Goal: Task Accomplishment & Management: Manage account settings

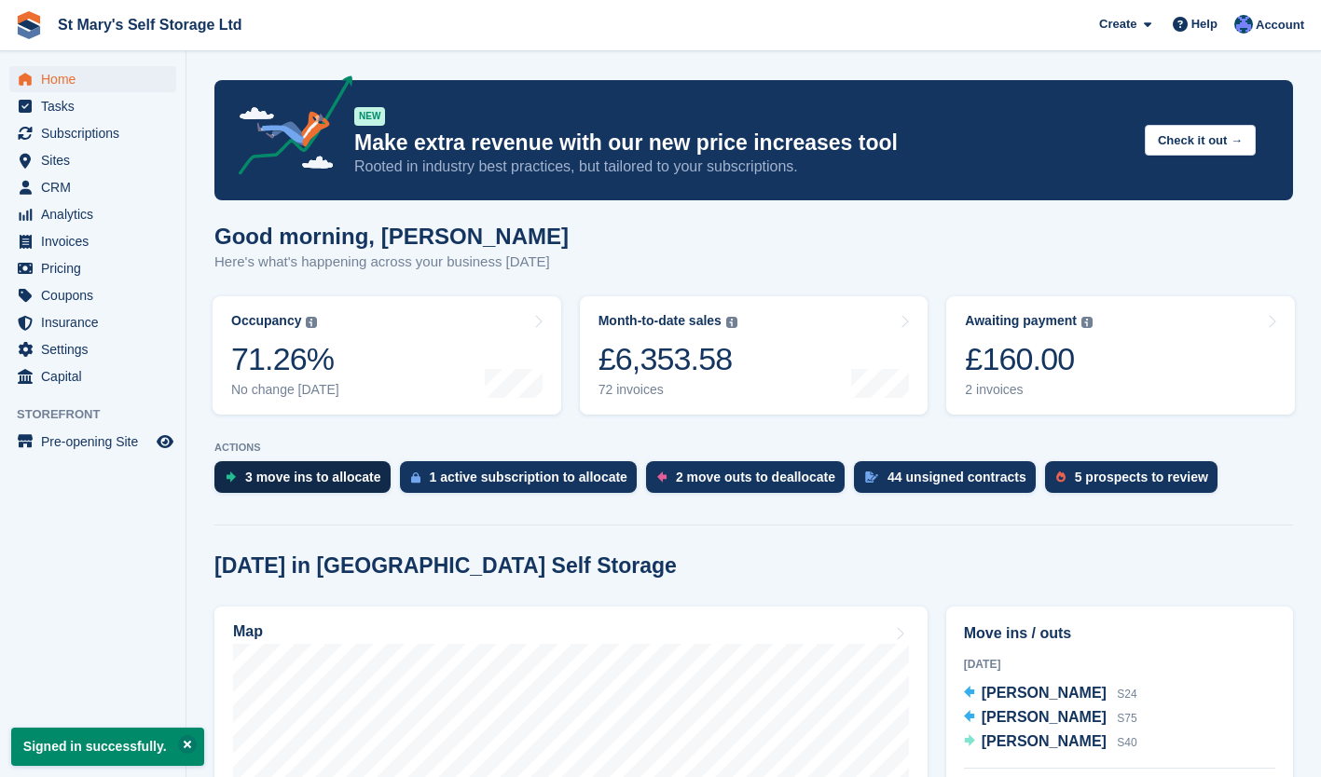
click at [333, 482] on div "3 move ins to allocate" at bounding box center [313, 477] width 136 height 15
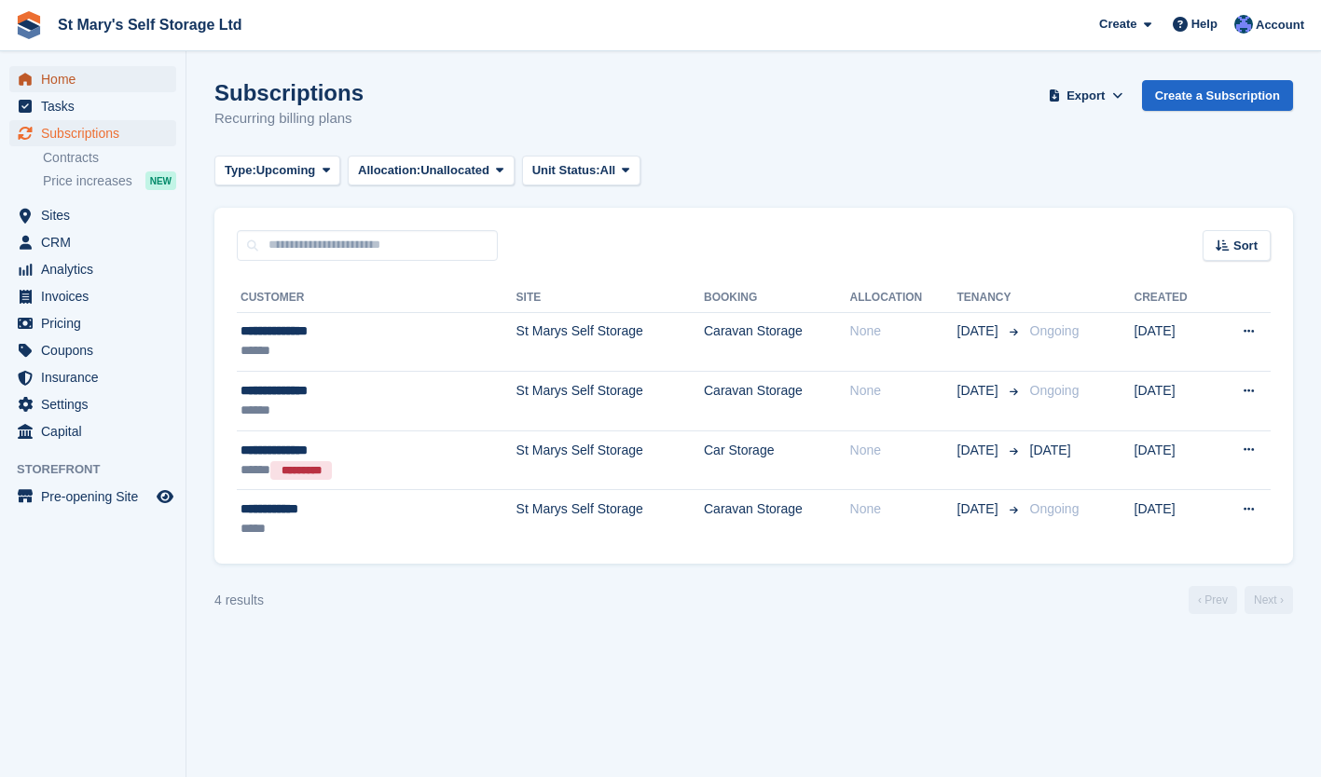
click at [78, 86] on span "Home" at bounding box center [97, 79] width 112 height 26
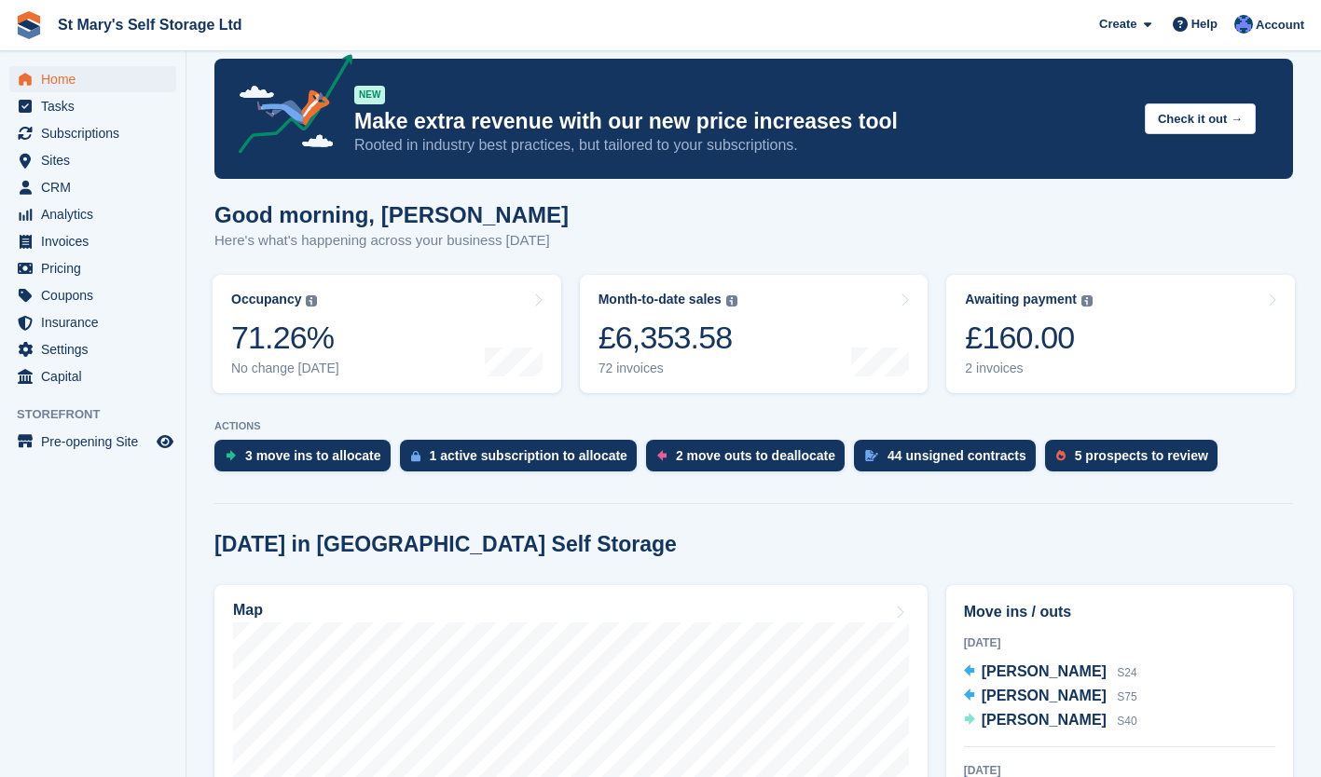
scroll to position [22, 0]
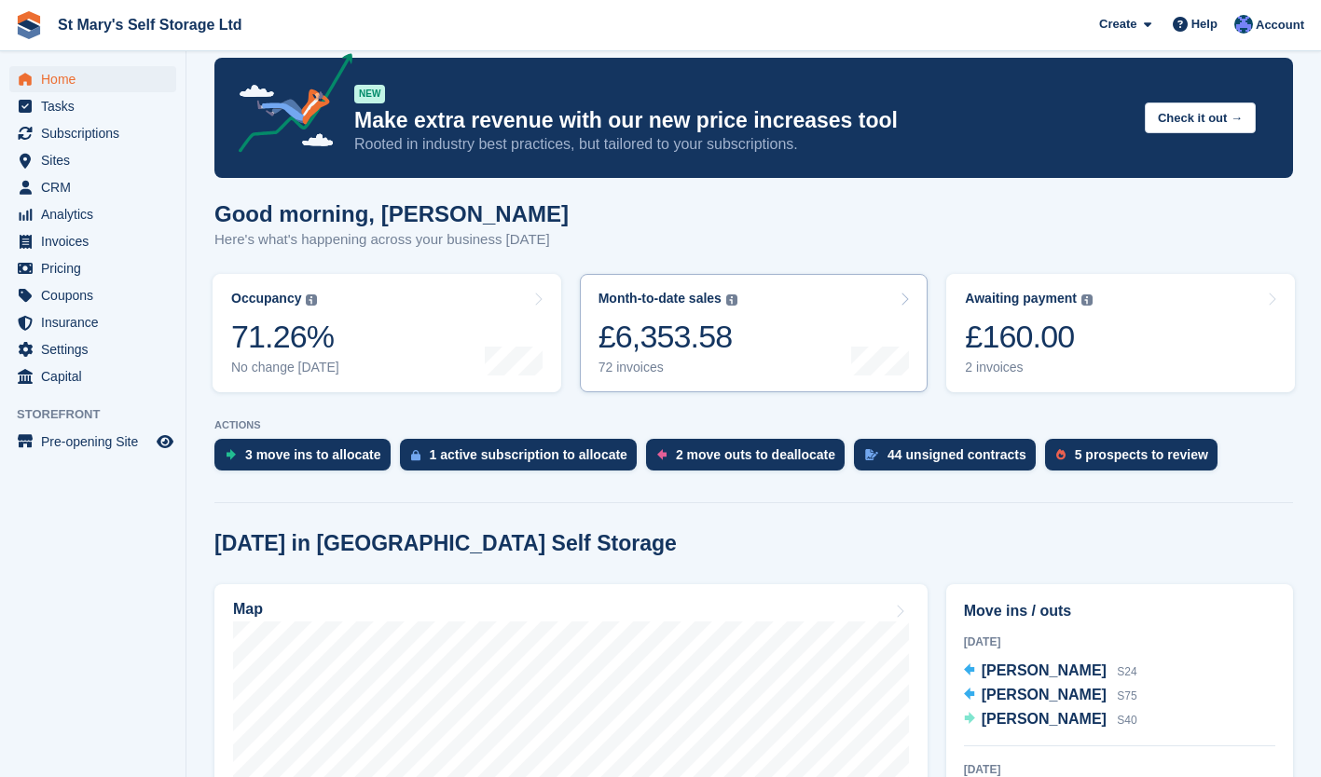
click at [654, 326] on div "£6,353.58" at bounding box center [667, 337] width 139 height 38
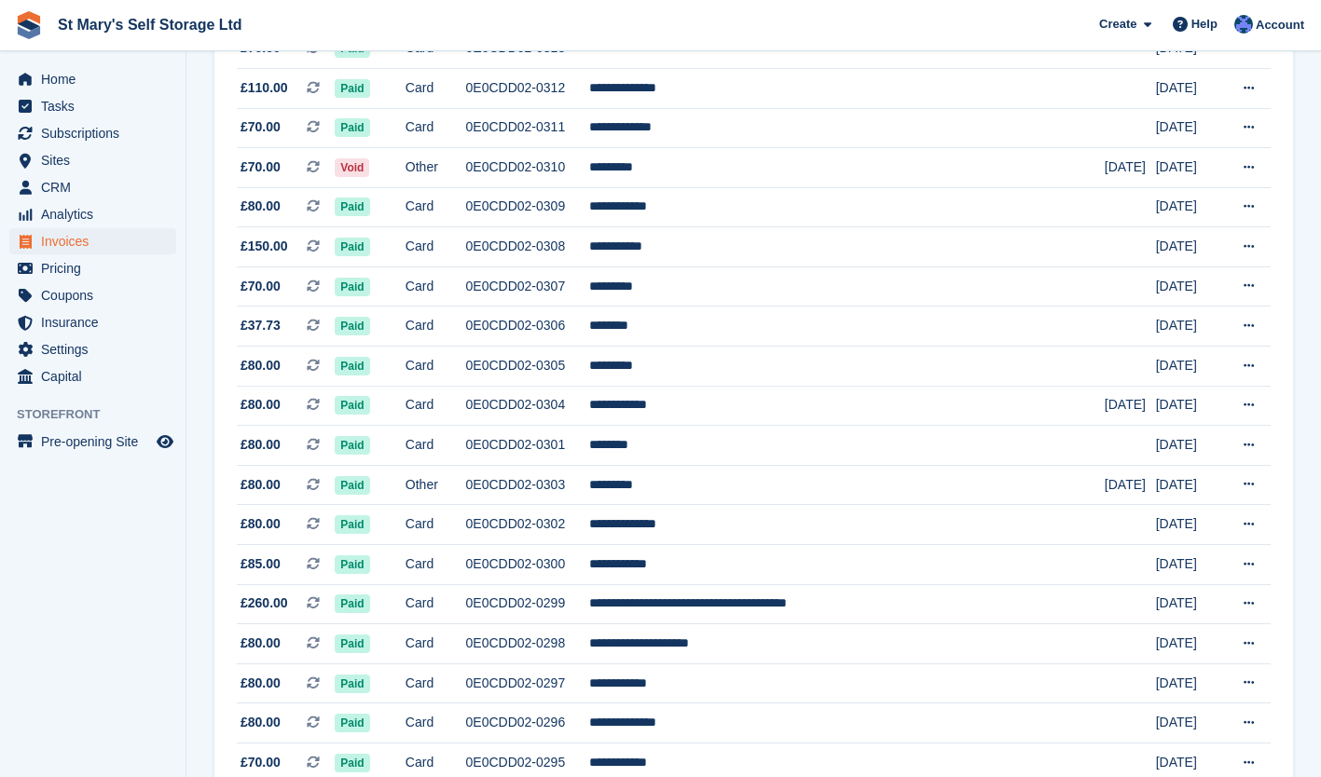
scroll to position [1613, 0]
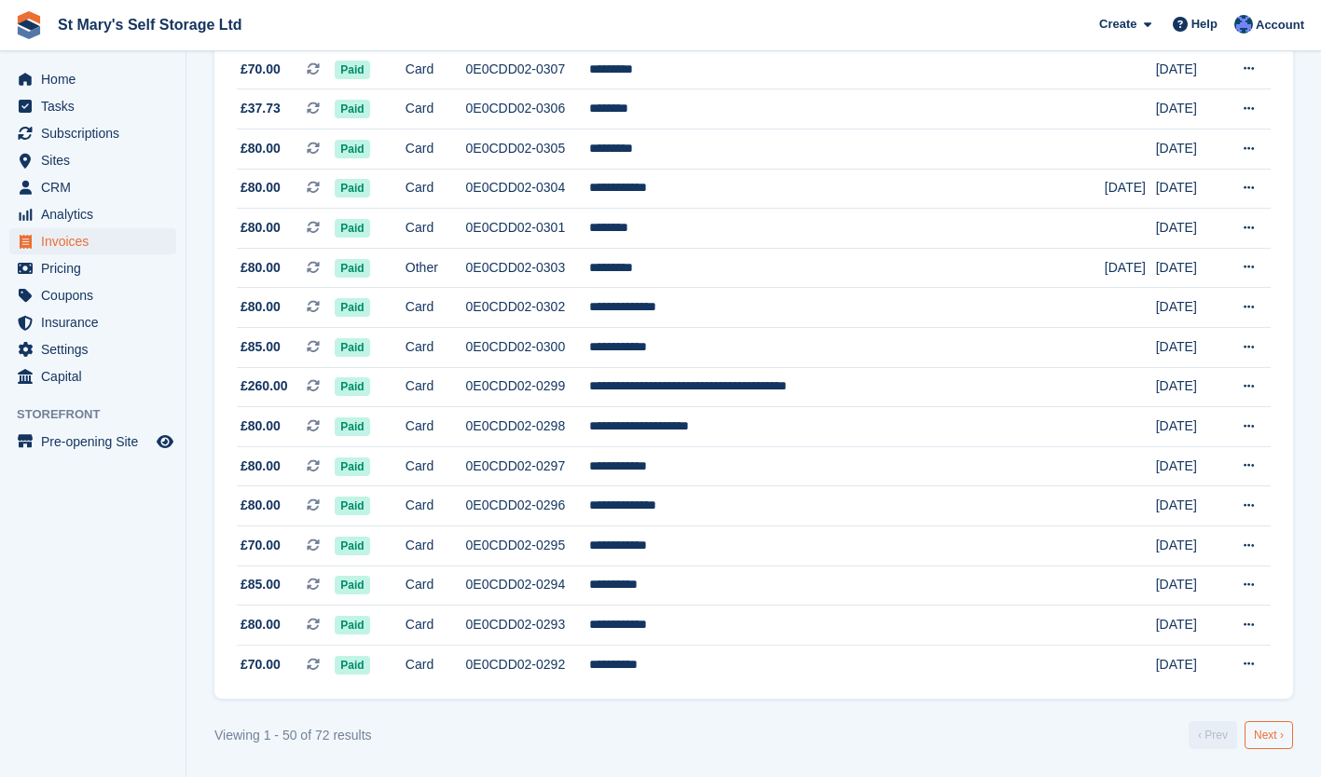
click at [1273, 735] on link "Next ›" at bounding box center [1268, 735] width 48 height 28
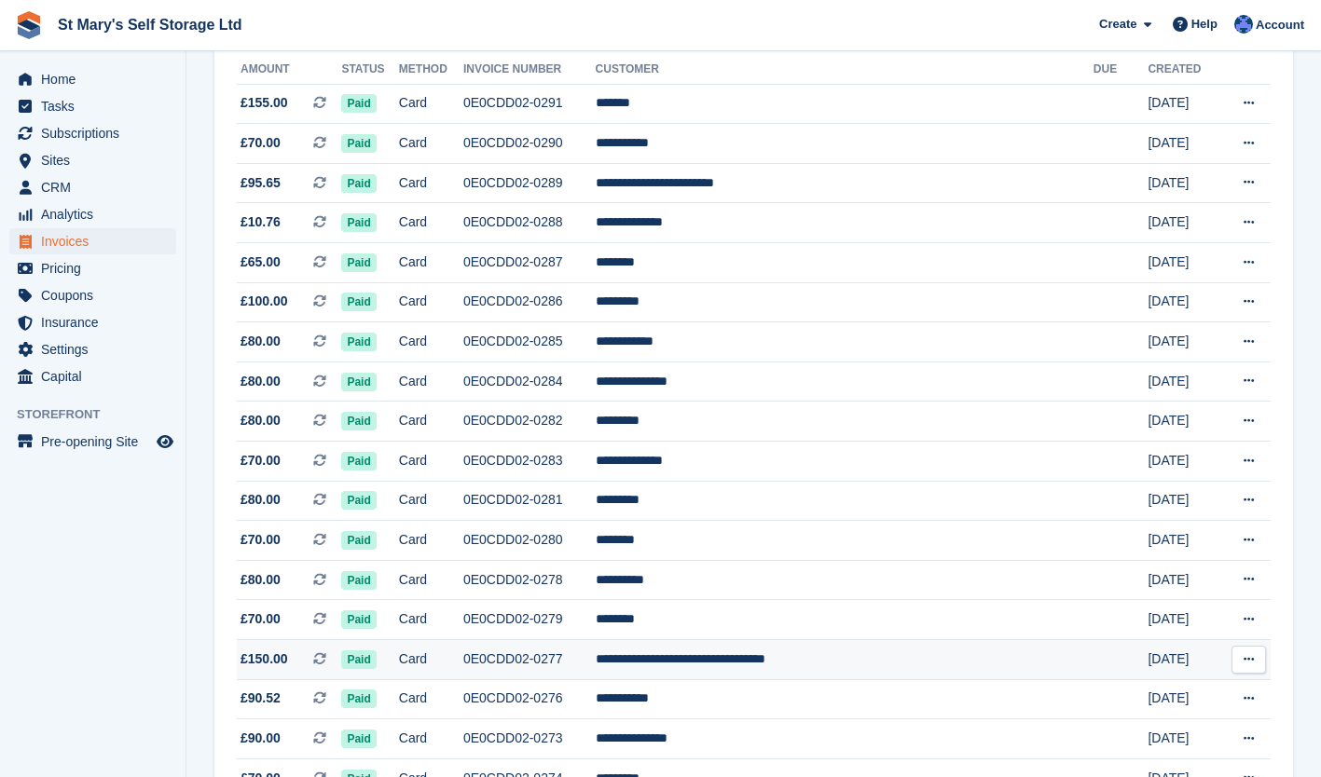
scroll to position [501, 0]
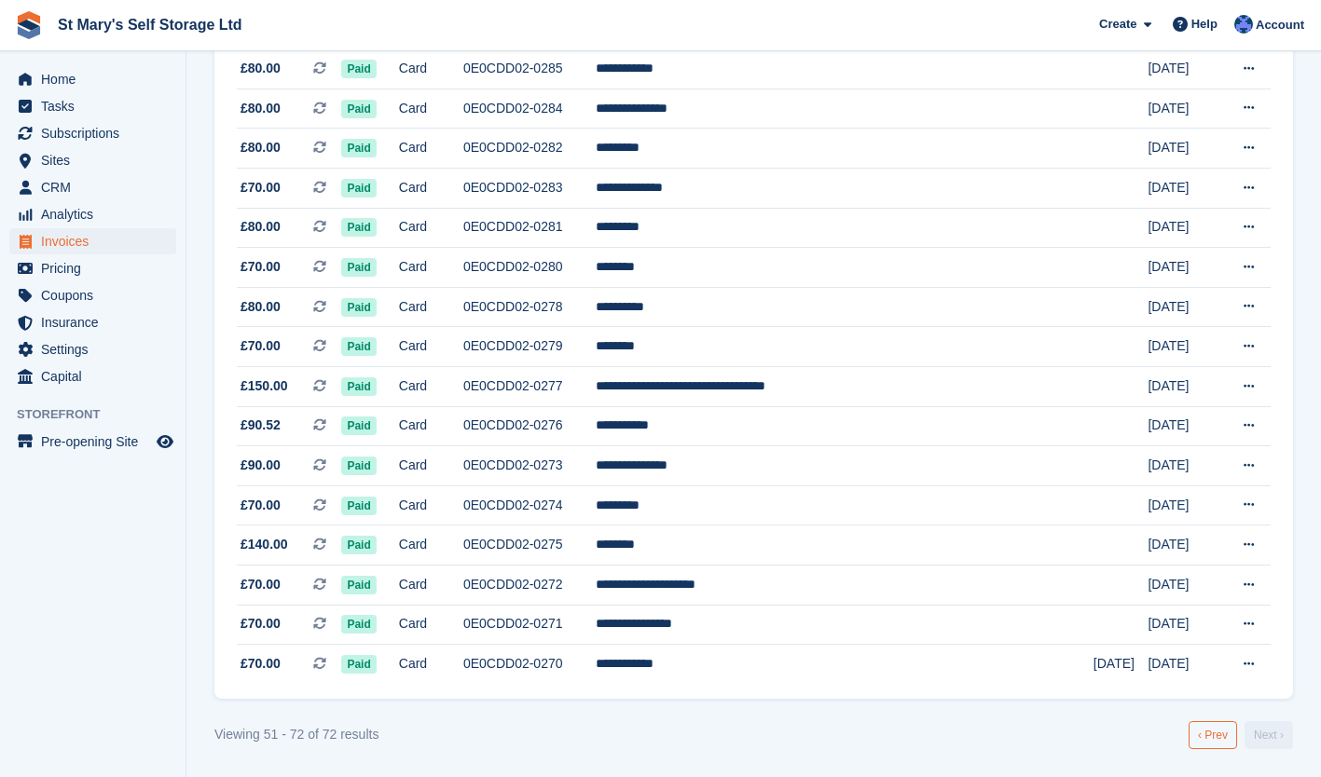
click at [1211, 727] on link "‹ Prev" at bounding box center [1212, 735] width 48 height 28
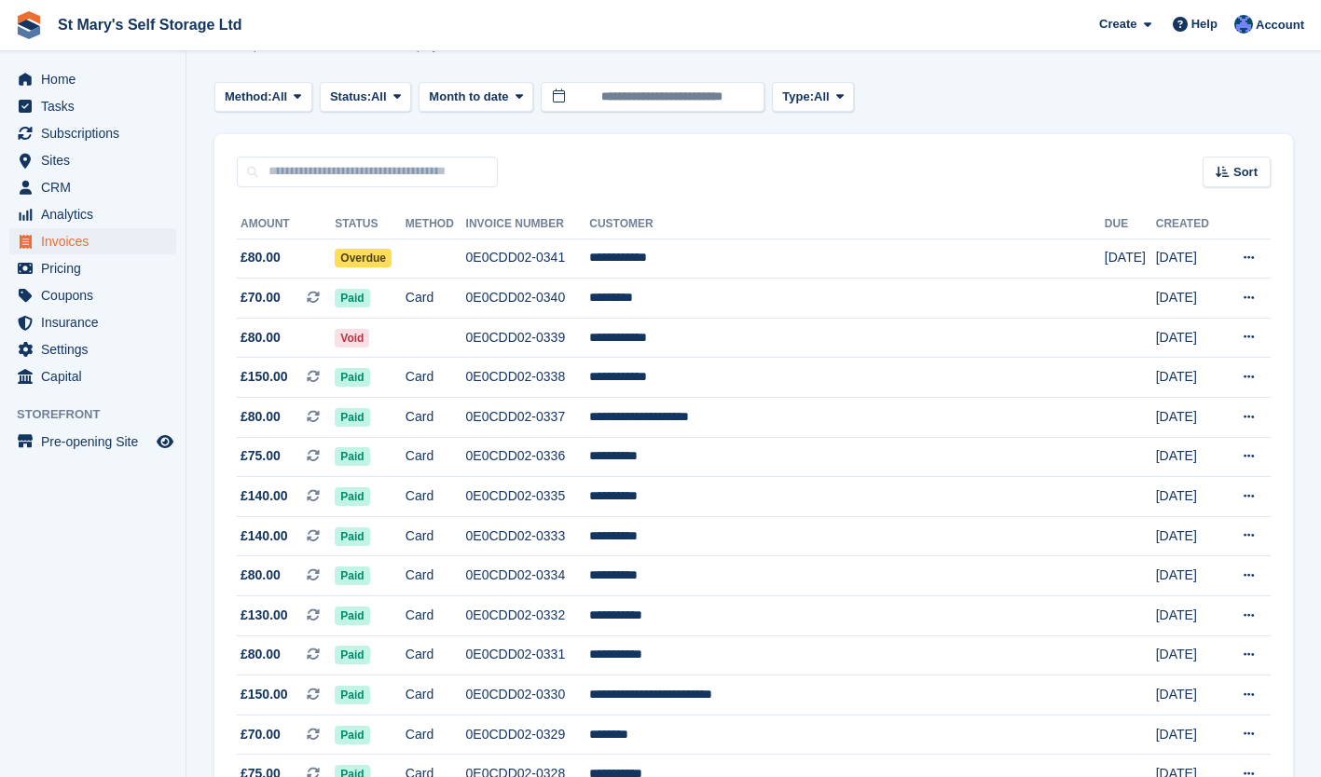
scroll to position [72, 0]
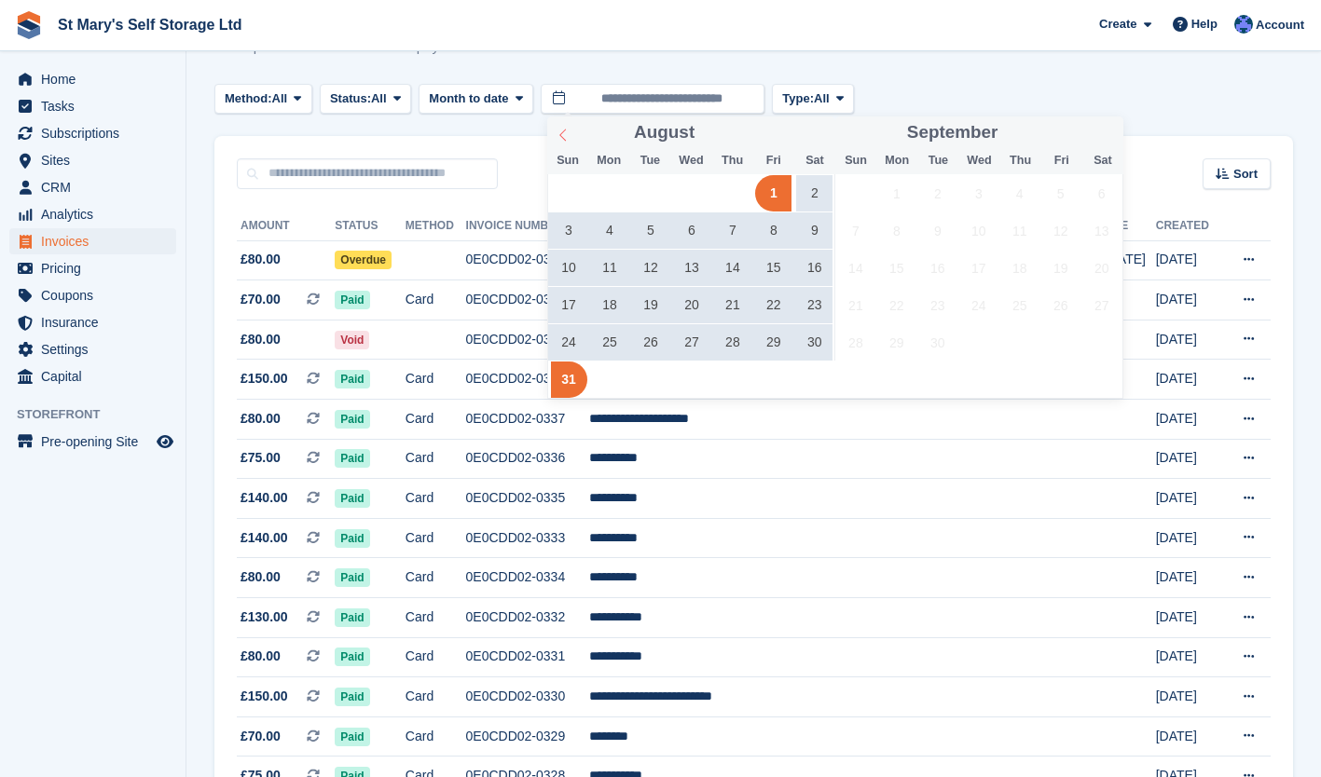
click at [566, 134] on icon at bounding box center [562, 135] width 13 height 13
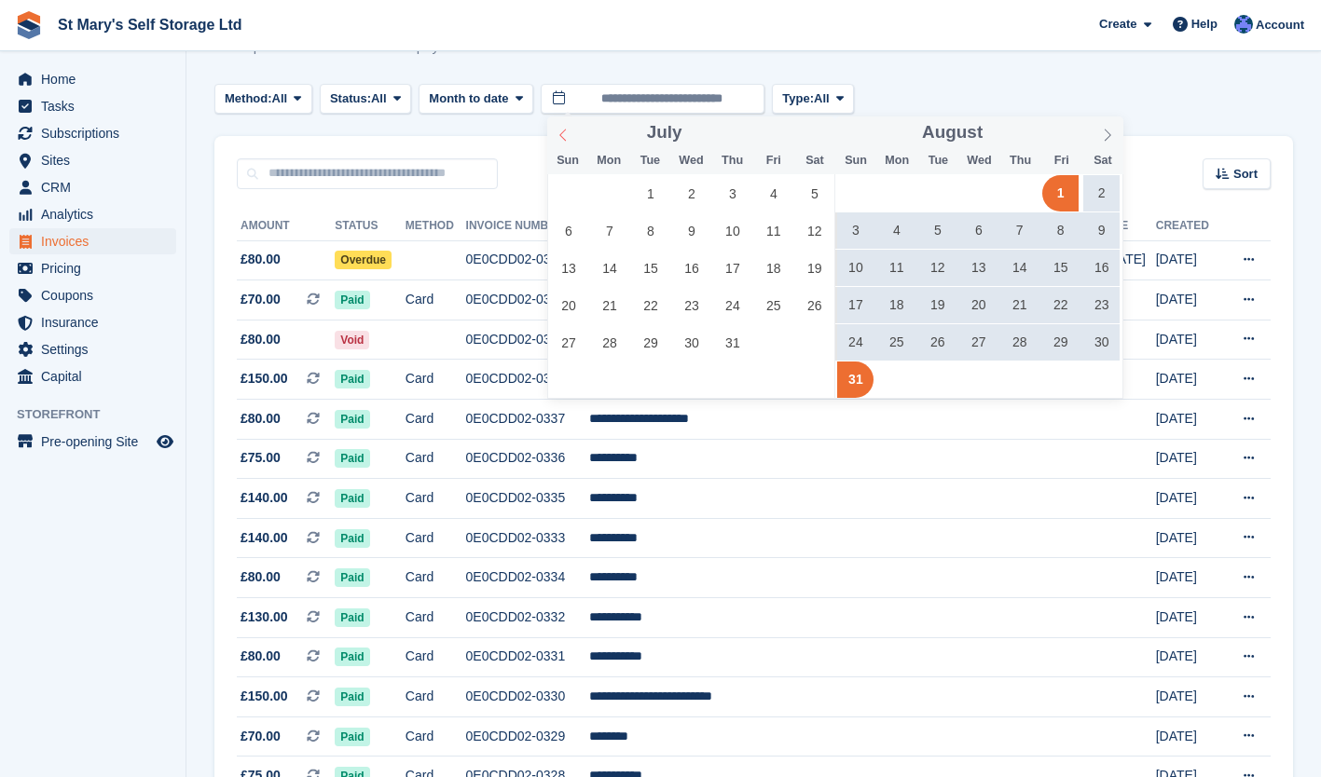
click at [566, 134] on icon at bounding box center [562, 135] width 13 height 13
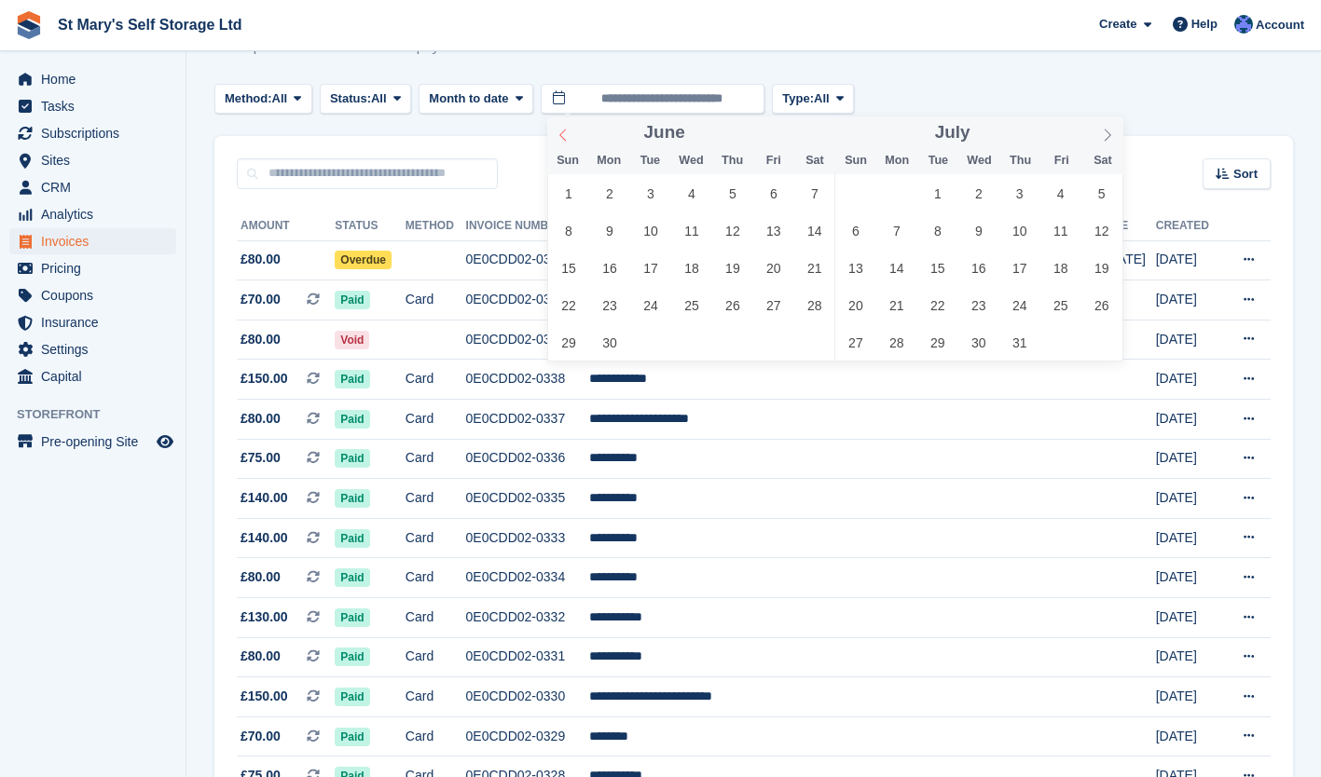
click at [566, 134] on icon at bounding box center [562, 135] width 13 height 13
click at [726, 306] on span "20" at bounding box center [732, 305] width 36 height 36
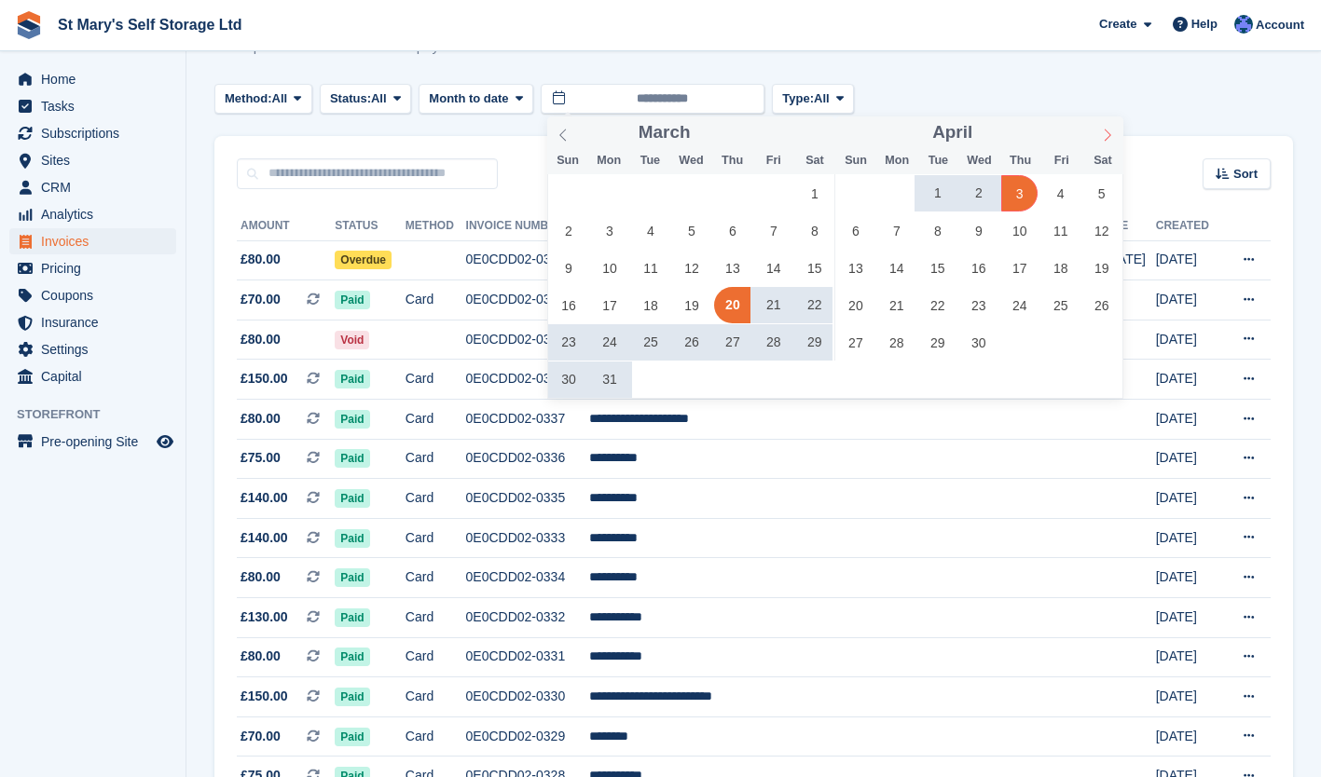
click at [1112, 135] on icon at bounding box center [1107, 135] width 13 height 13
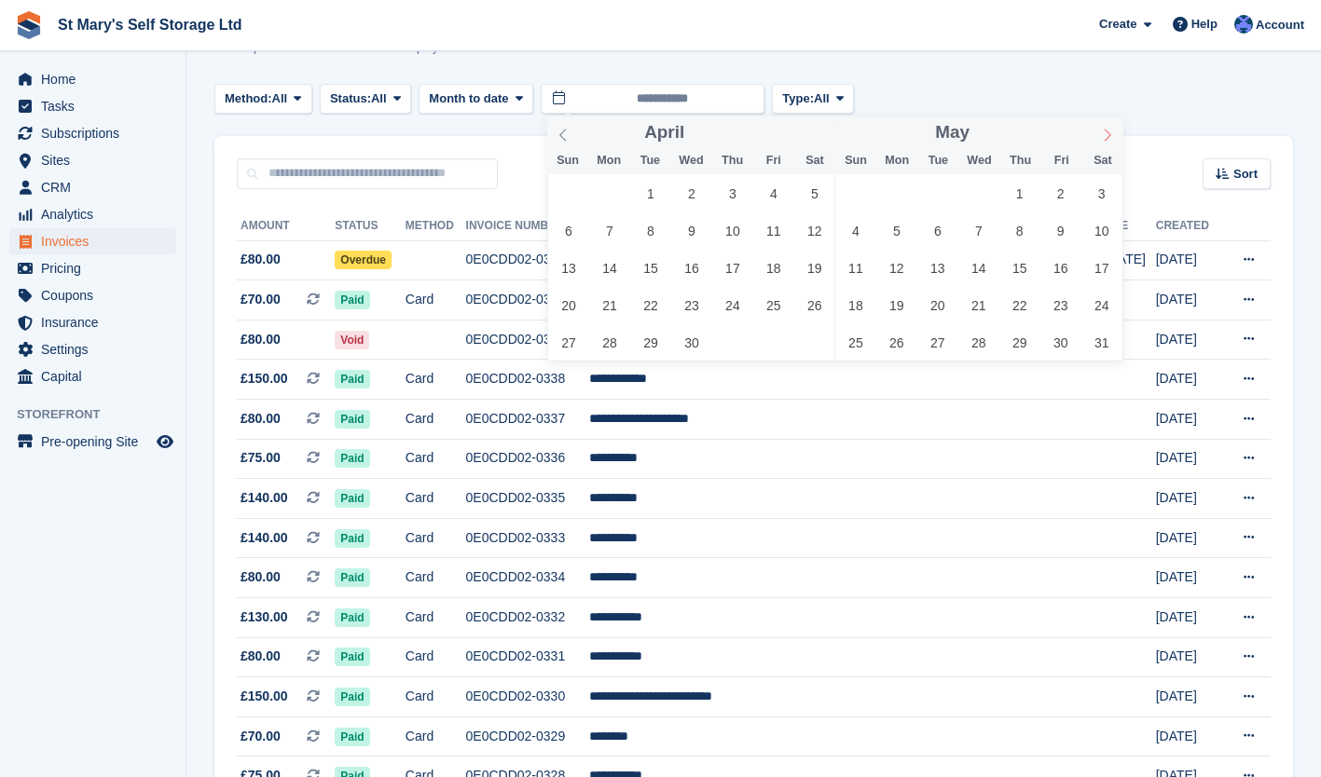
click at [1112, 135] on icon at bounding box center [1107, 135] width 13 height 13
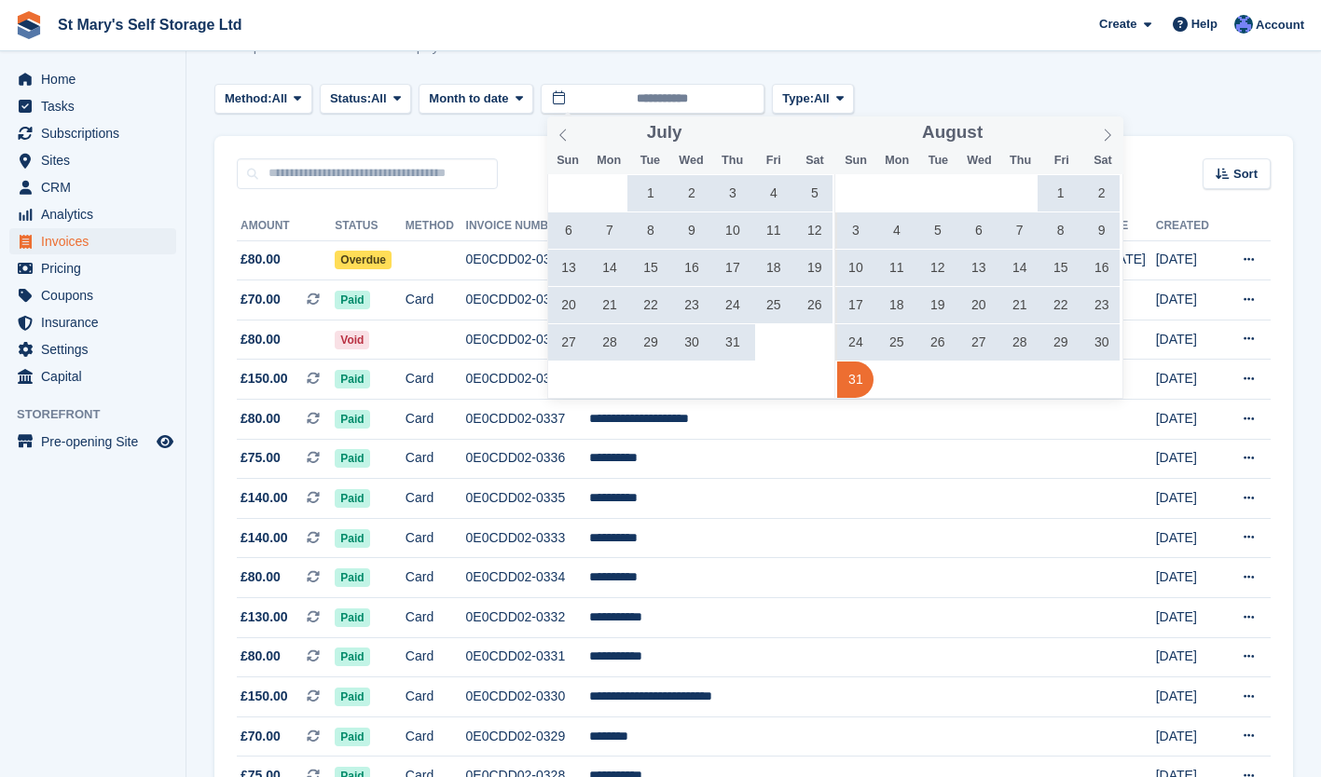
click at [859, 381] on span "31" at bounding box center [855, 380] width 36 height 36
type input "**********"
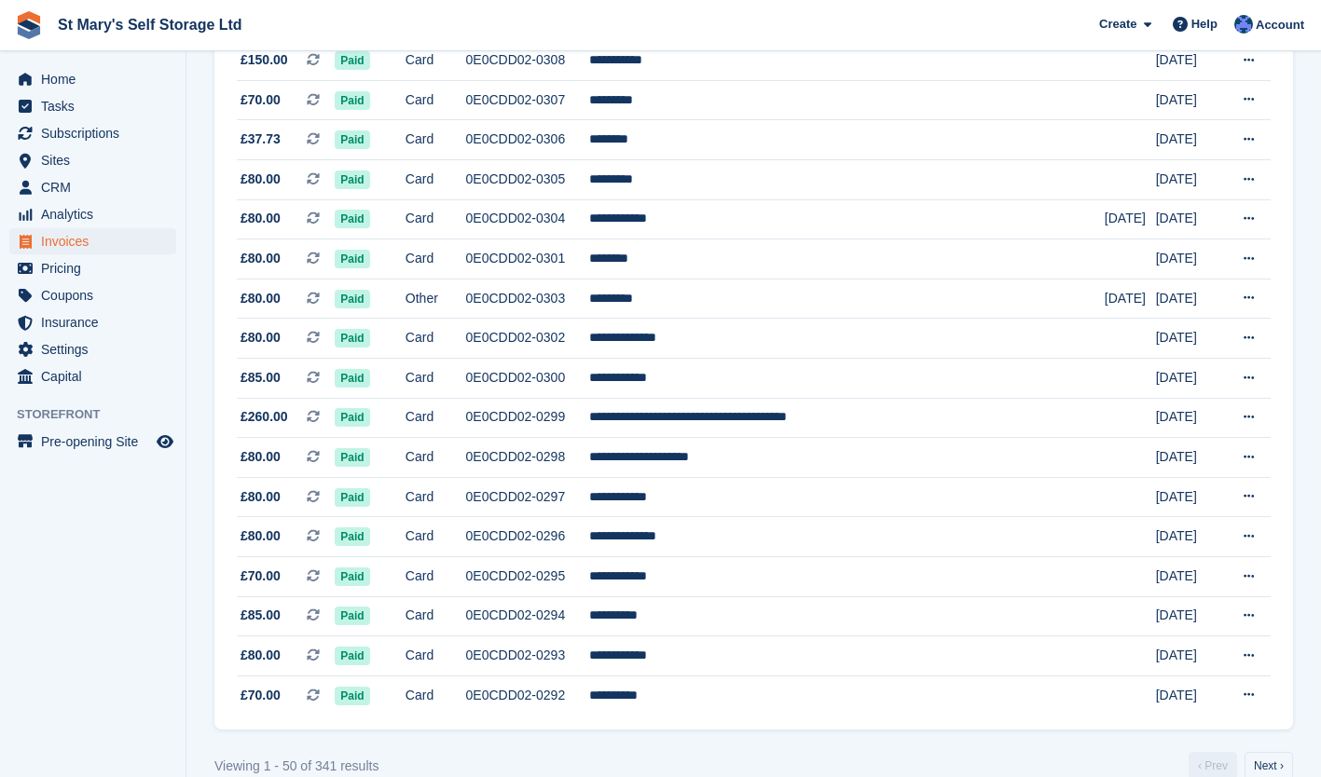
scroll to position [1613, 0]
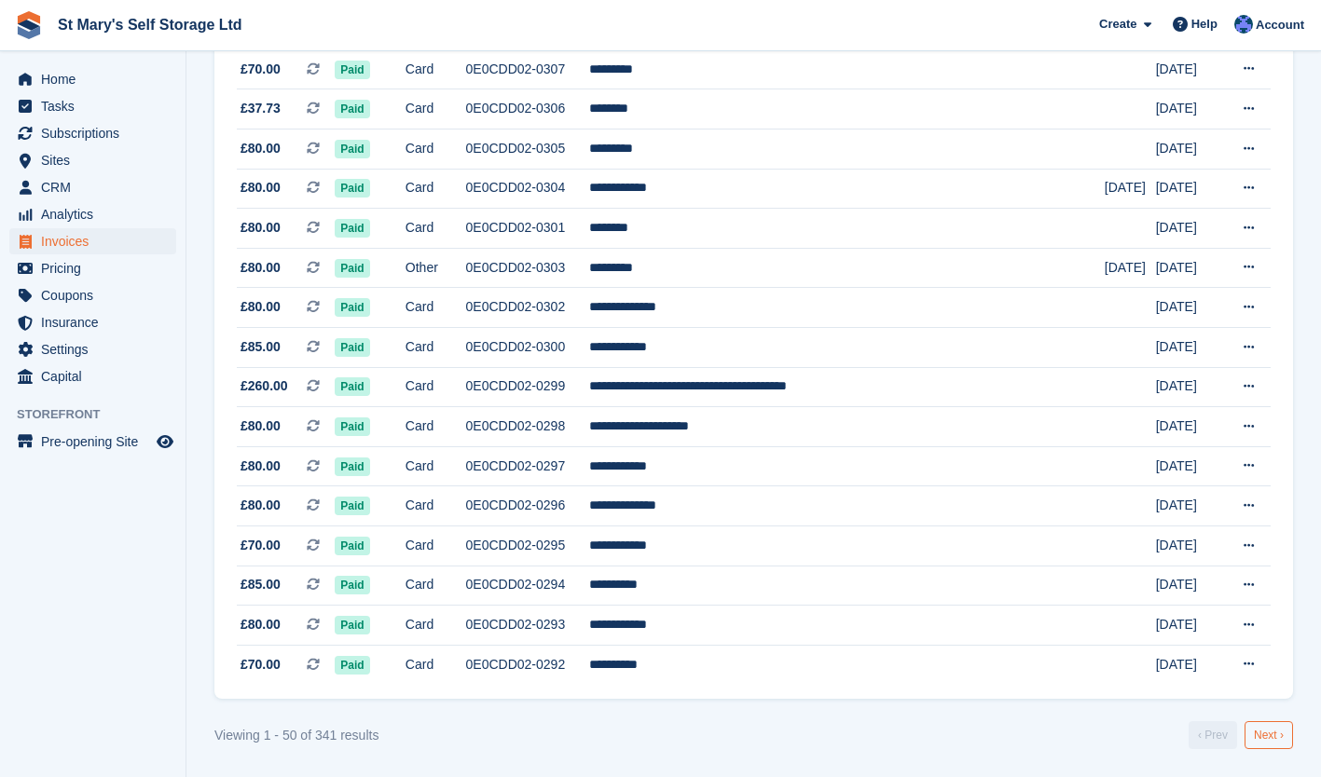
click at [1261, 728] on link "Next ›" at bounding box center [1268, 735] width 48 height 28
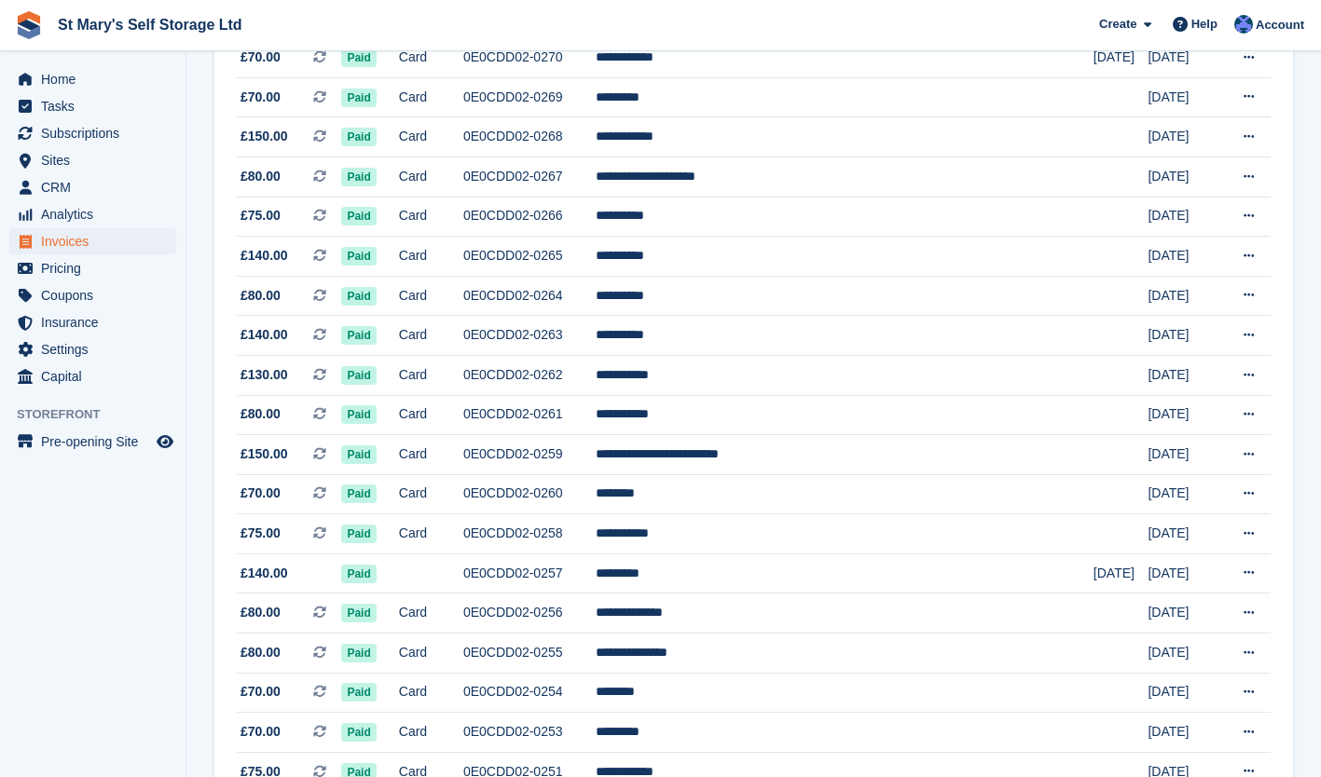
scroll to position [1613, 0]
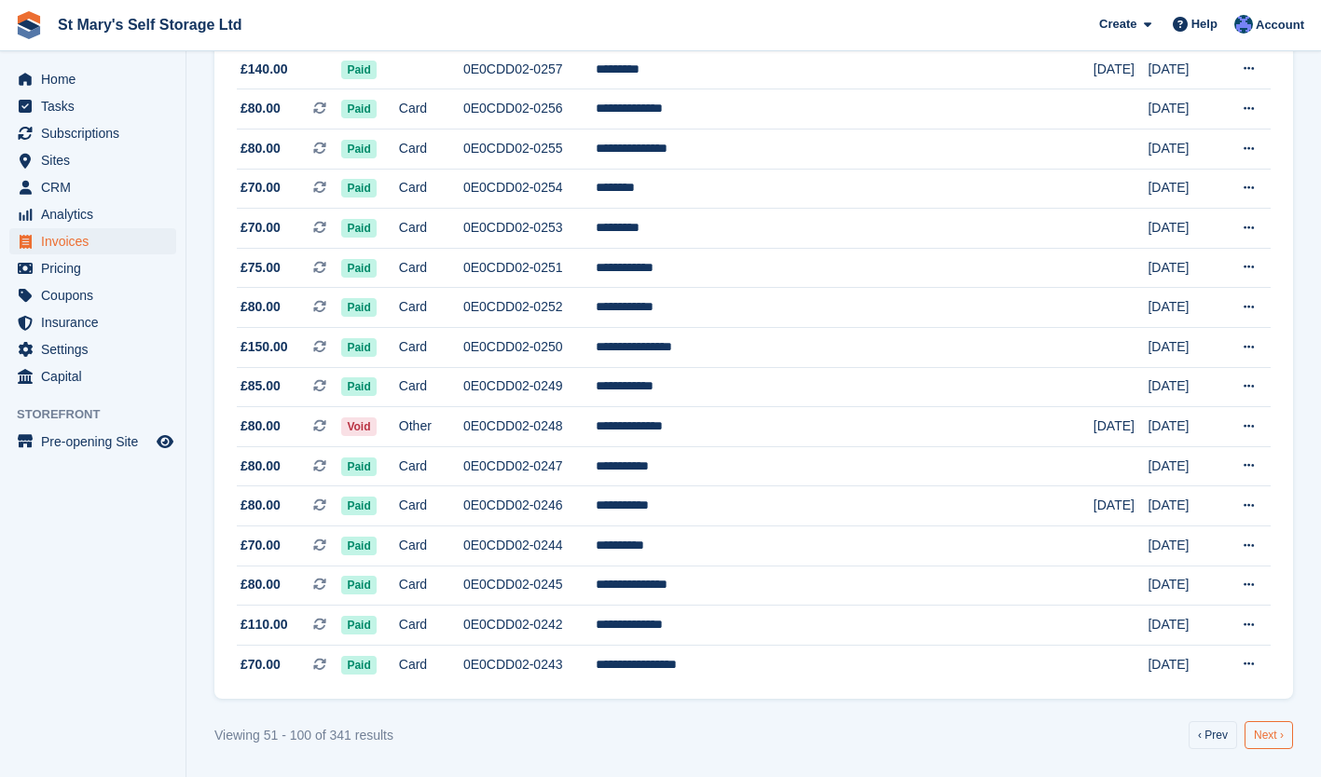
click at [1278, 735] on link "Next ›" at bounding box center [1268, 735] width 48 height 28
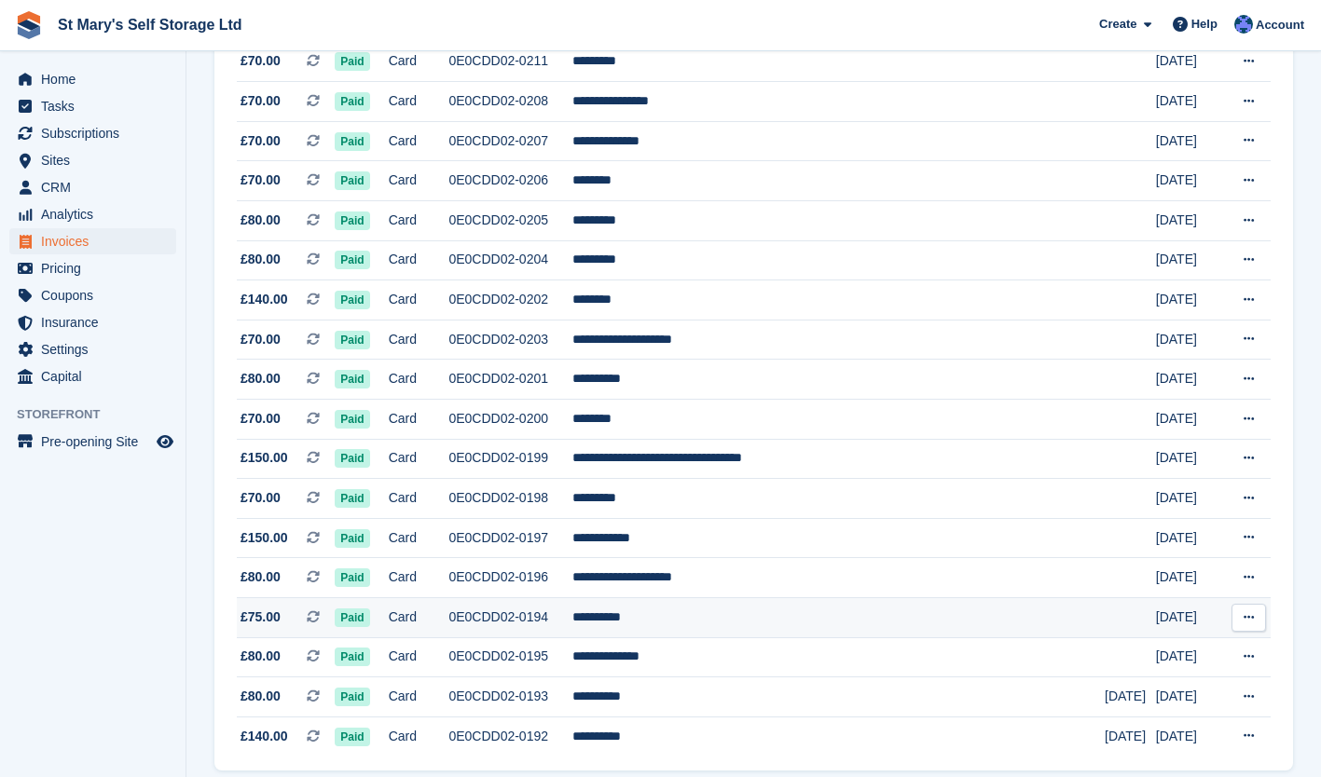
scroll to position [1613, 0]
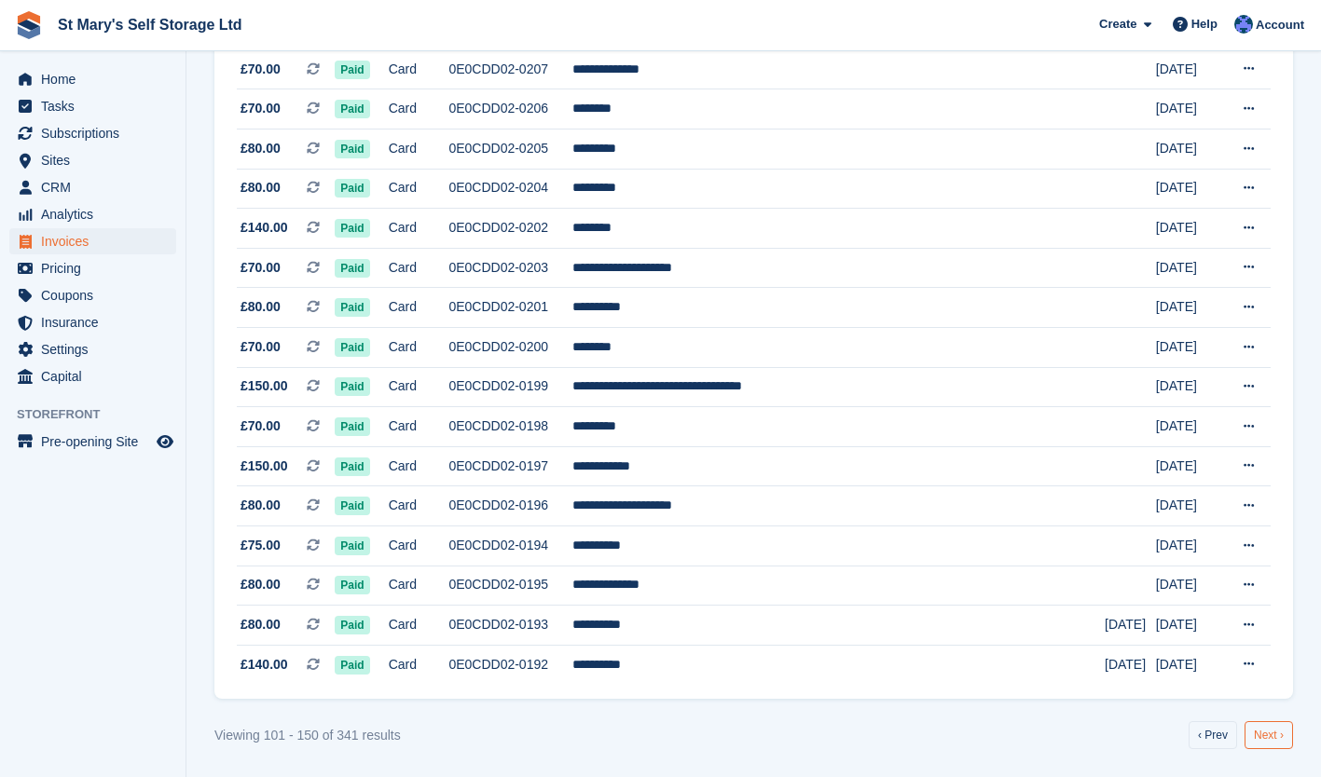
click at [1274, 732] on link "Next ›" at bounding box center [1268, 735] width 48 height 28
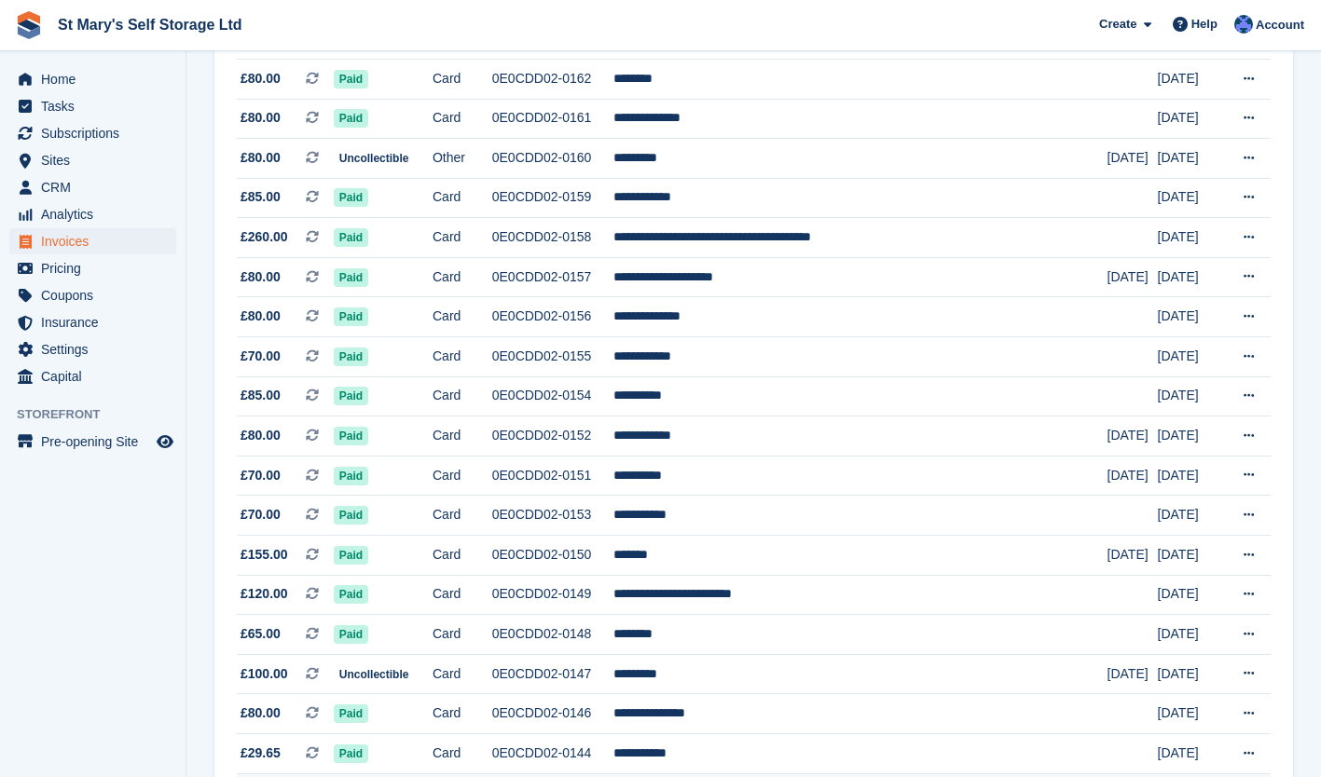
scroll to position [1613, 0]
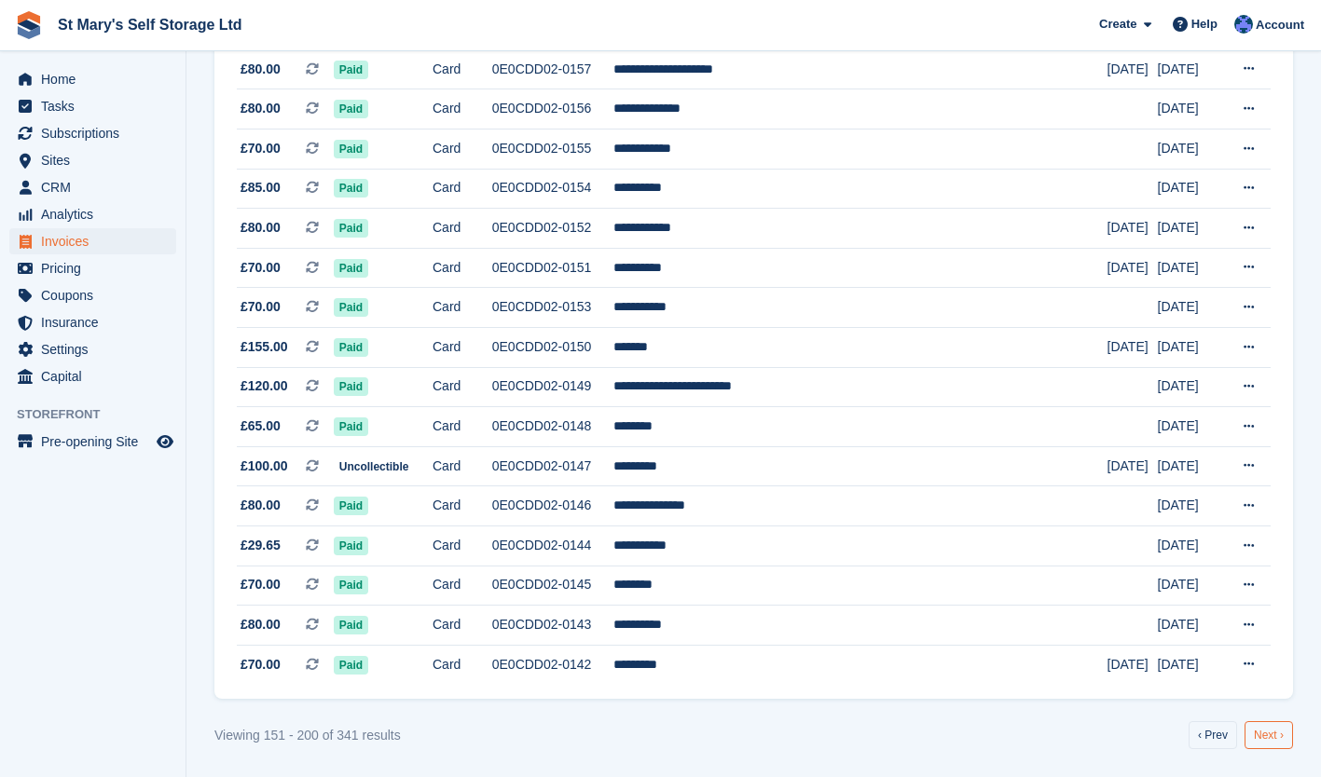
click at [1266, 733] on link "Next ›" at bounding box center [1268, 735] width 48 height 28
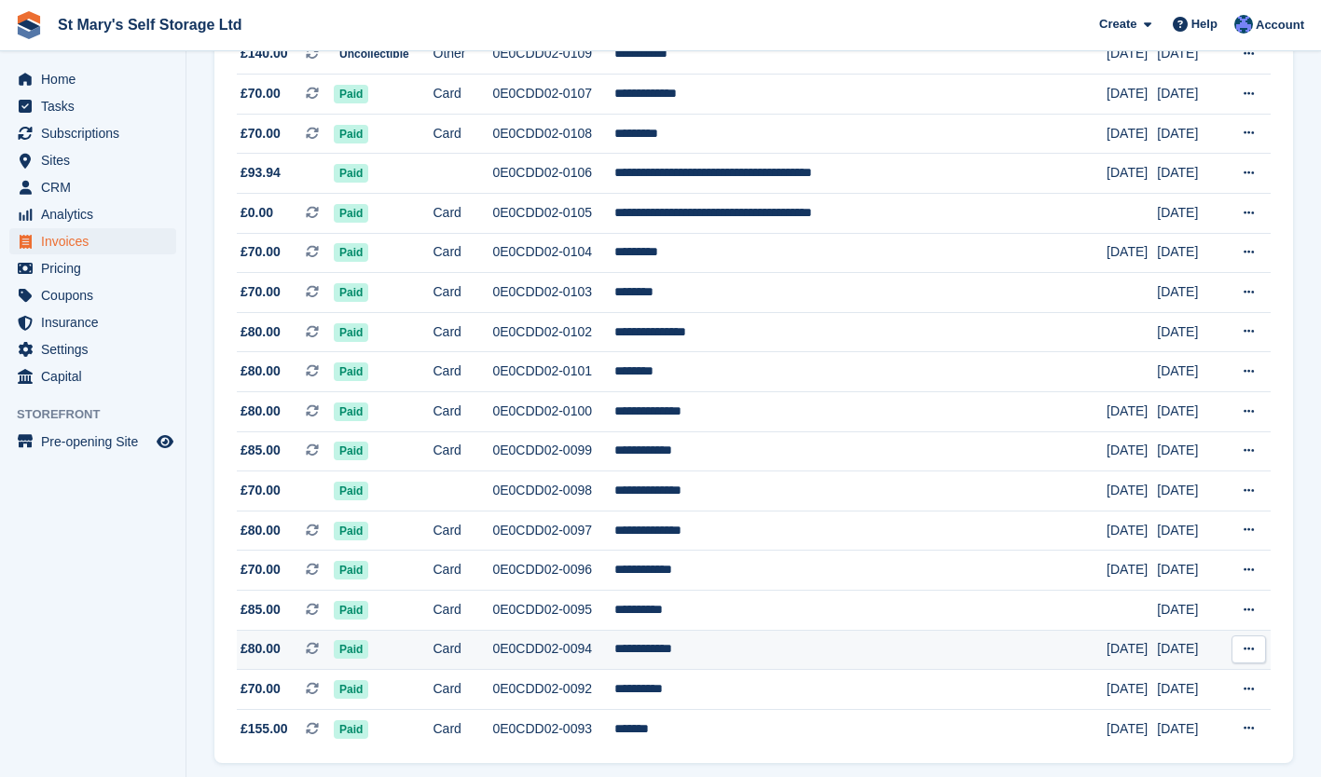
scroll to position [1613, 0]
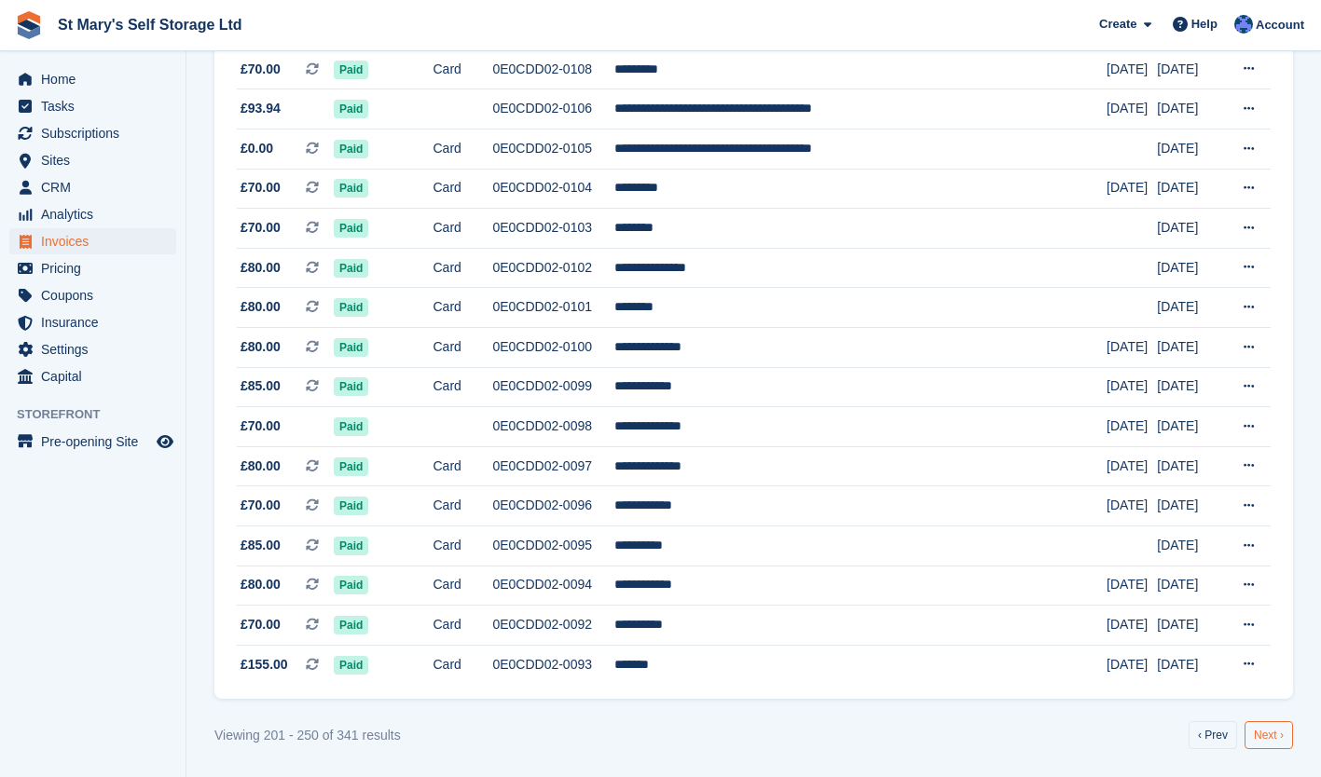
click at [1257, 746] on link "Next ›" at bounding box center [1268, 735] width 48 height 28
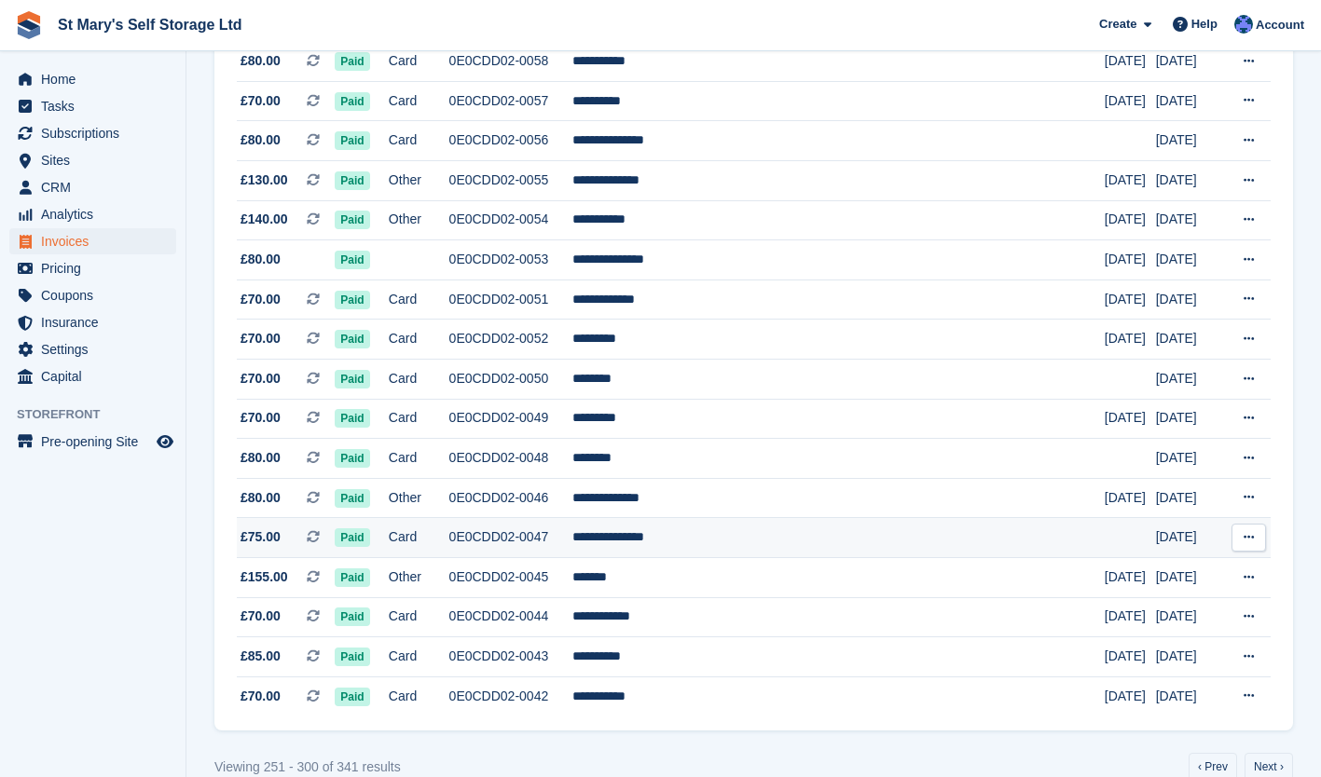
scroll to position [1613, 0]
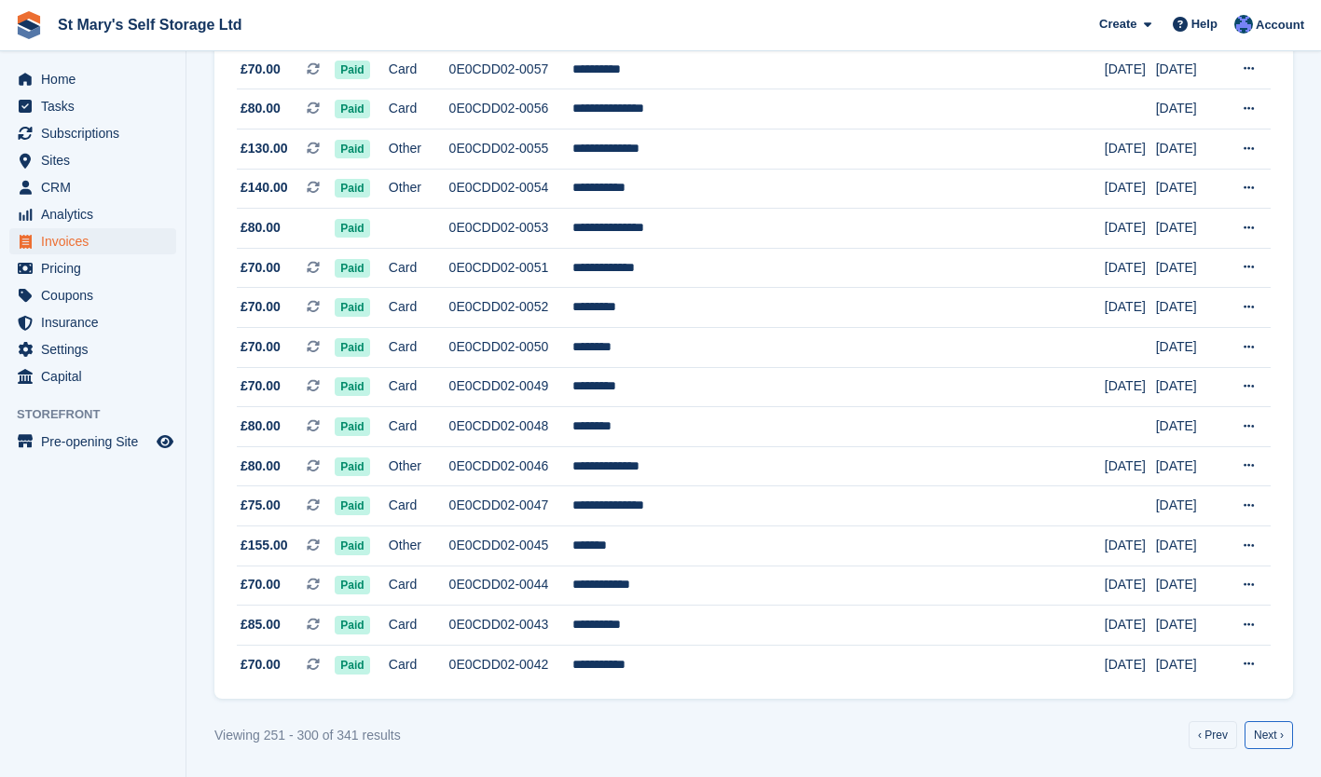
drag, startPoint x: 1271, startPoint y: 727, endPoint x: 1259, endPoint y: 744, distance: 20.2
click at [1259, 744] on link "Next ›" at bounding box center [1268, 735] width 48 height 28
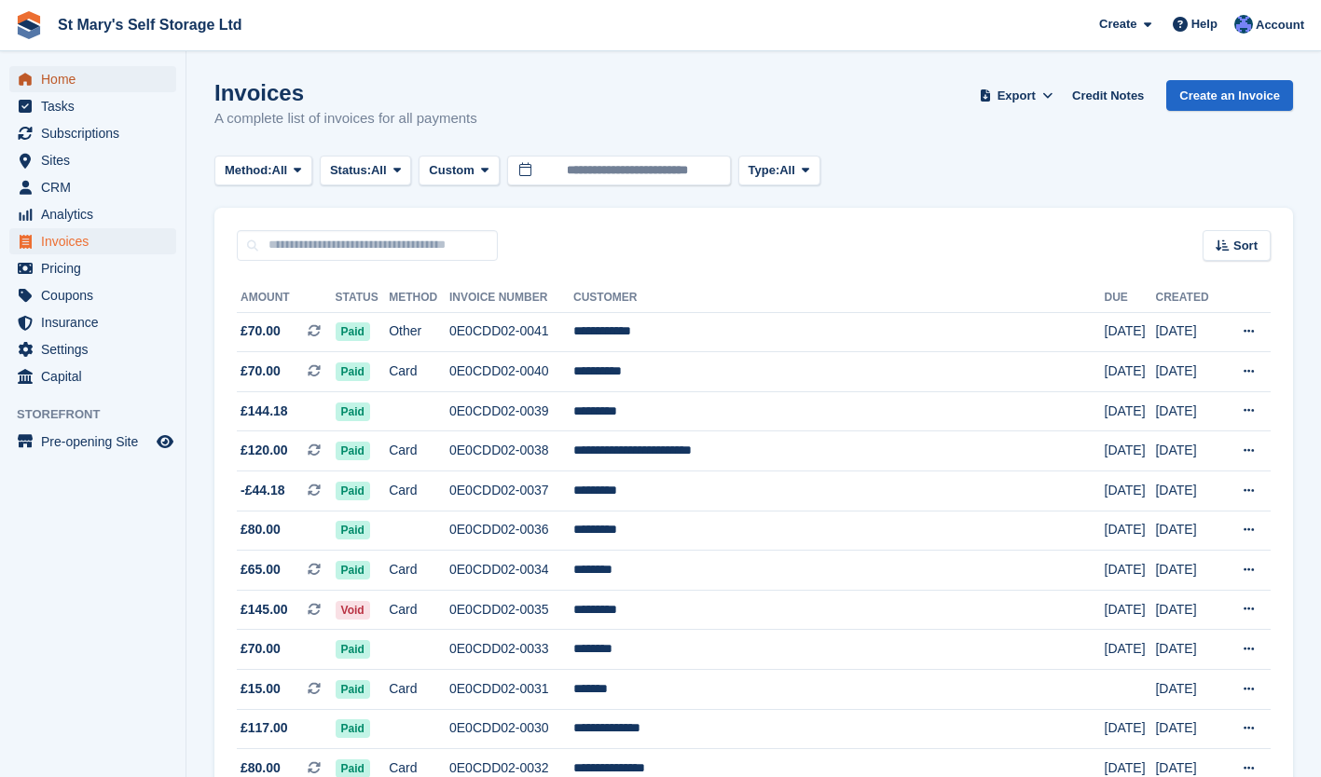
click at [78, 86] on span "Home" at bounding box center [97, 79] width 112 height 26
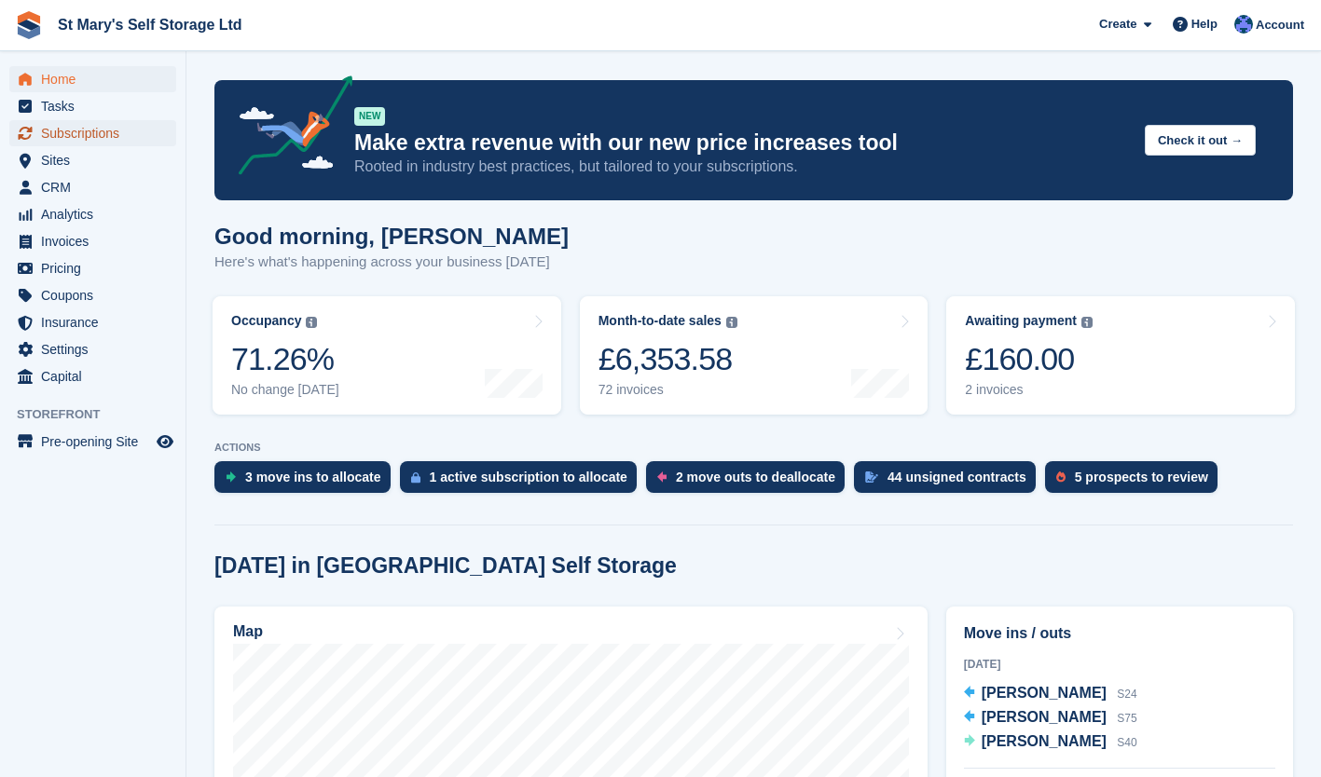
click at [84, 137] on span "Subscriptions" at bounding box center [97, 133] width 112 height 26
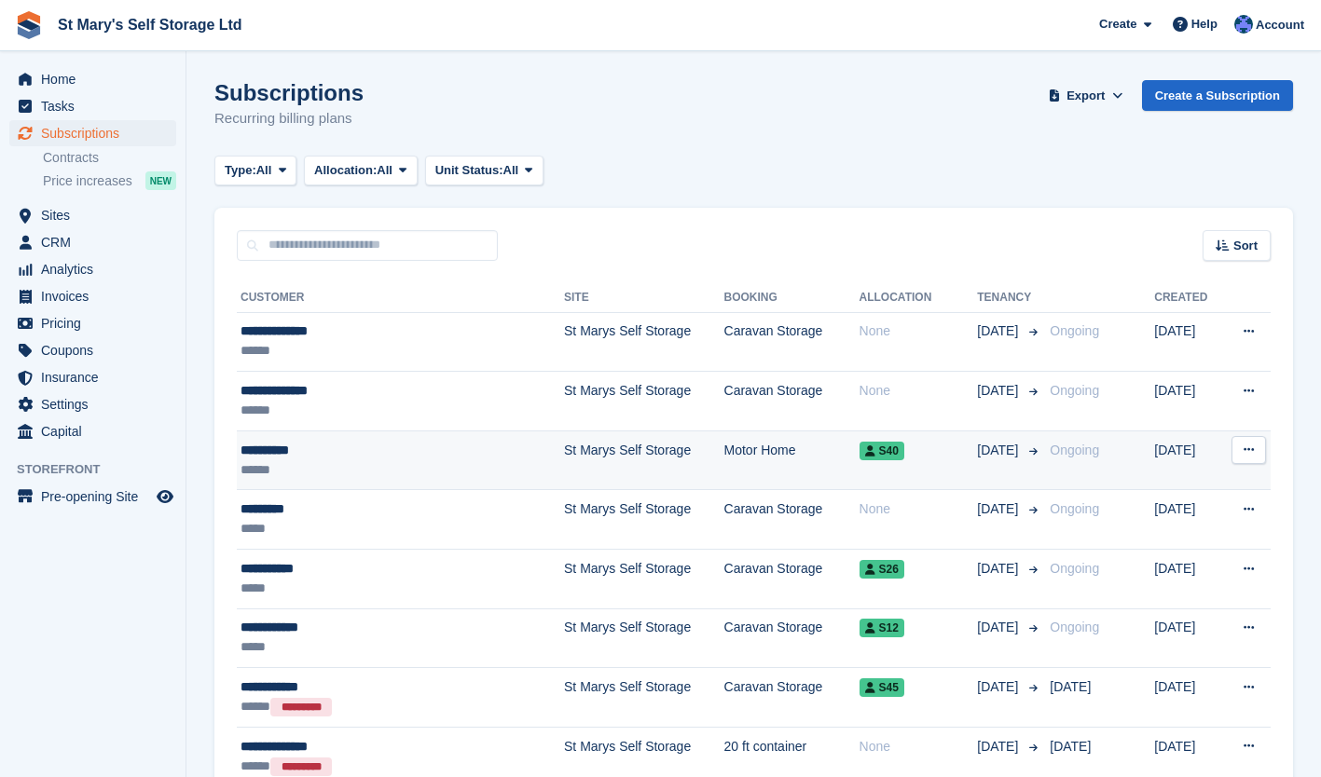
click at [292, 455] on div "**********" at bounding box center [368, 451] width 256 height 20
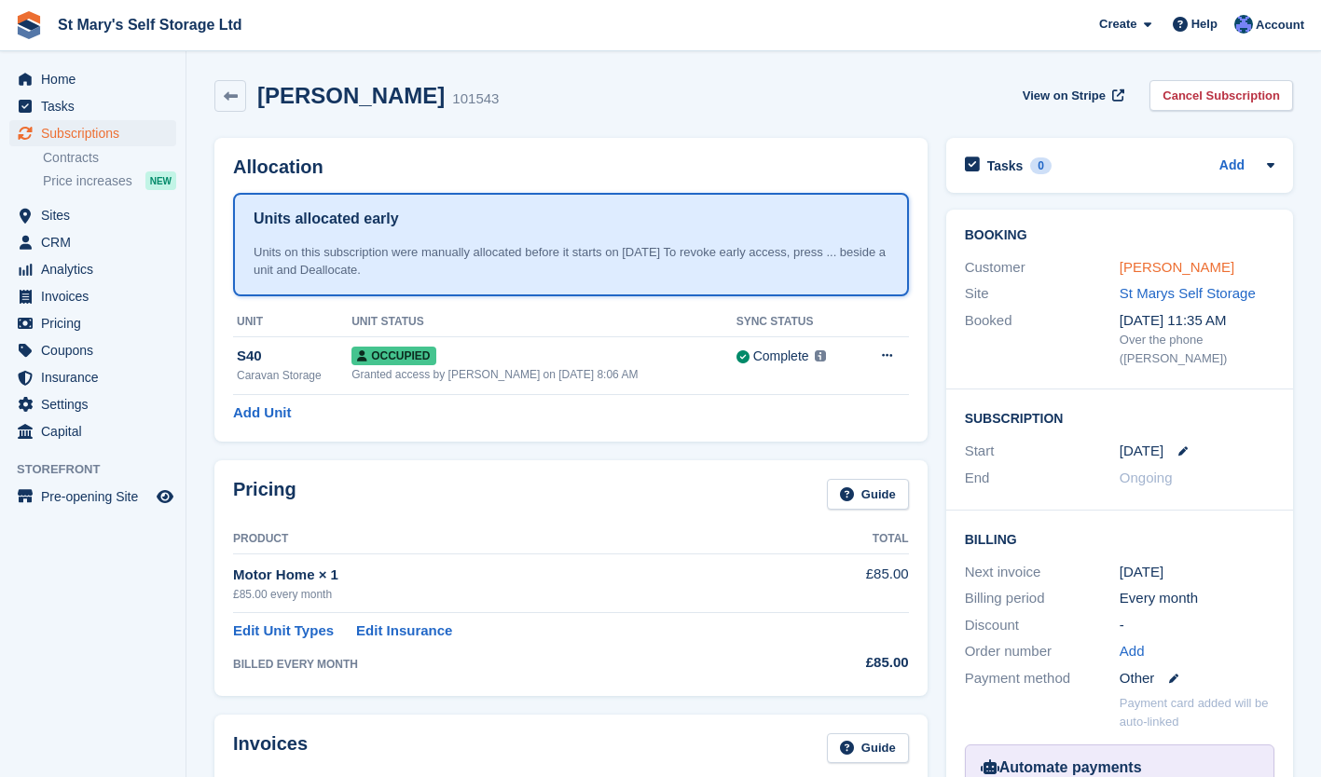
click at [1144, 264] on link "[PERSON_NAME]" at bounding box center [1177, 267] width 115 height 16
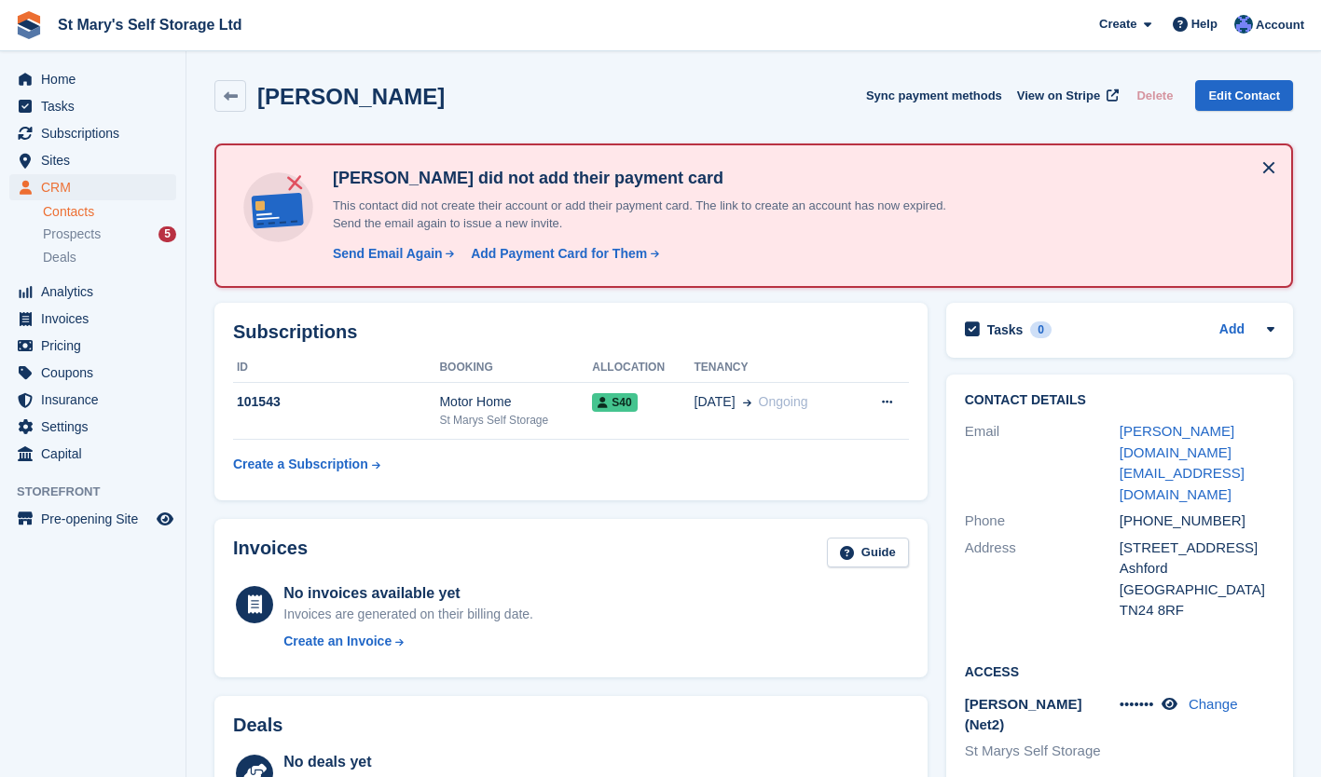
scroll to position [81, 0]
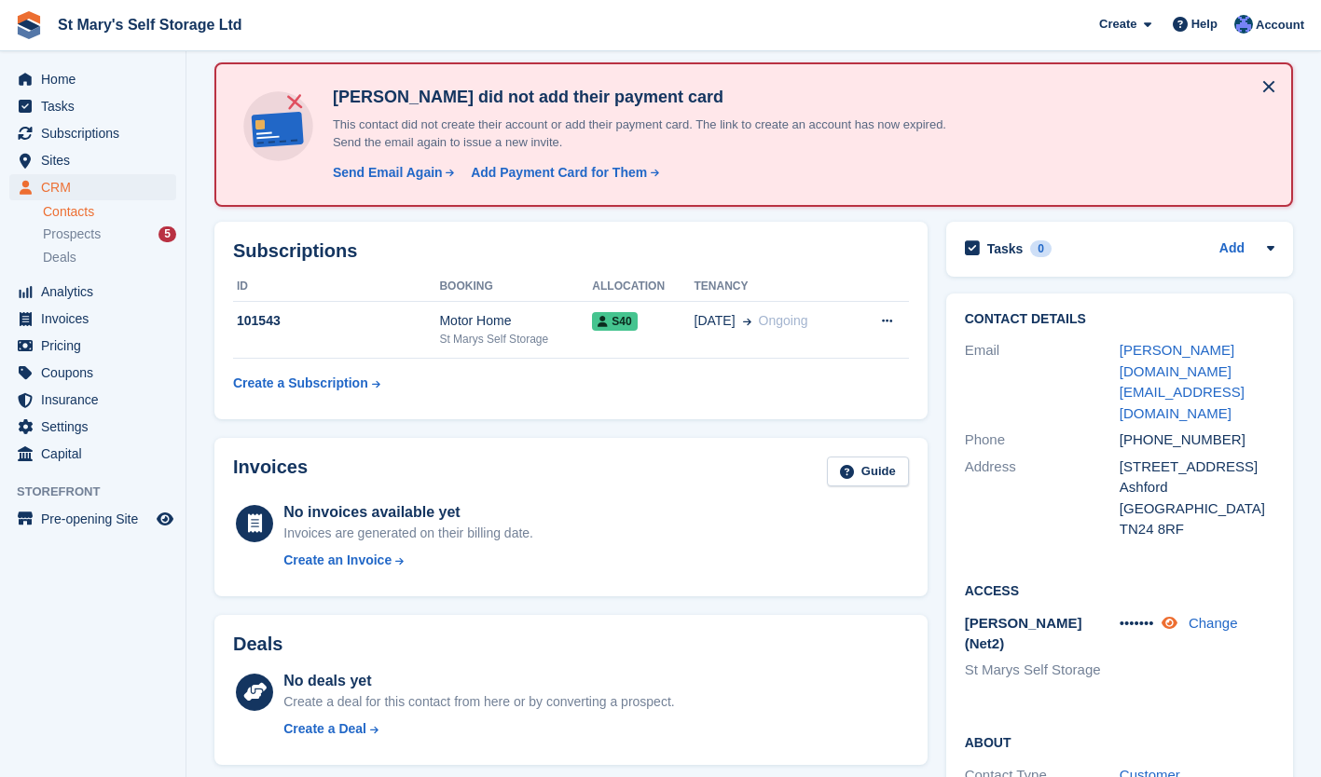
click at [1169, 616] on icon at bounding box center [1169, 623] width 16 height 14
click at [383, 168] on div "Send Email Again" at bounding box center [388, 173] width 110 height 20
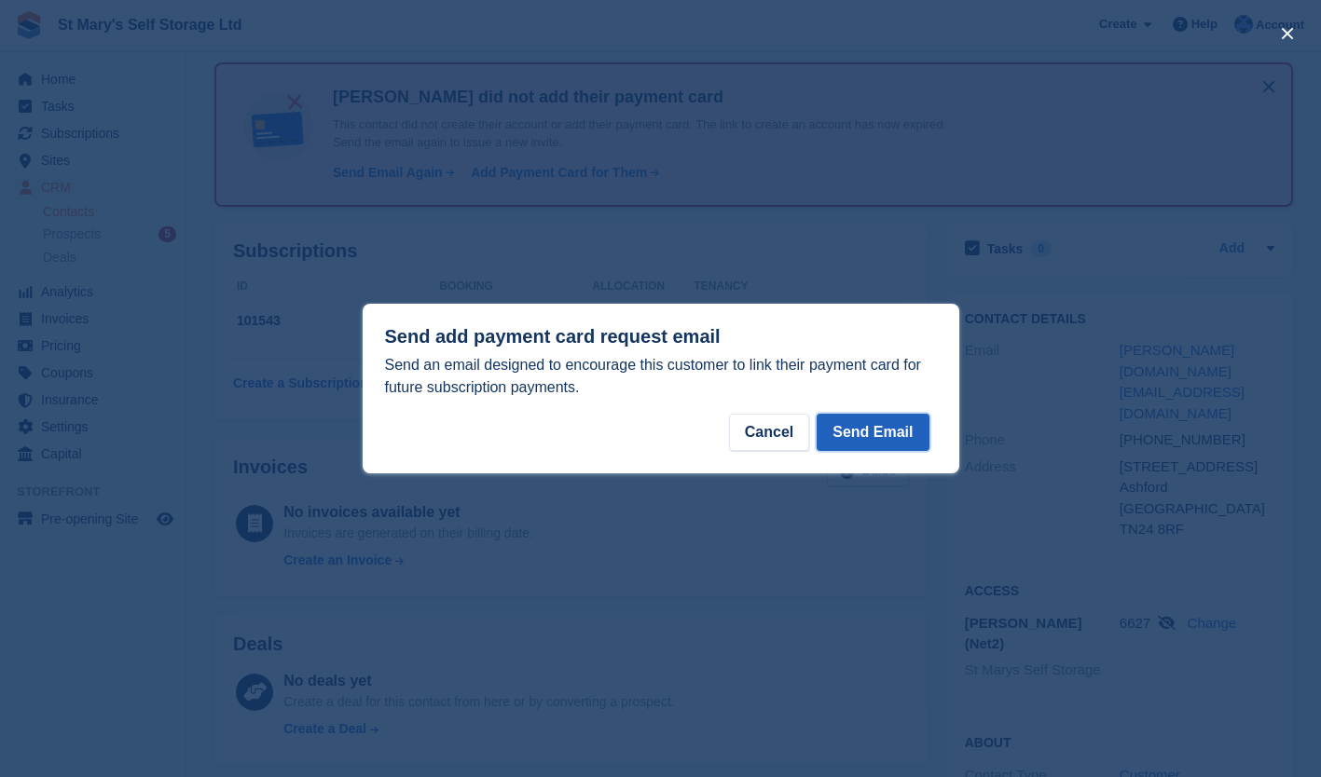
click at [888, 438] on button "Send Email" at bounding box center [873, 432] width 112 height 37
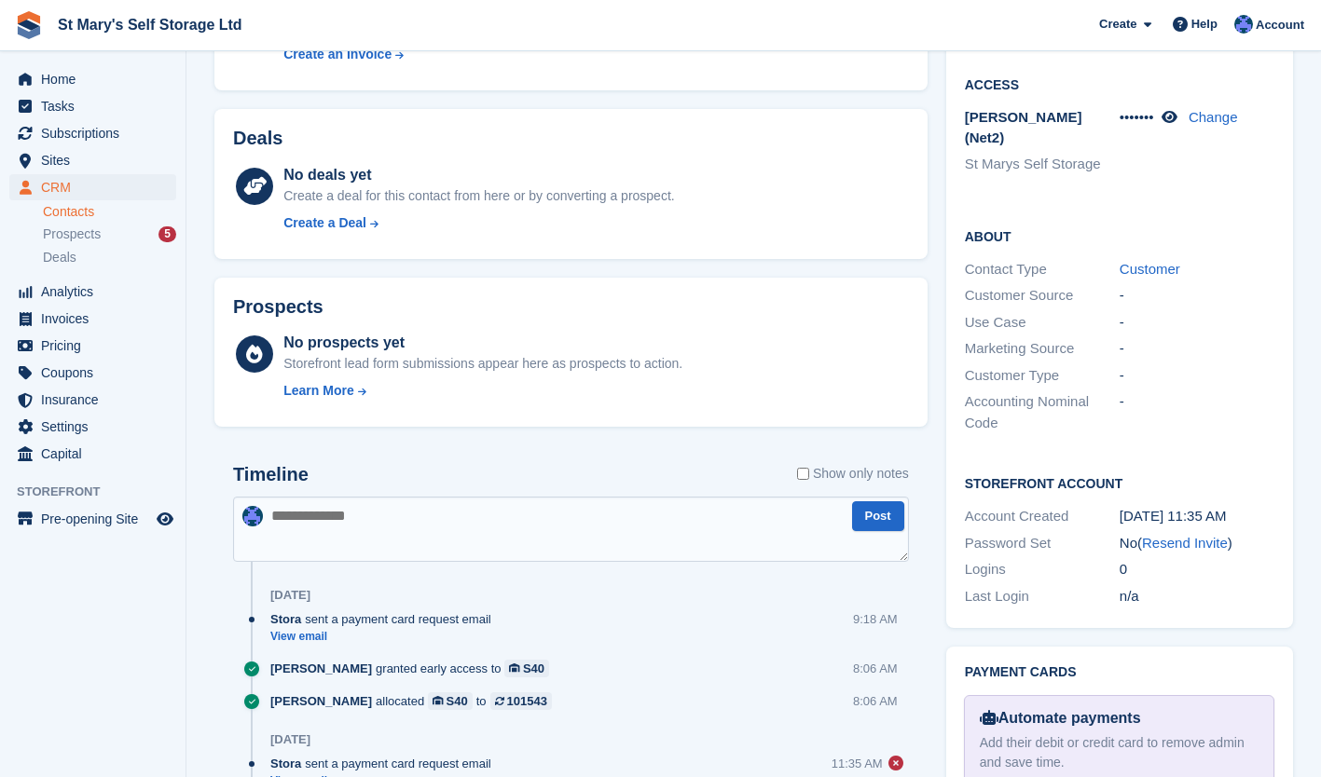
scroll to position [747, 0]
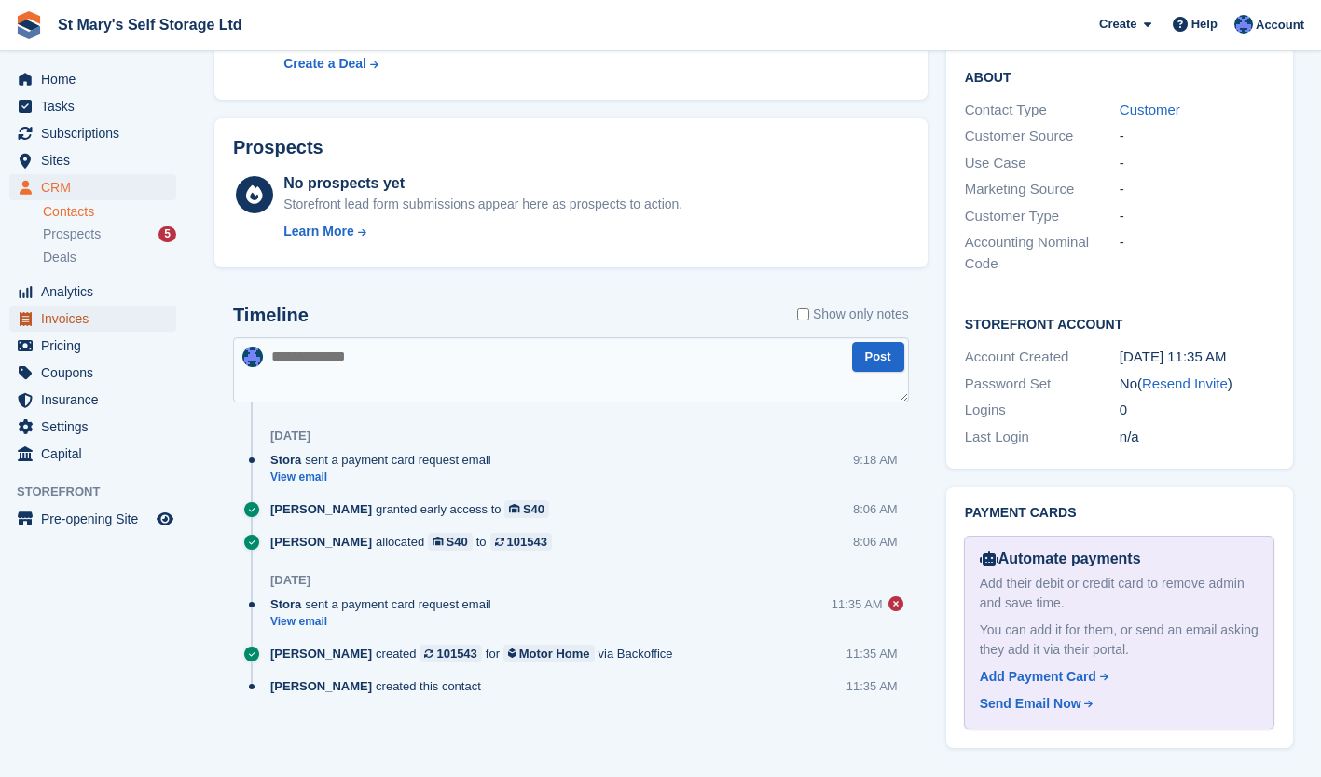
click at [66, 323] on span "Invoices" at bounding box center [97, 319] width 112 height 26
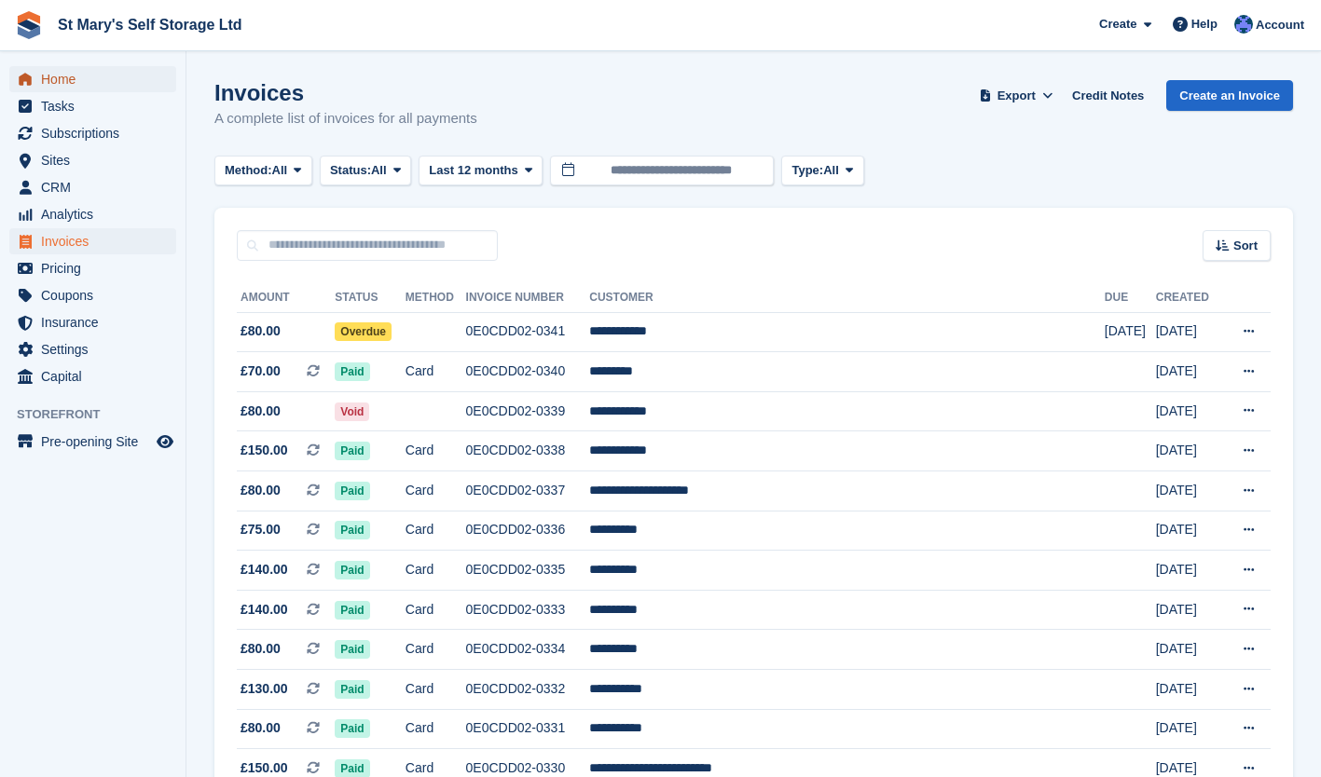
click at [68, 78] on span "Home" at bounding box center [97, 79] width 112 height 26
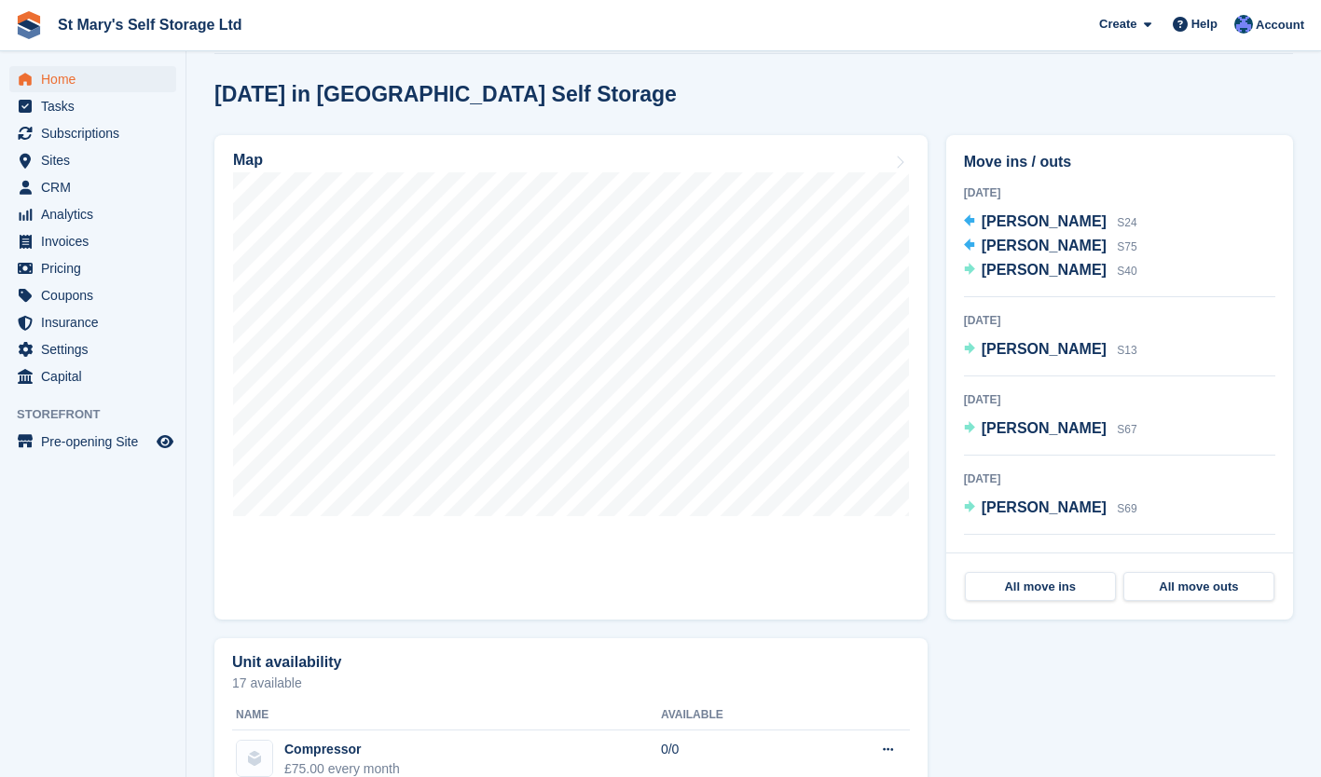
scroll to position [470, 0]
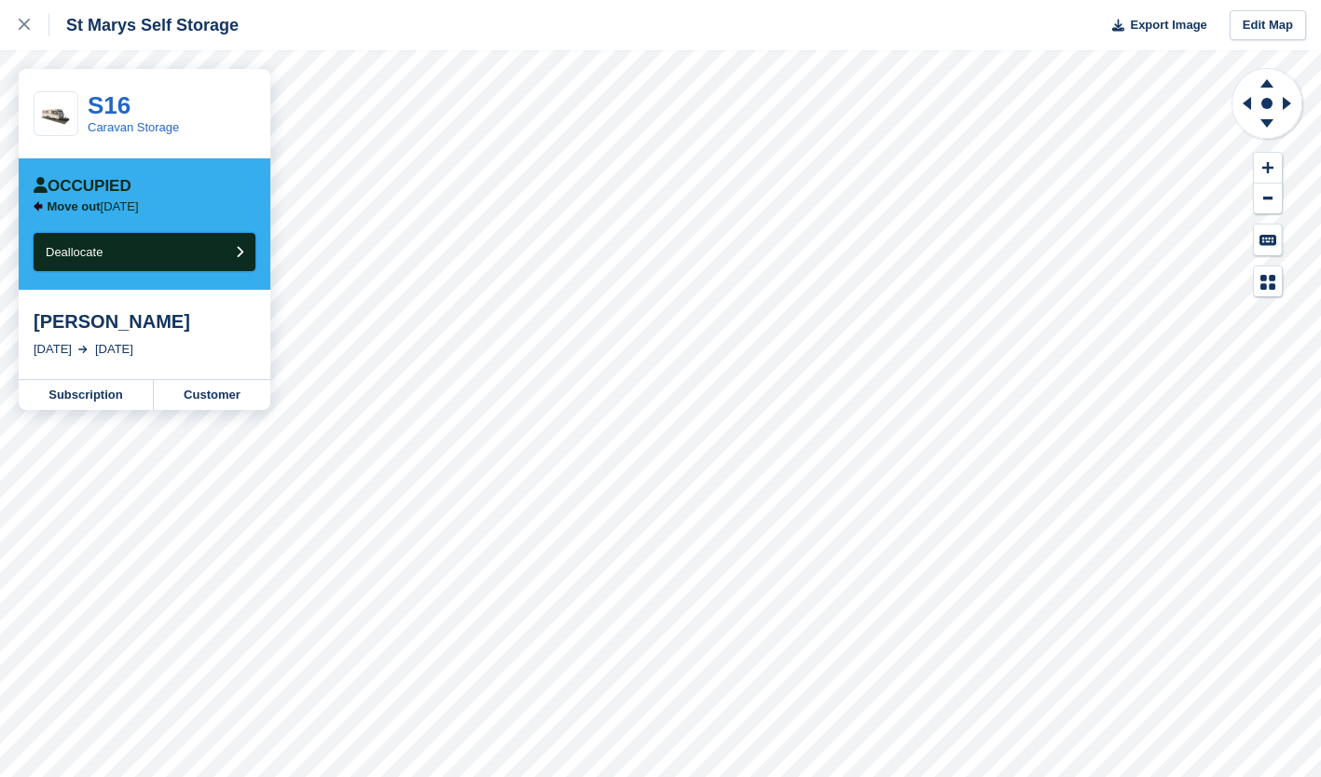
click at [240, 256] on icon "submit" at bounding box center [239, 252] width 7 height 12
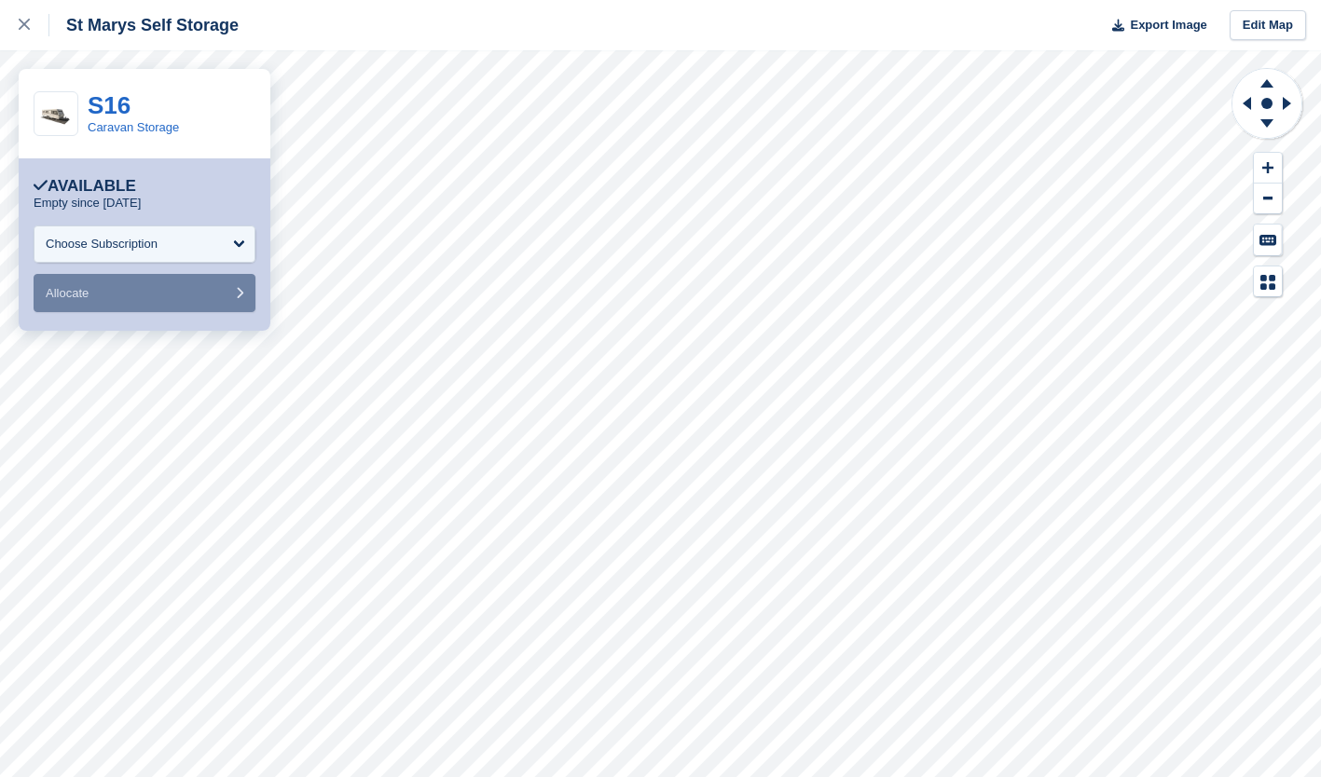
click at [232, 240] on div "Choose Subscription" at bounding box center [145, 244] width 222 height 37
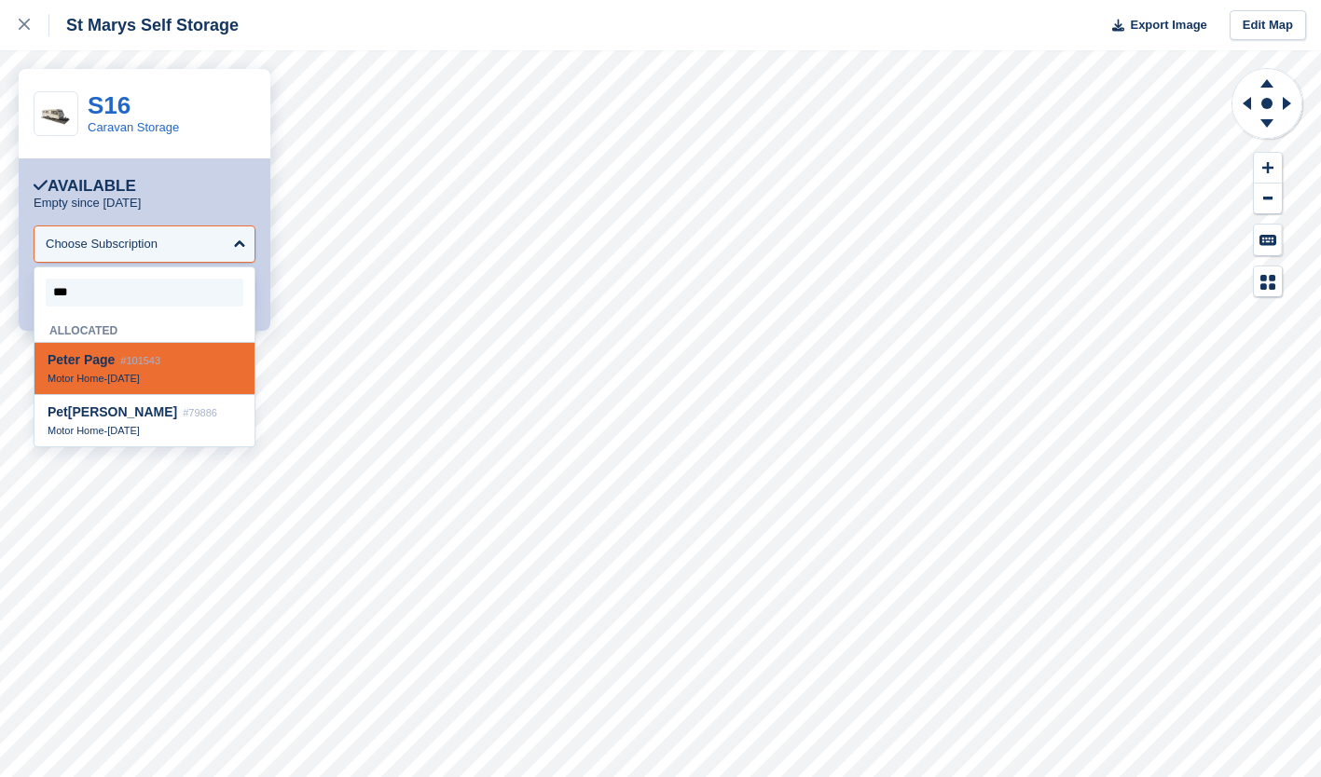
type input "****"
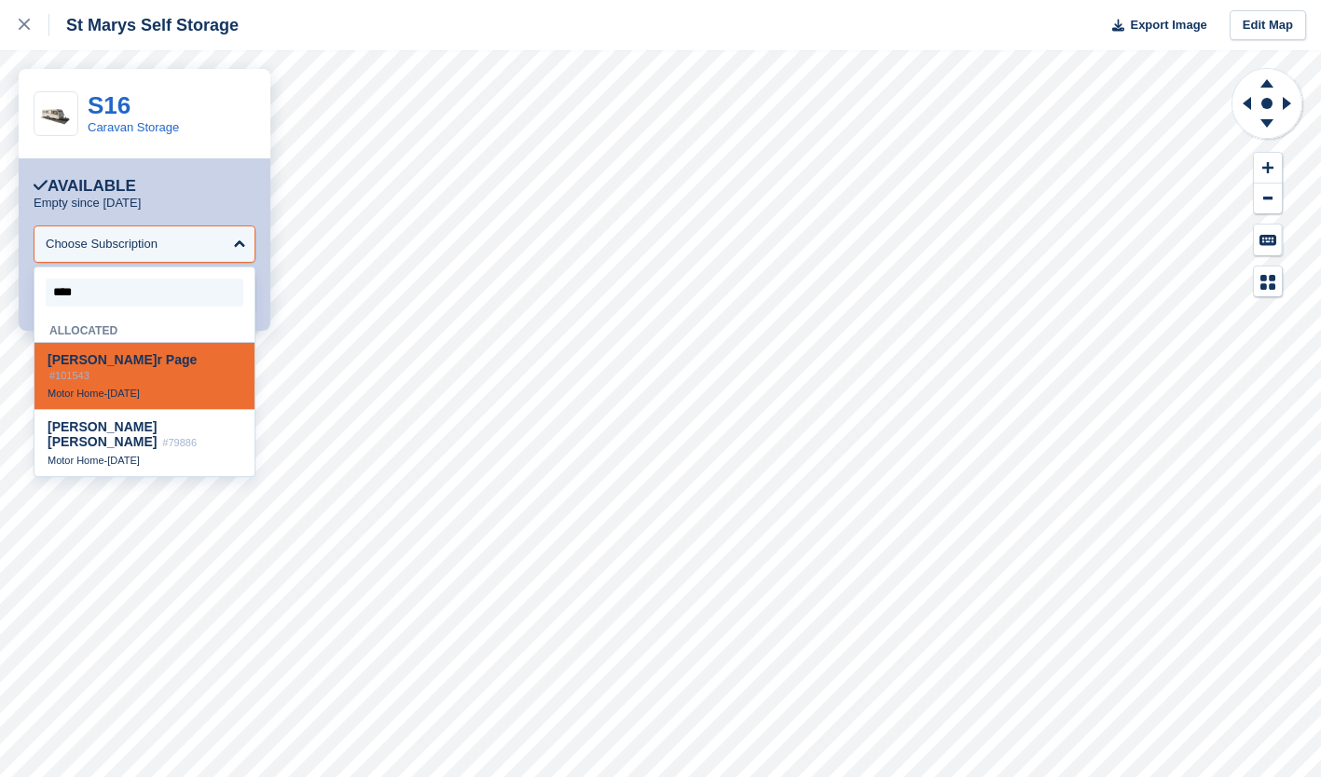
click at [119, 388] on span "1 Sep" at bounding box center [123, 393] width 33 height 11
select select "******"
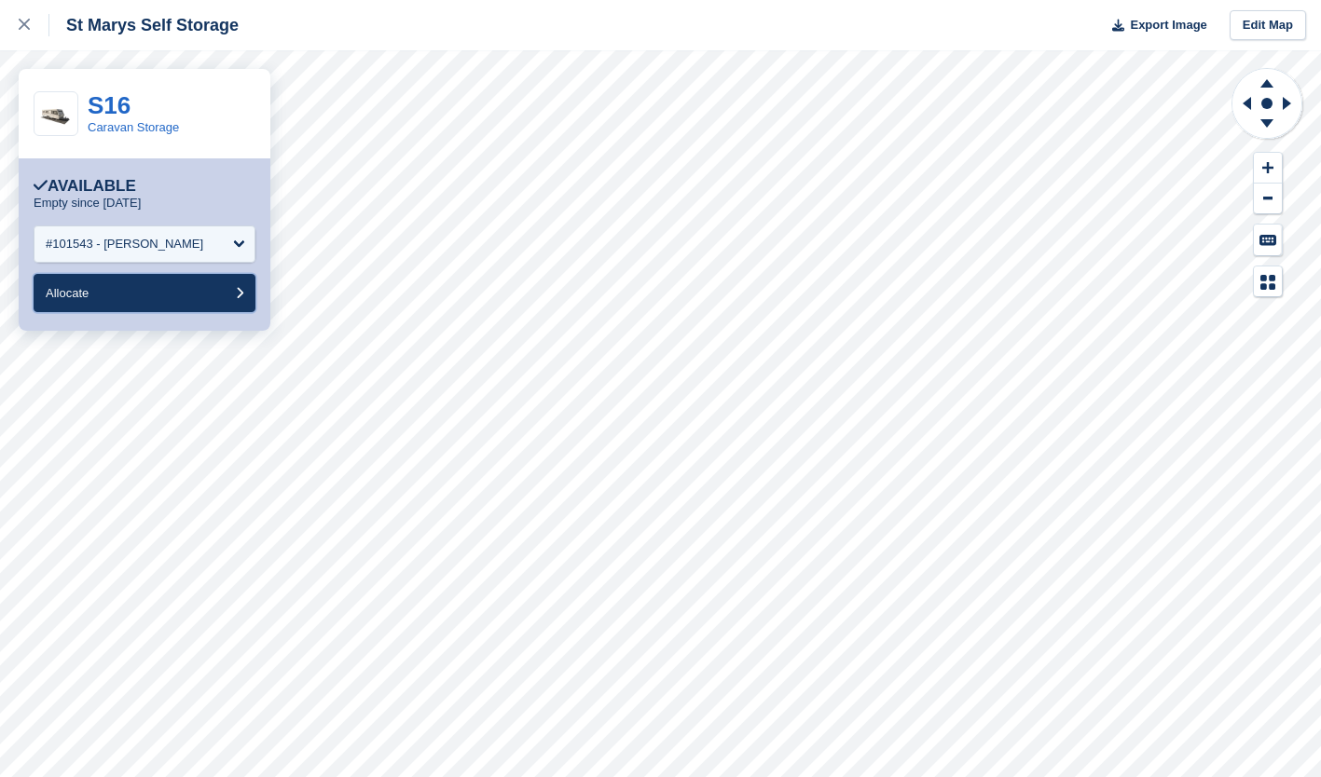
click at [231, 277] on button "Allocate" at bounding box center [145, 293] width 222 height 38
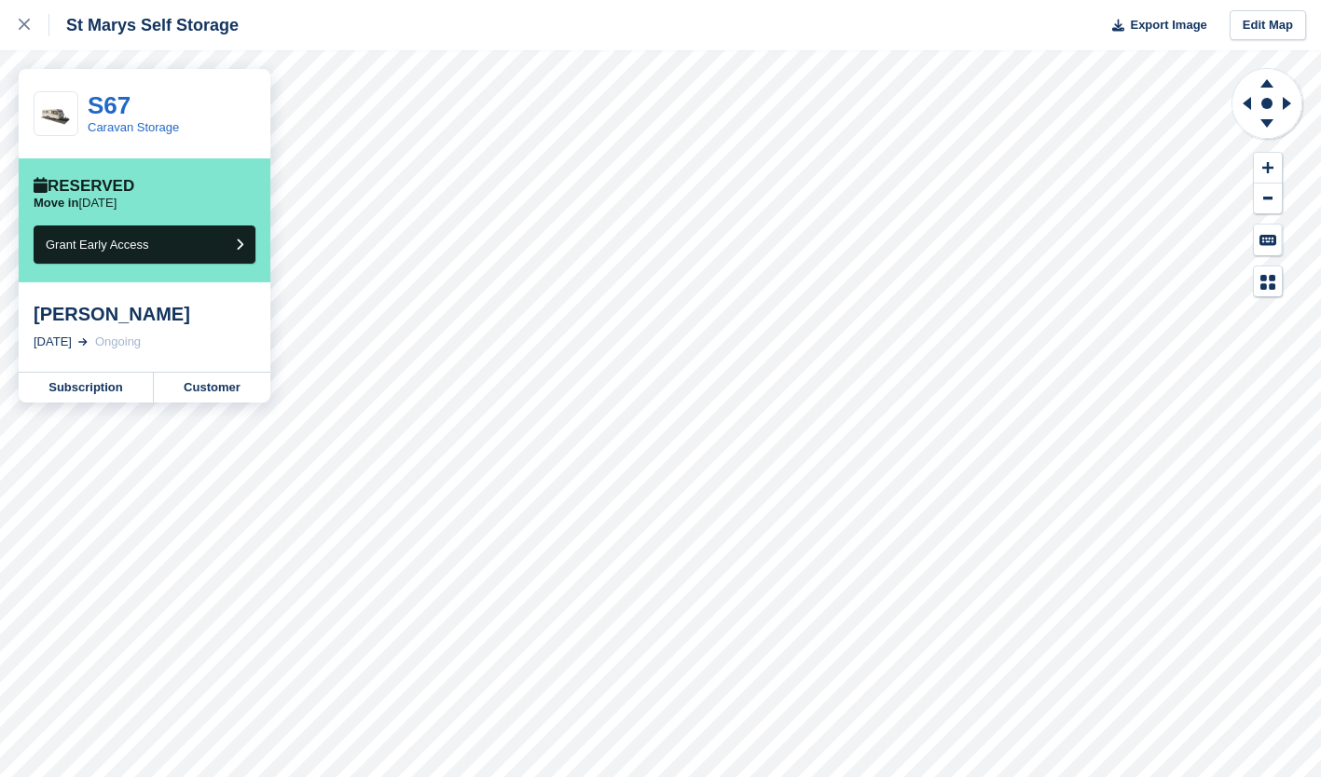
click at [18, 30] on link at bounding box center [24, 25] width 49 height 50
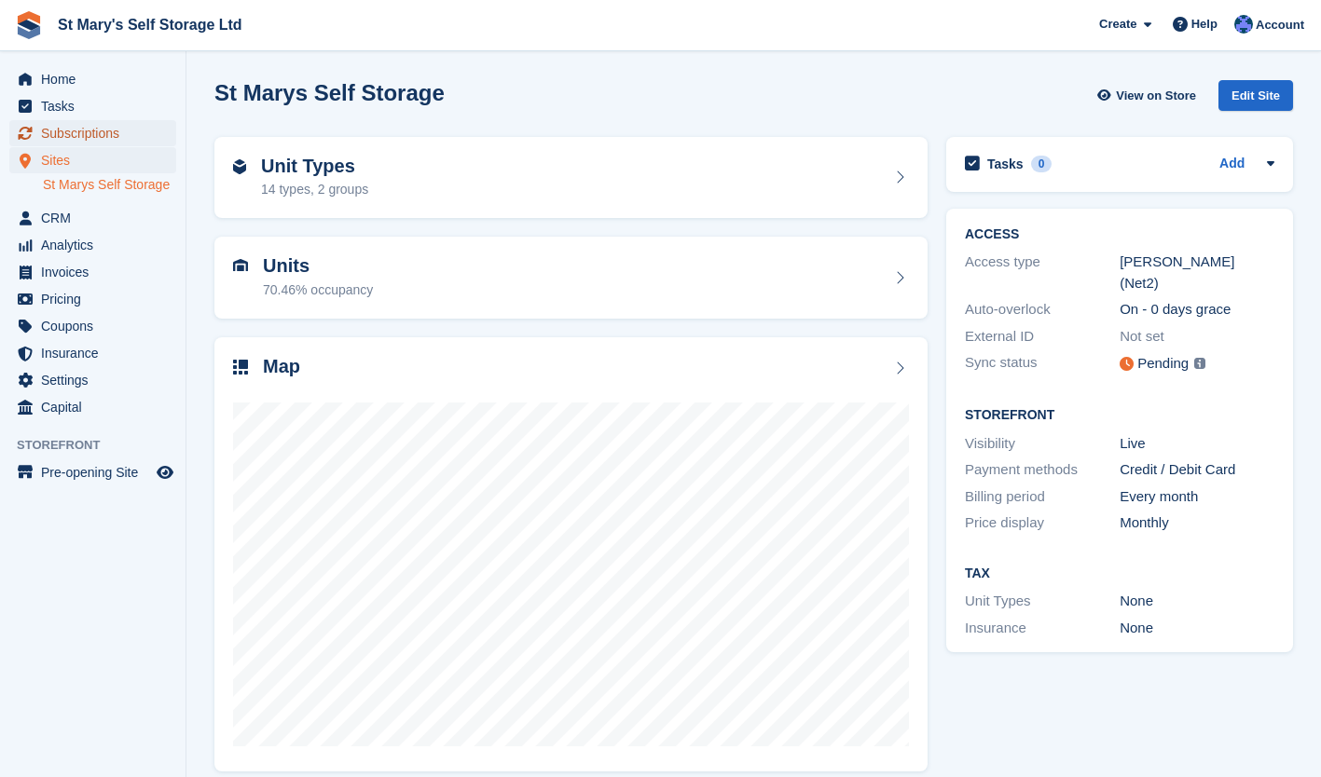
click at [74, 138] on span "Subscriptions" at bounding box center [97, 133] width 112 height 26
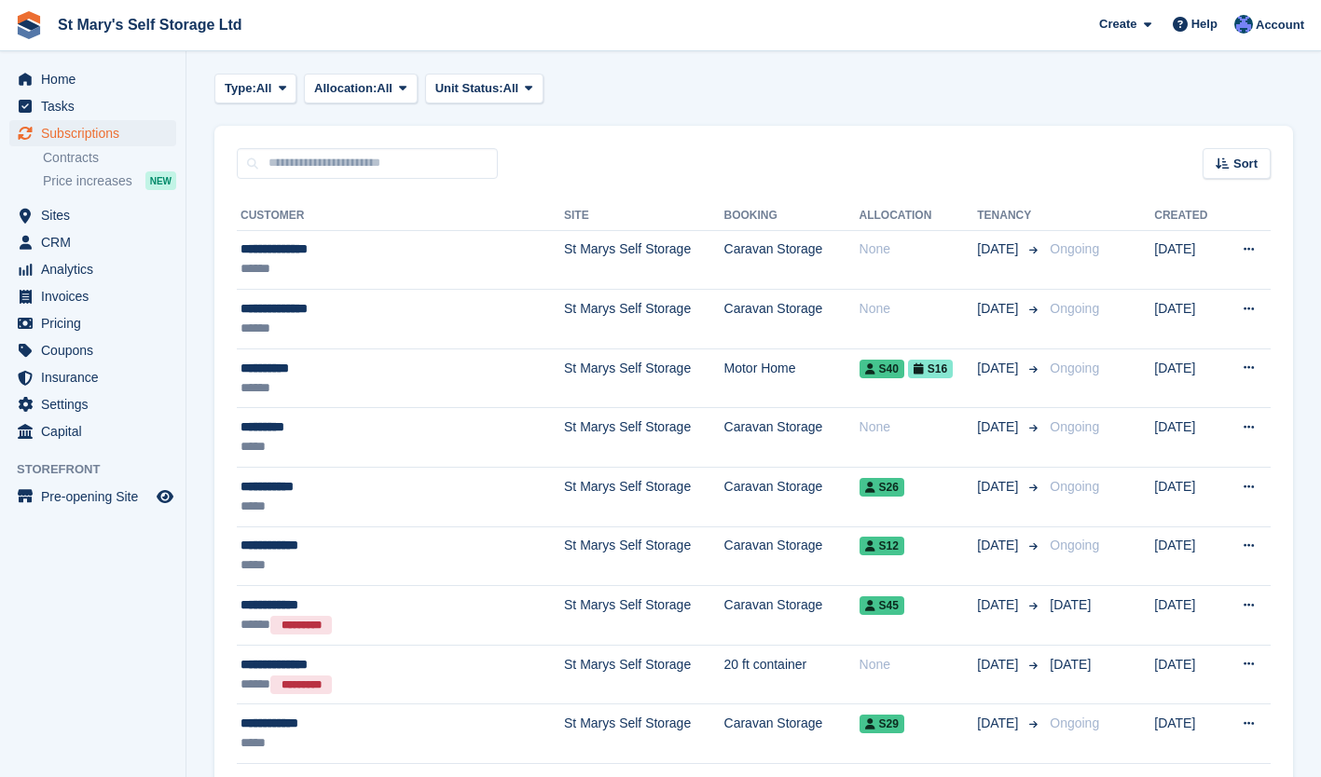
scroll to position [83, 0]
click at [66, 74] on span "Home" at bounding box center [97, 79] width 112 height 26
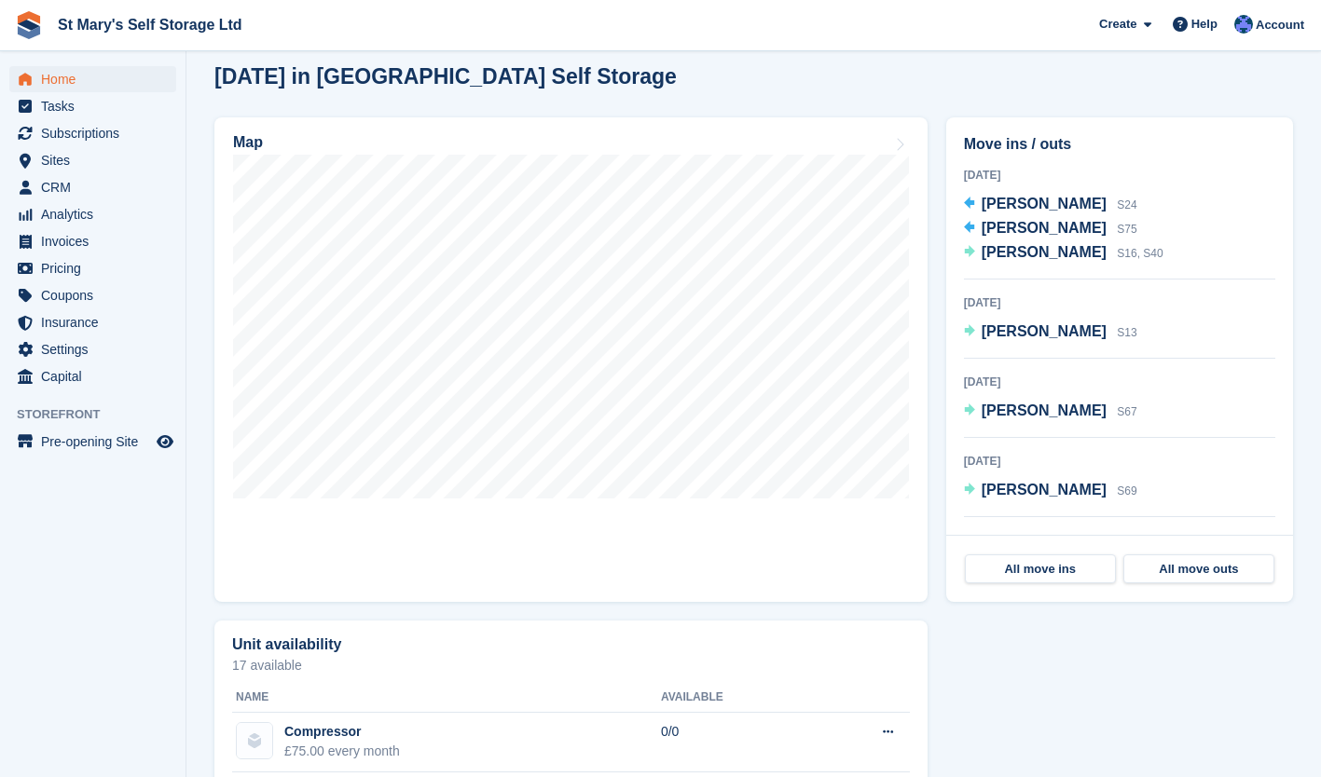
scroll to position [472, 0]
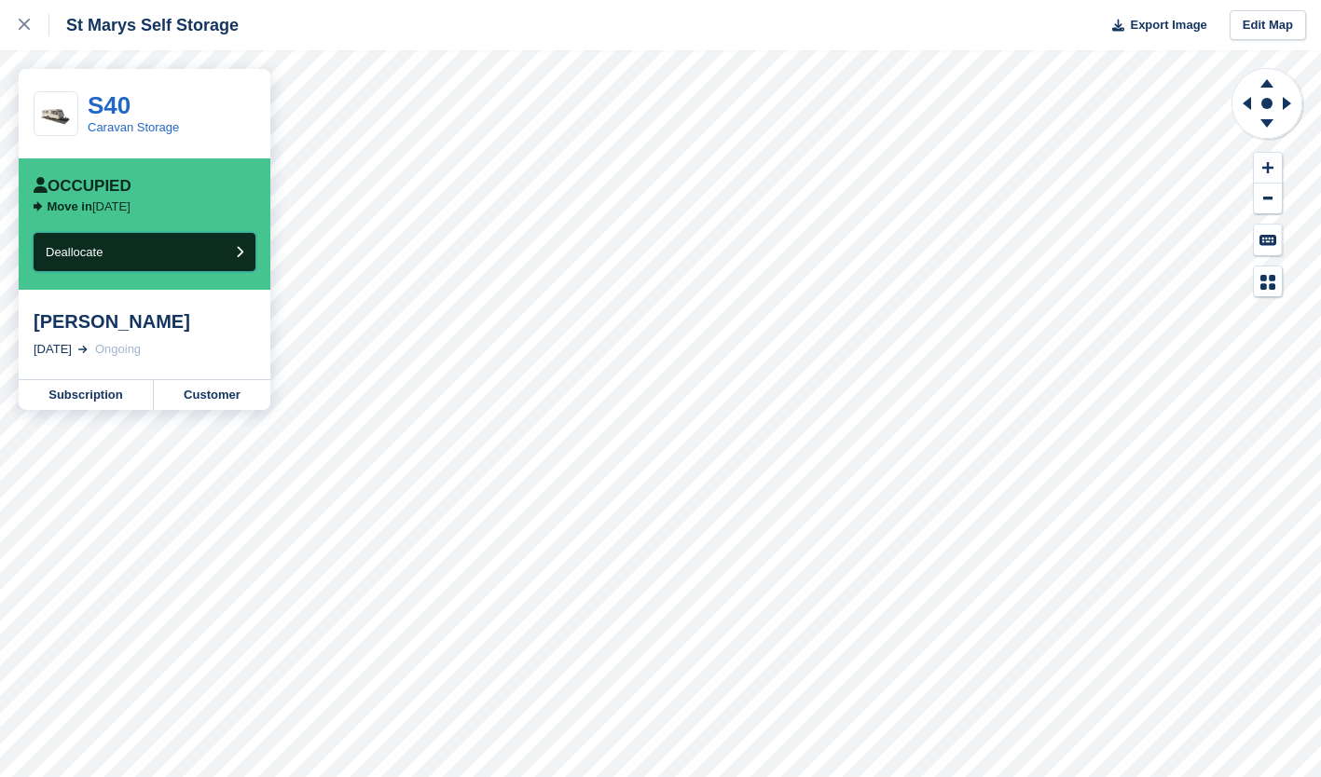
click at [233, 254] on button "Deallocate" at bounding box center [145, 252] width 222 height 38
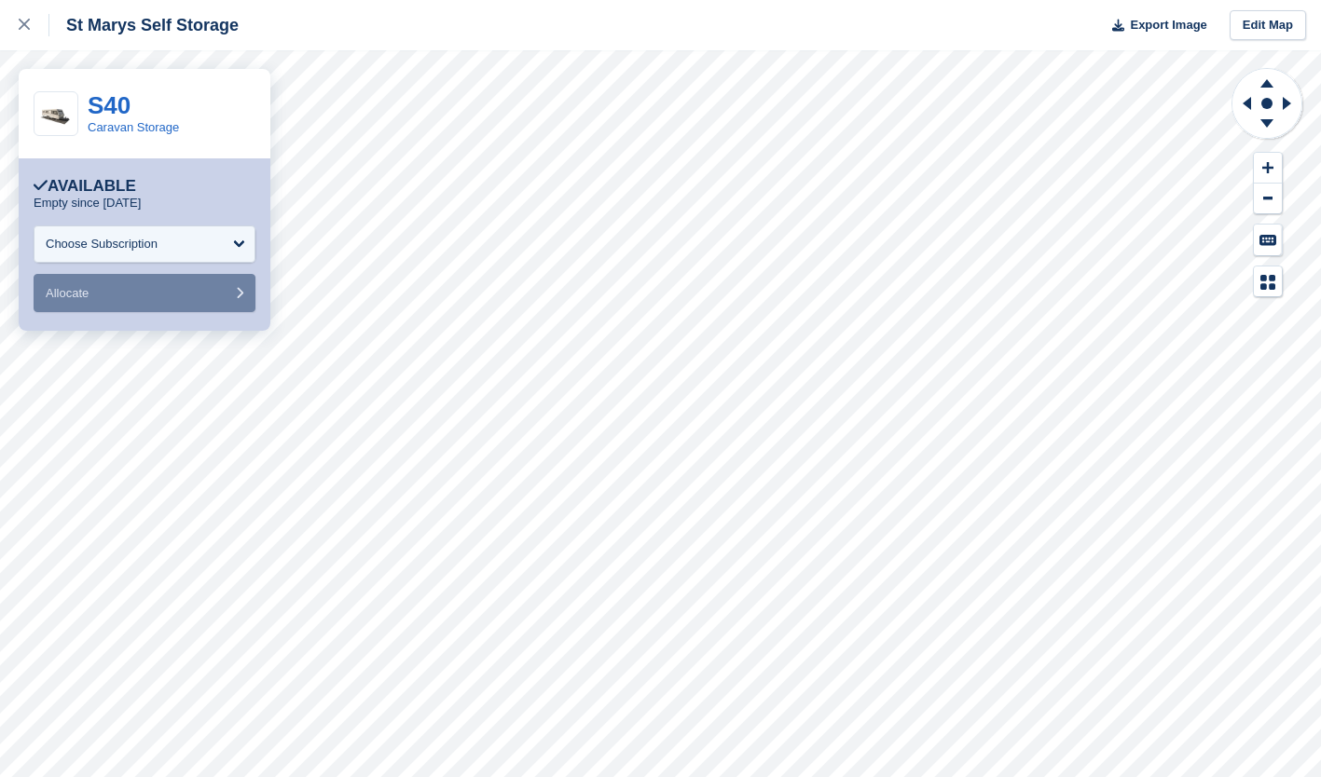
click at [24, 23] on icon at bounding box center [24, 24] width 11 height 11
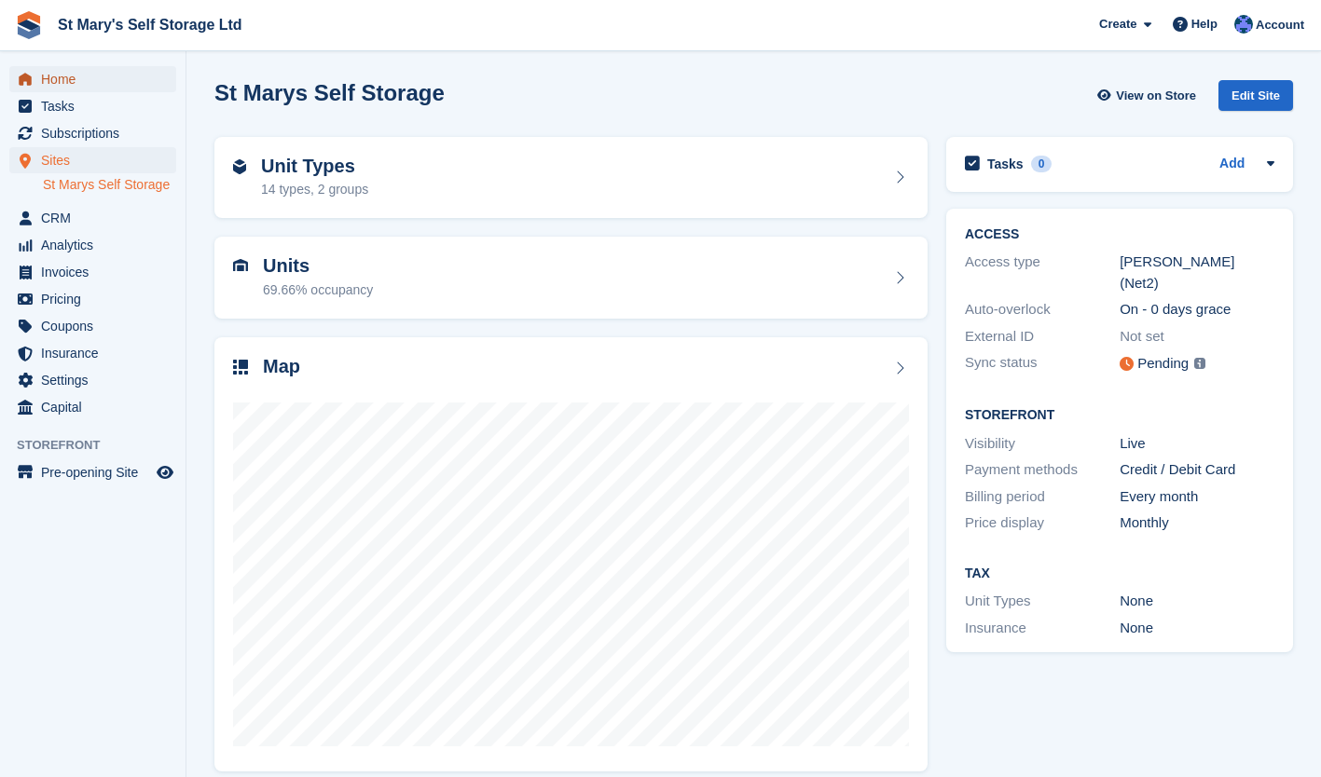
click at [67, 74] on span "Home" at bounding box center [97, 79] width 112 height 26
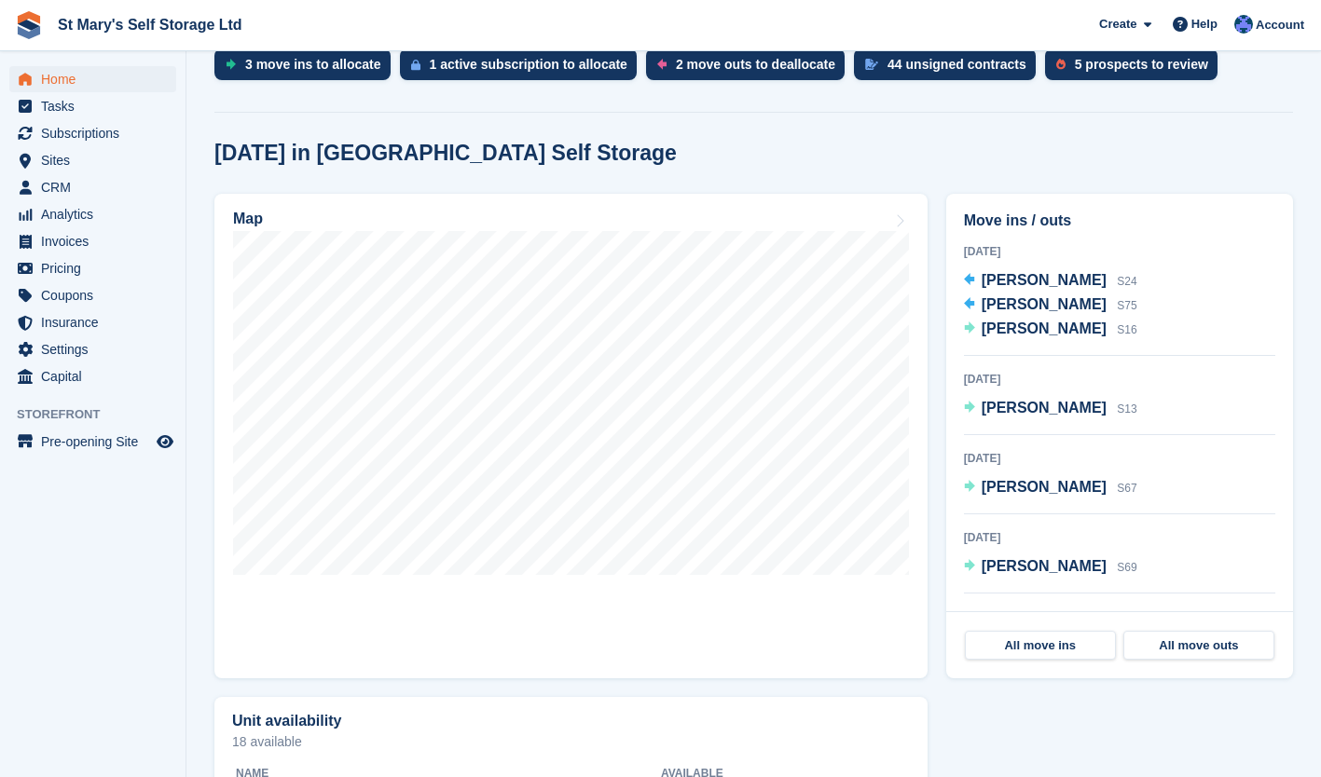
scroll to position [414, 0]
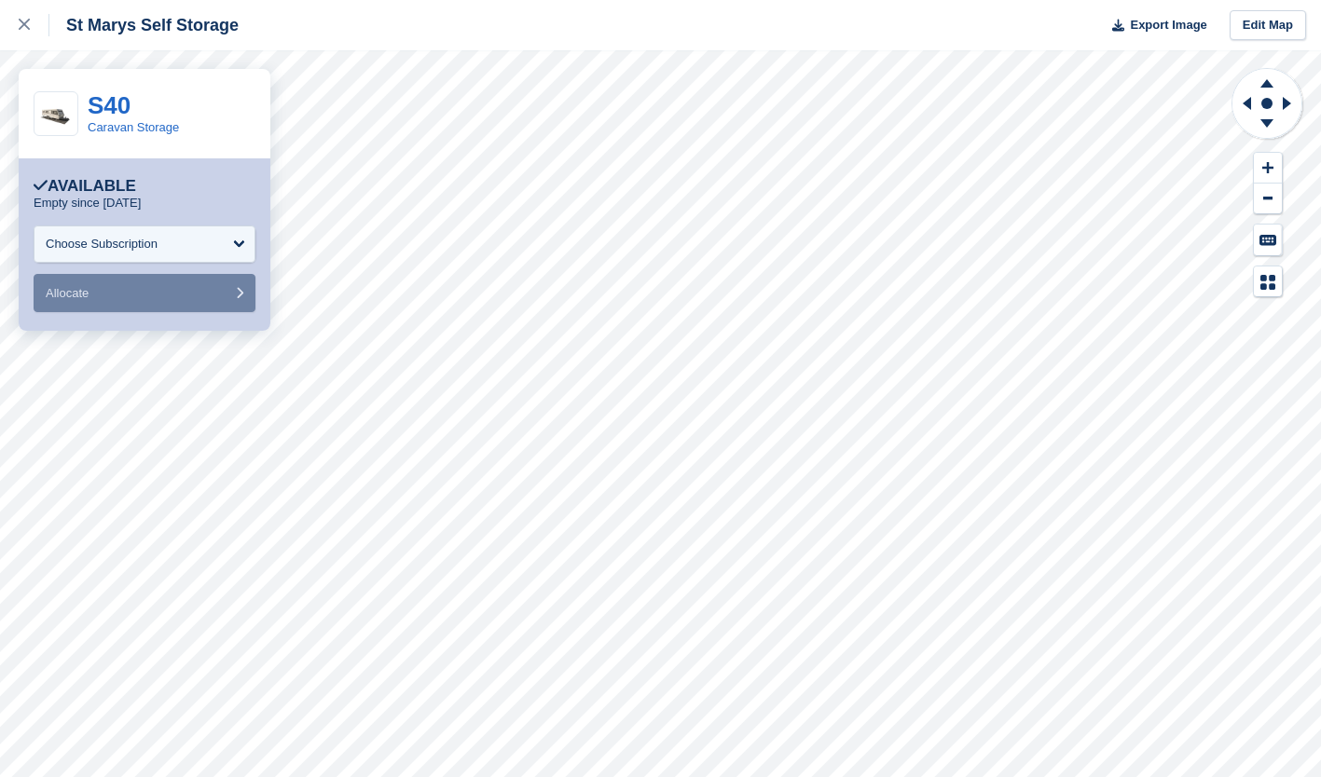
click at [29, 30] on icon at bounding box center [24, 24] width 11 height 11
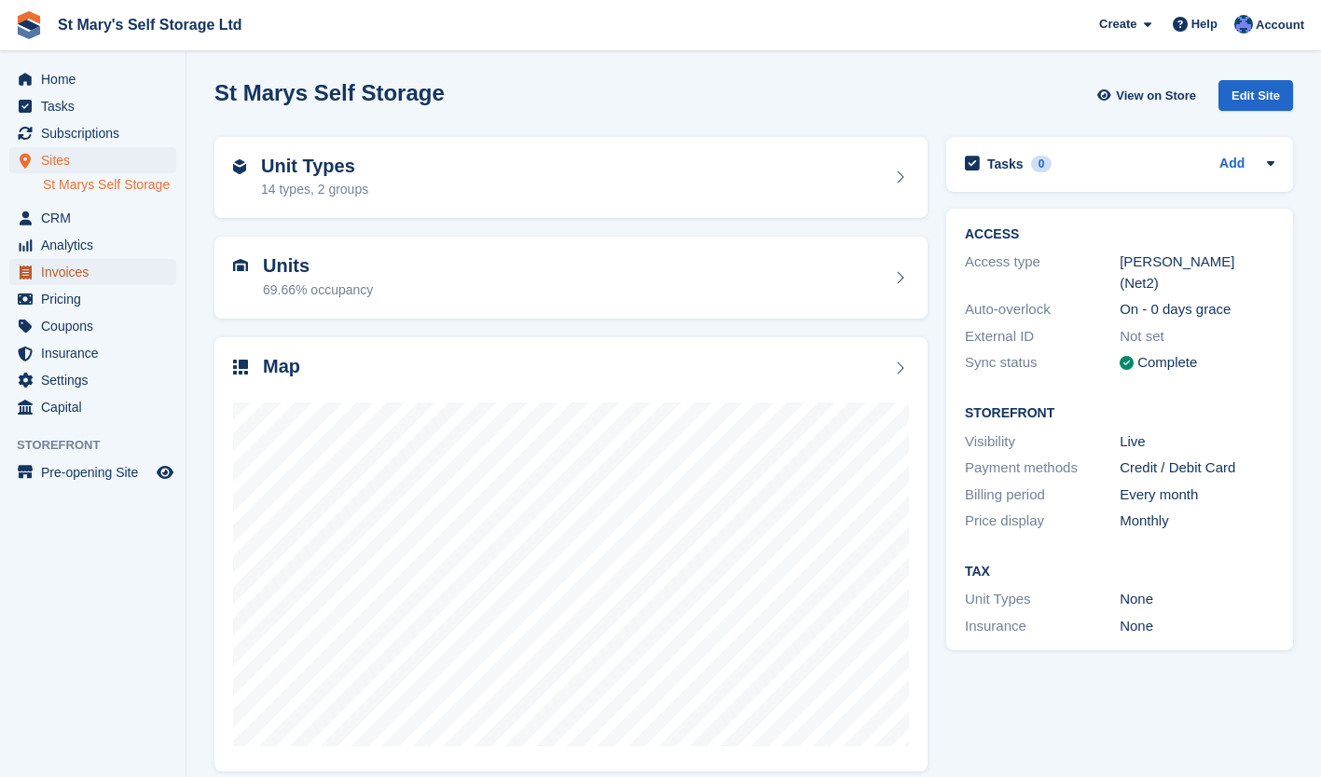
click at [76, 270] on span "Invoices" at bounding box center [97, 272] width 112 height 26
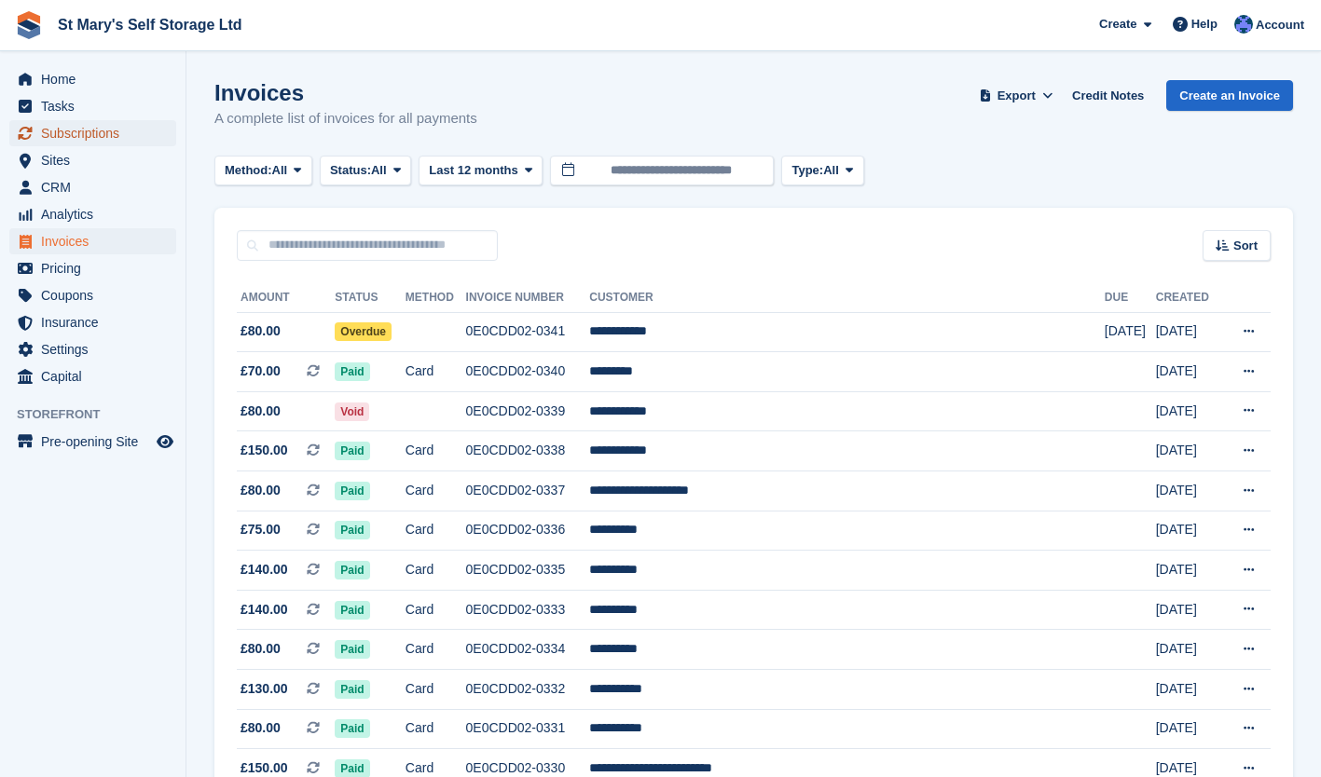
click at [103, 133] on span "Subscriptions" at bounding box center [97, 133] width 112 height 26
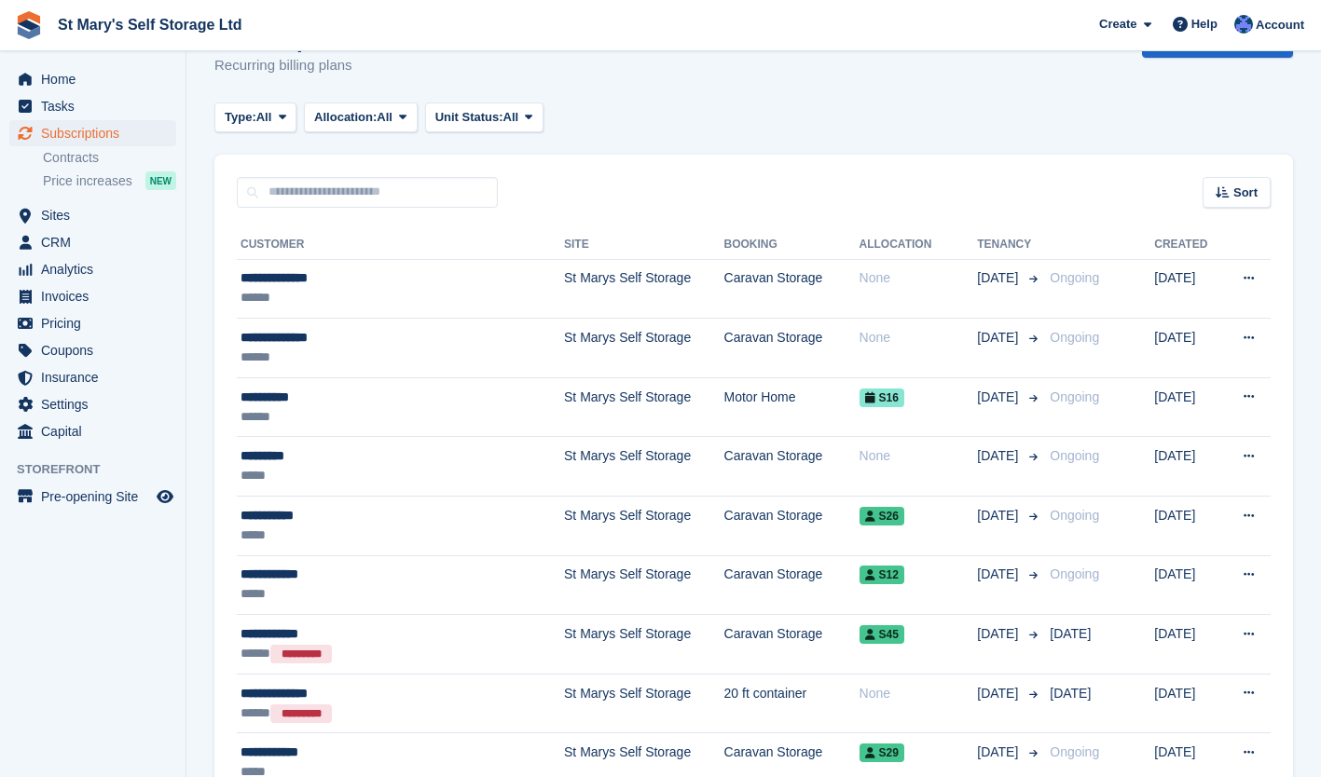
scroll to position [63, 0]
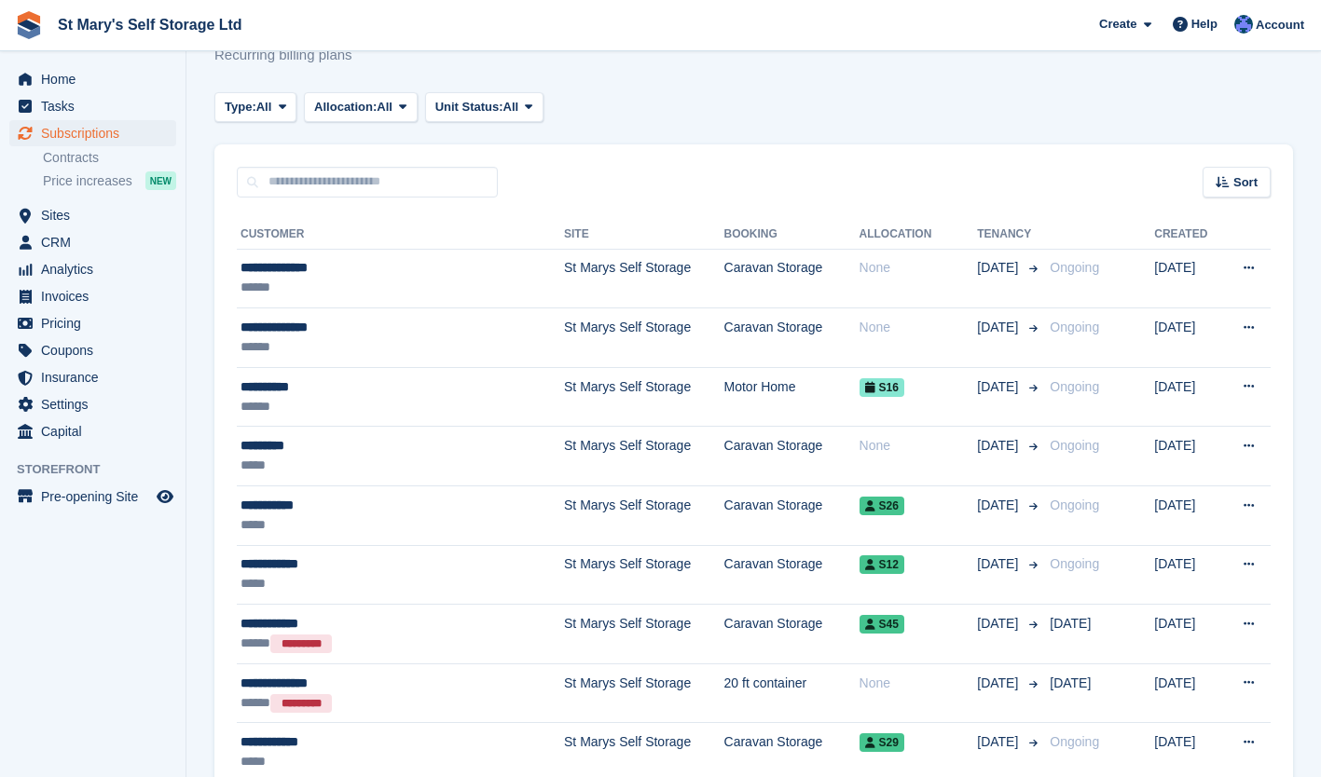
click at [274, 375] on td "**********" at bounding box center [400, 397] width 327 height 60
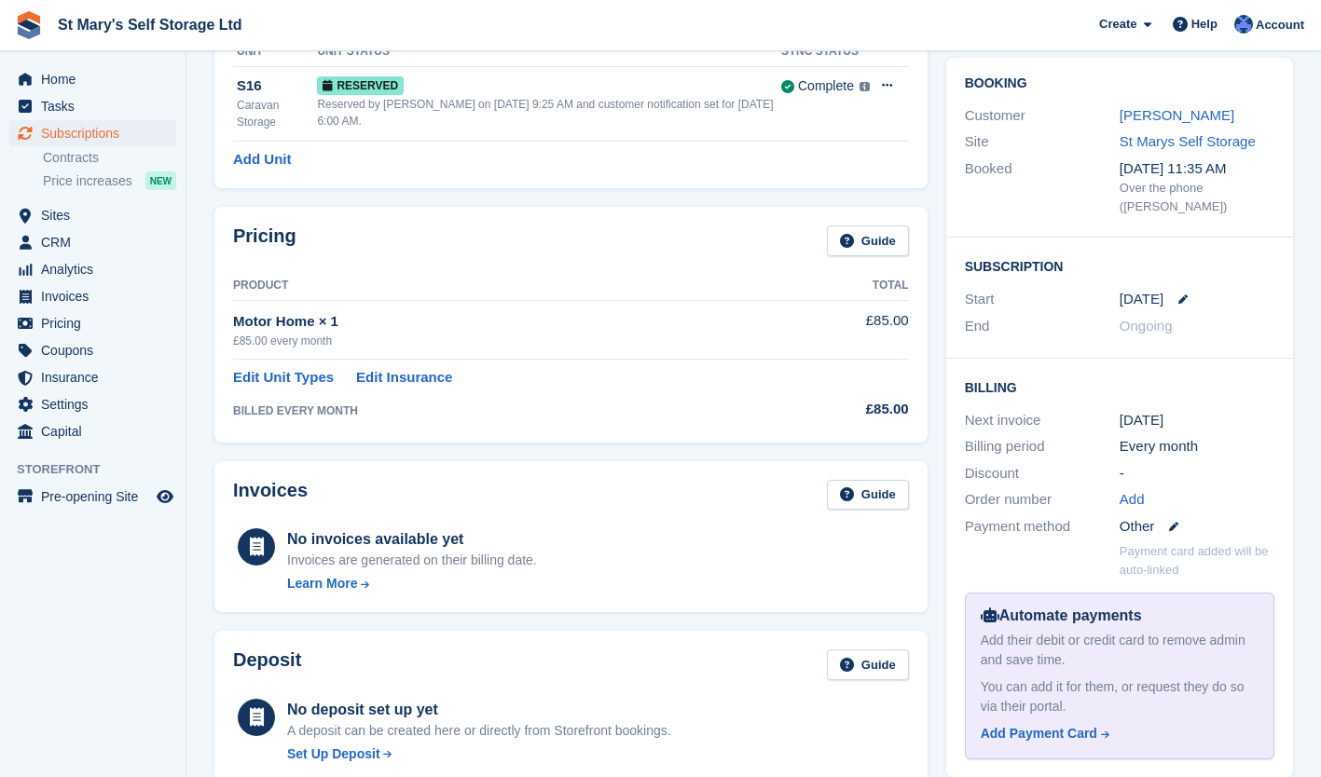
scroll to position [153, 0]
click at [1178, 300] on icon at bounding box center [1182, 298] width 9 height 9
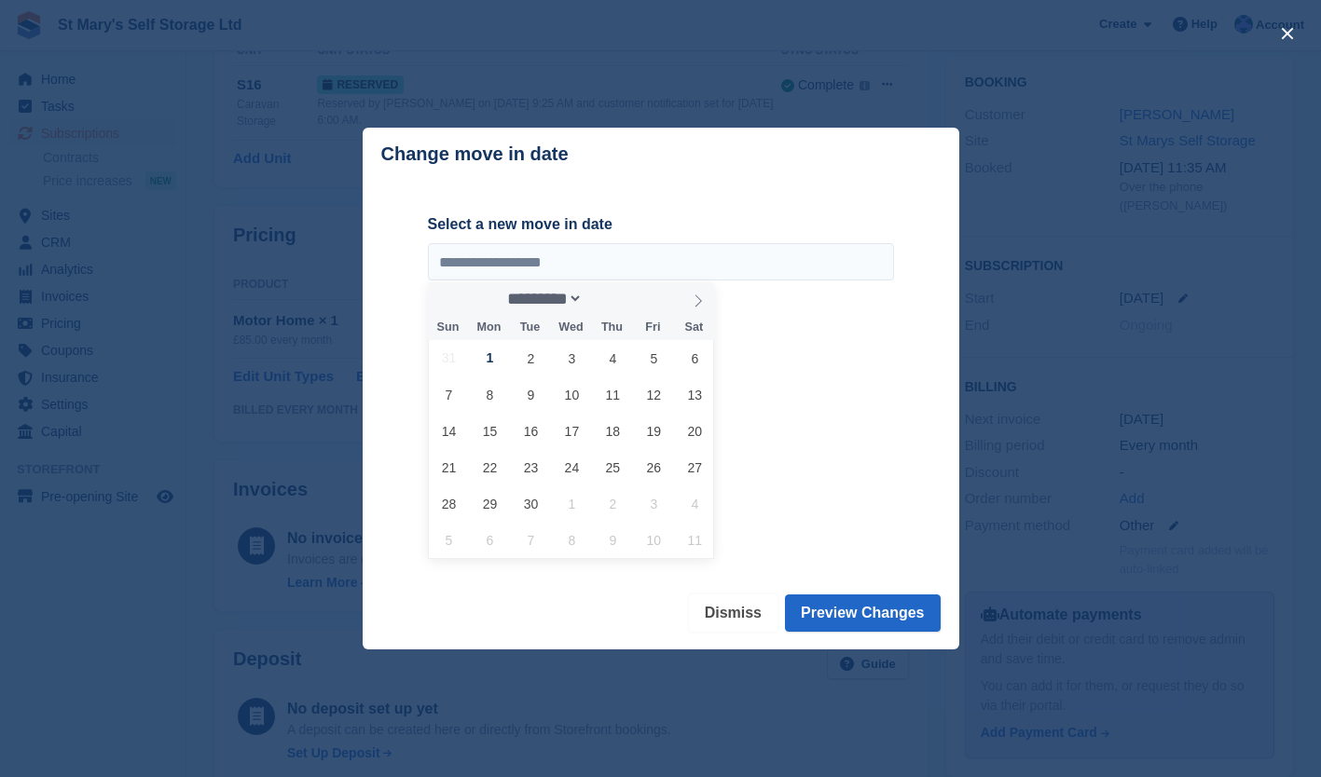
click at [749, 614] on button "Dismiss" at bounding box center [733, 613] width 89 height 37
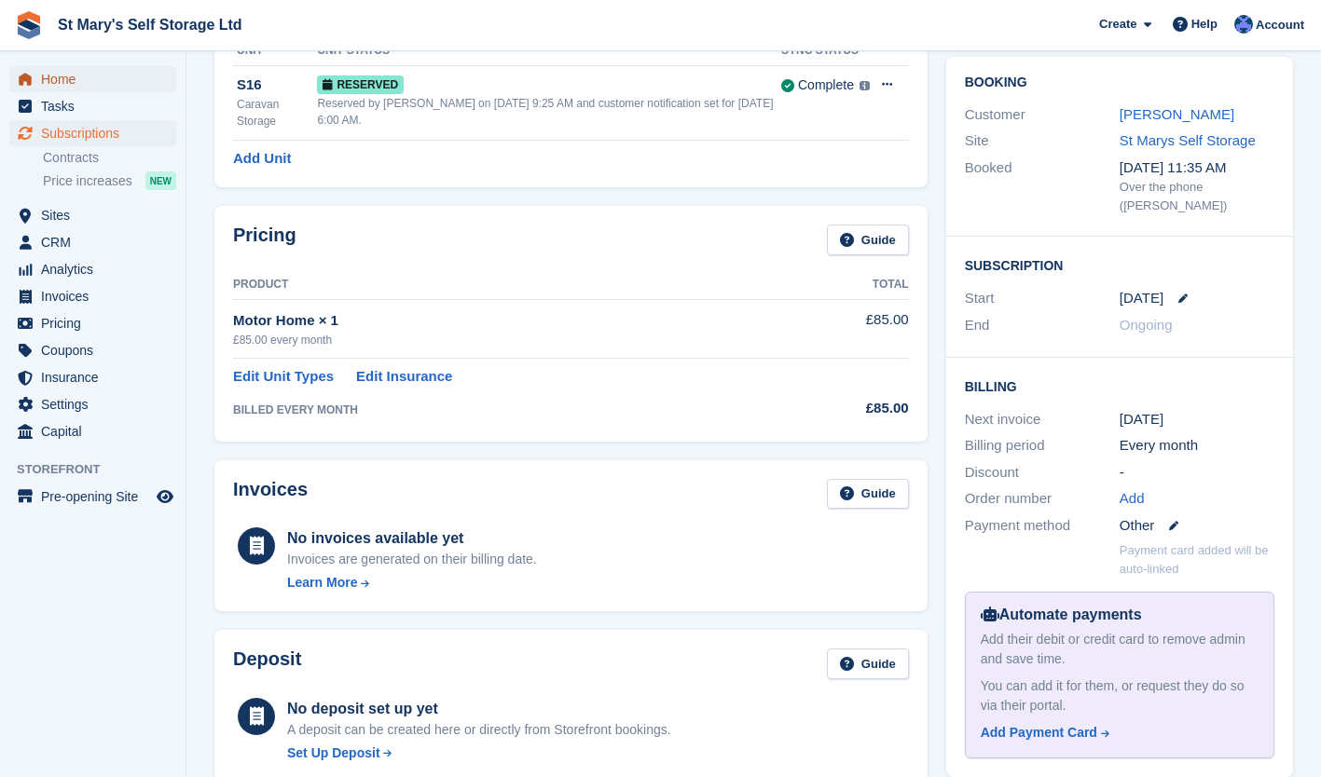
click at [64, 78] on span "Home" at bounding box center [97, 79] width 112 height 26
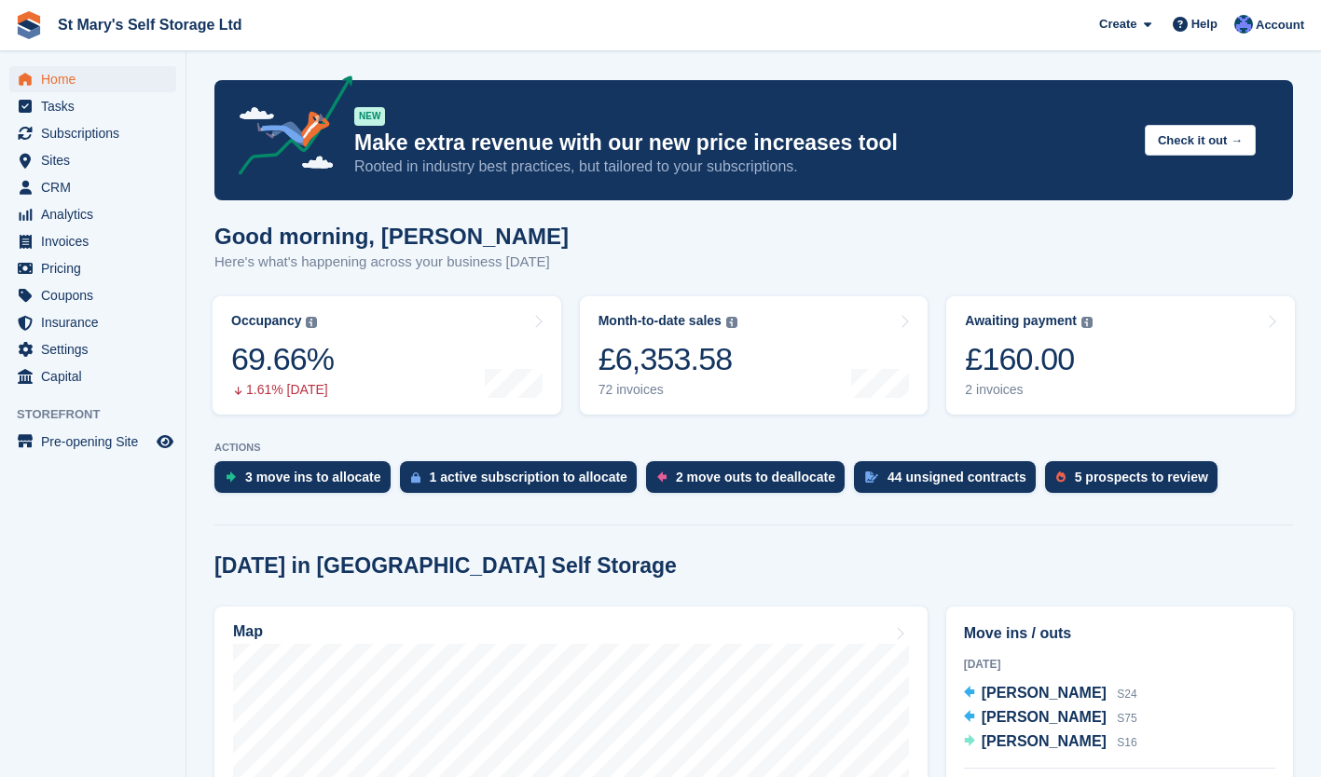
click at [1005, 376] on div "£160.00" at bounding box center [1029, 359] width 128 height 38
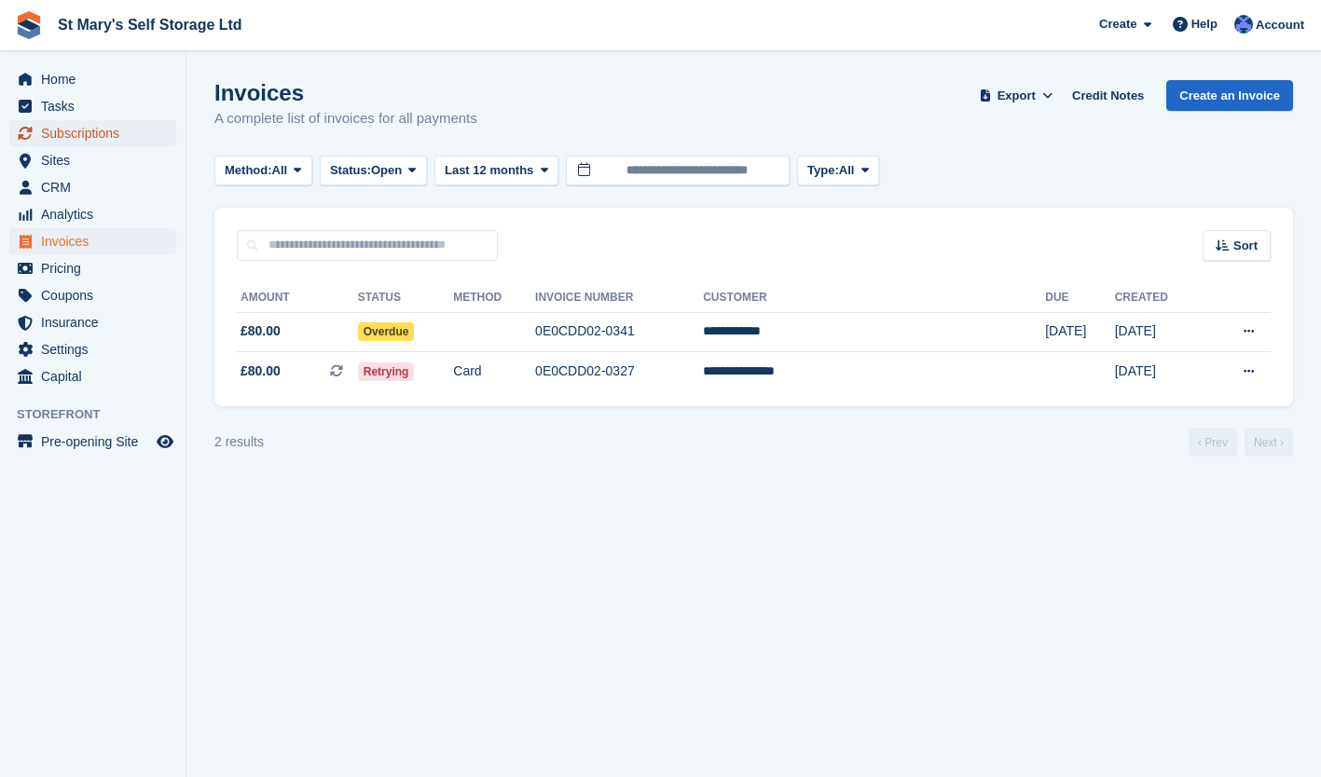
click at [87, 131] on span "Subscriptions" at bounding box center [97, 133] width 112 height 26
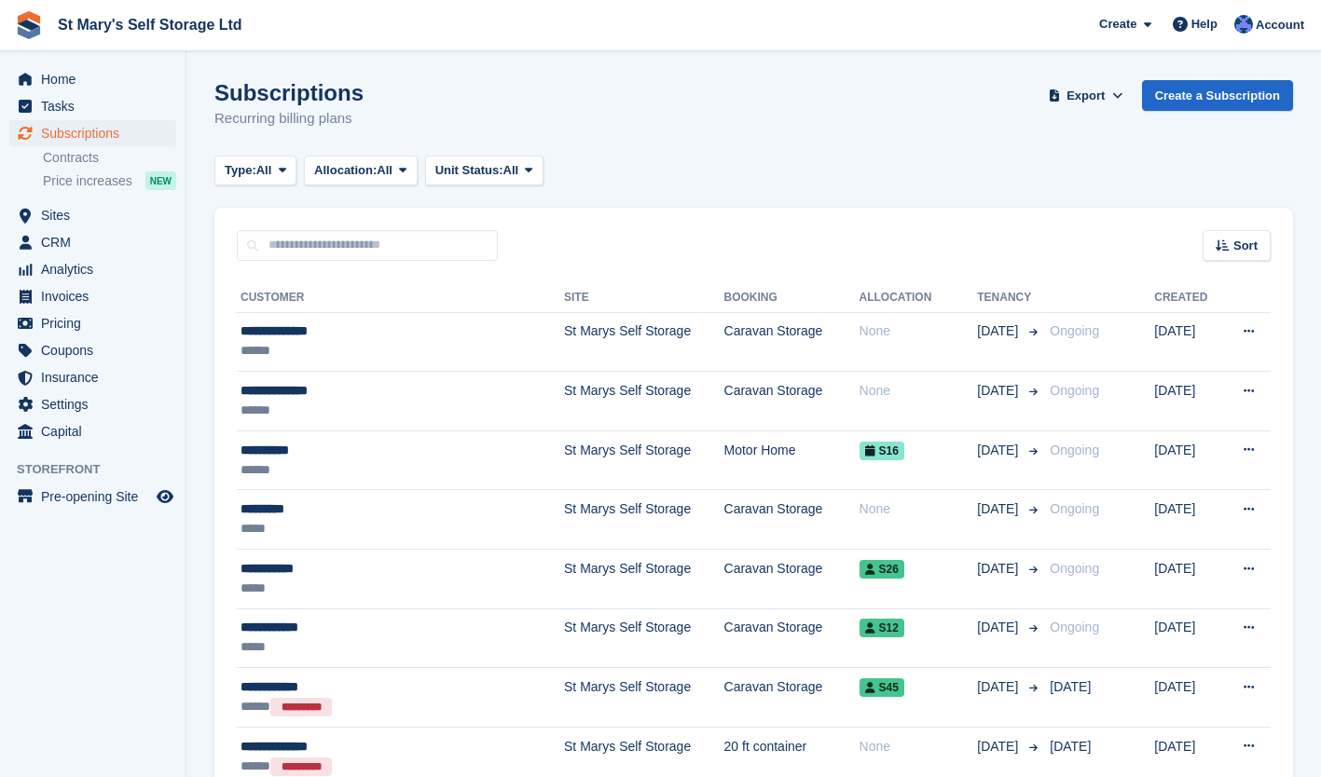
click at [279, 447] on div "**********" at bounding box center [368, 451] width 256 height 20
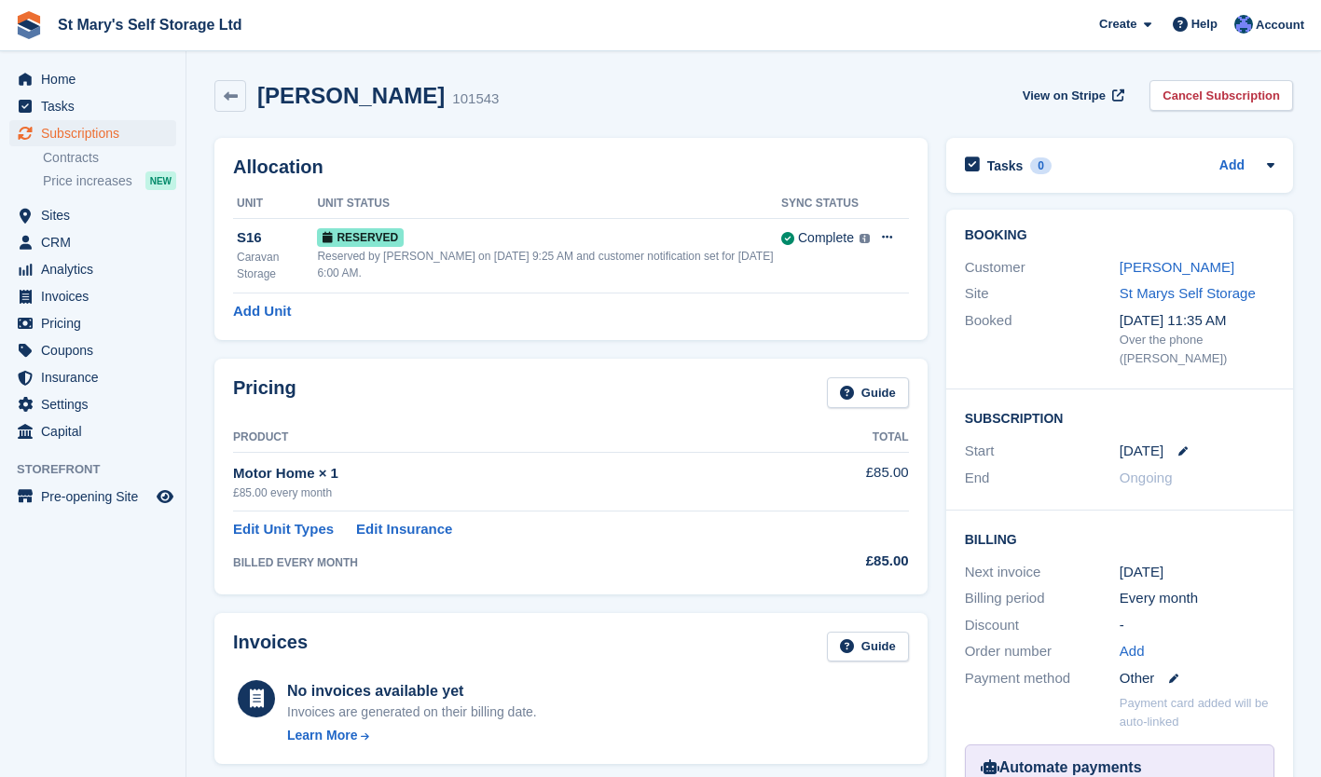
click at [1131, 270] on link "[PERSON_NAME]" at bounding box center [1177, 267] width 115 height 16
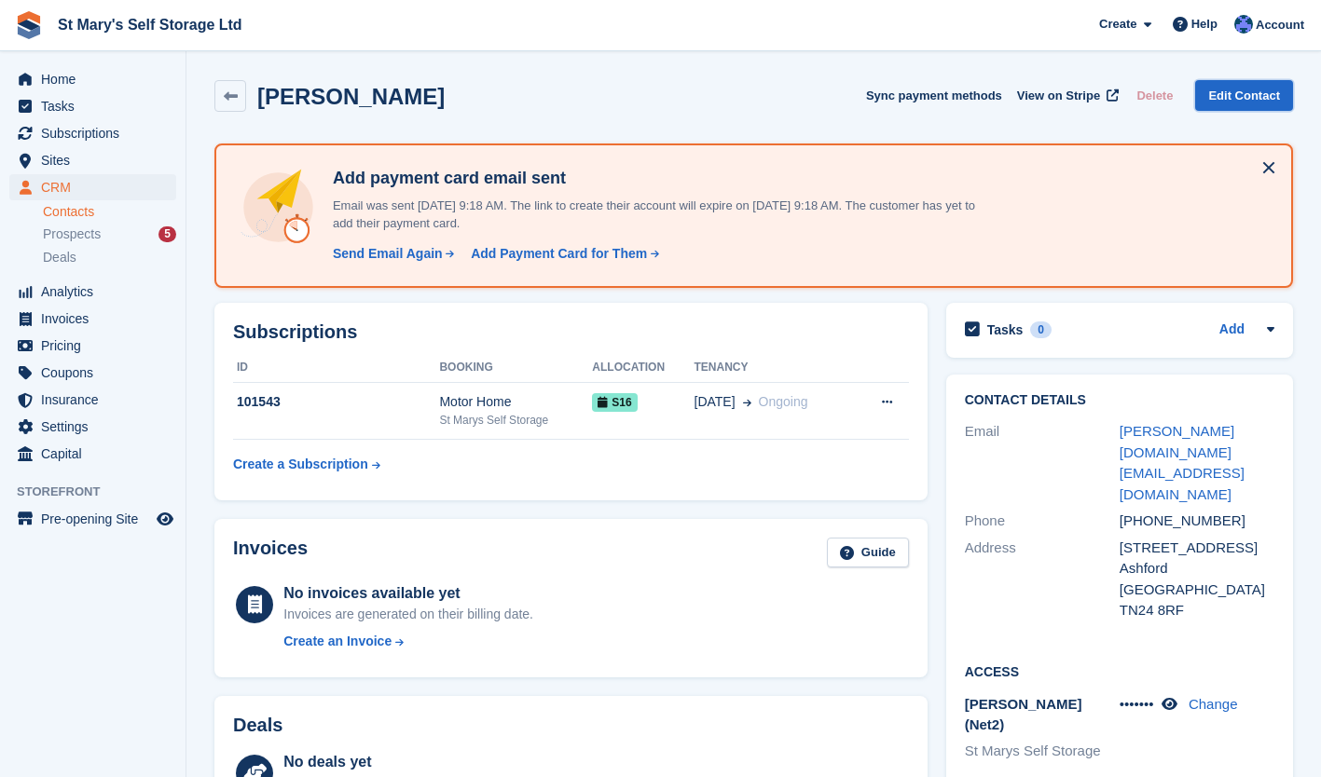
click at [1261, 101] on link "Edit Contact" at bounding box center [1244, 95] width 98 height 31
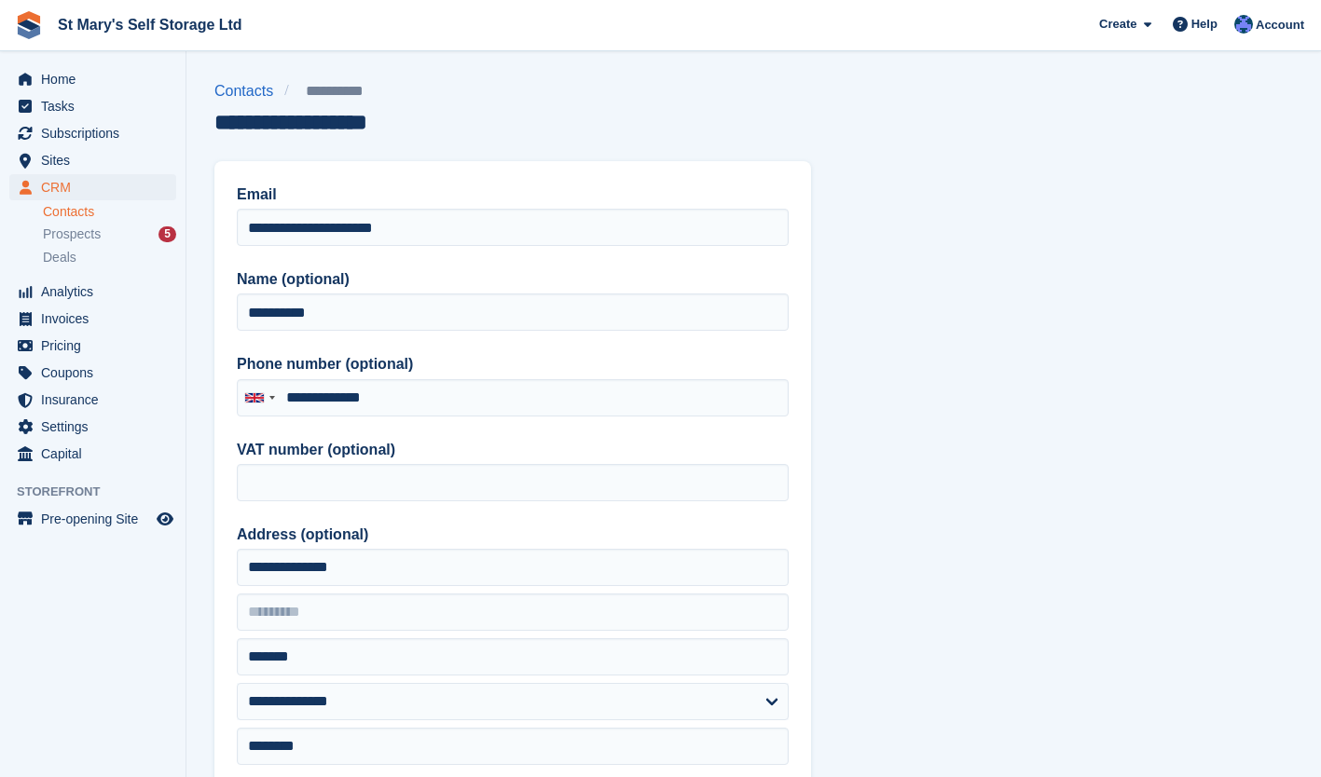
type input "**********"
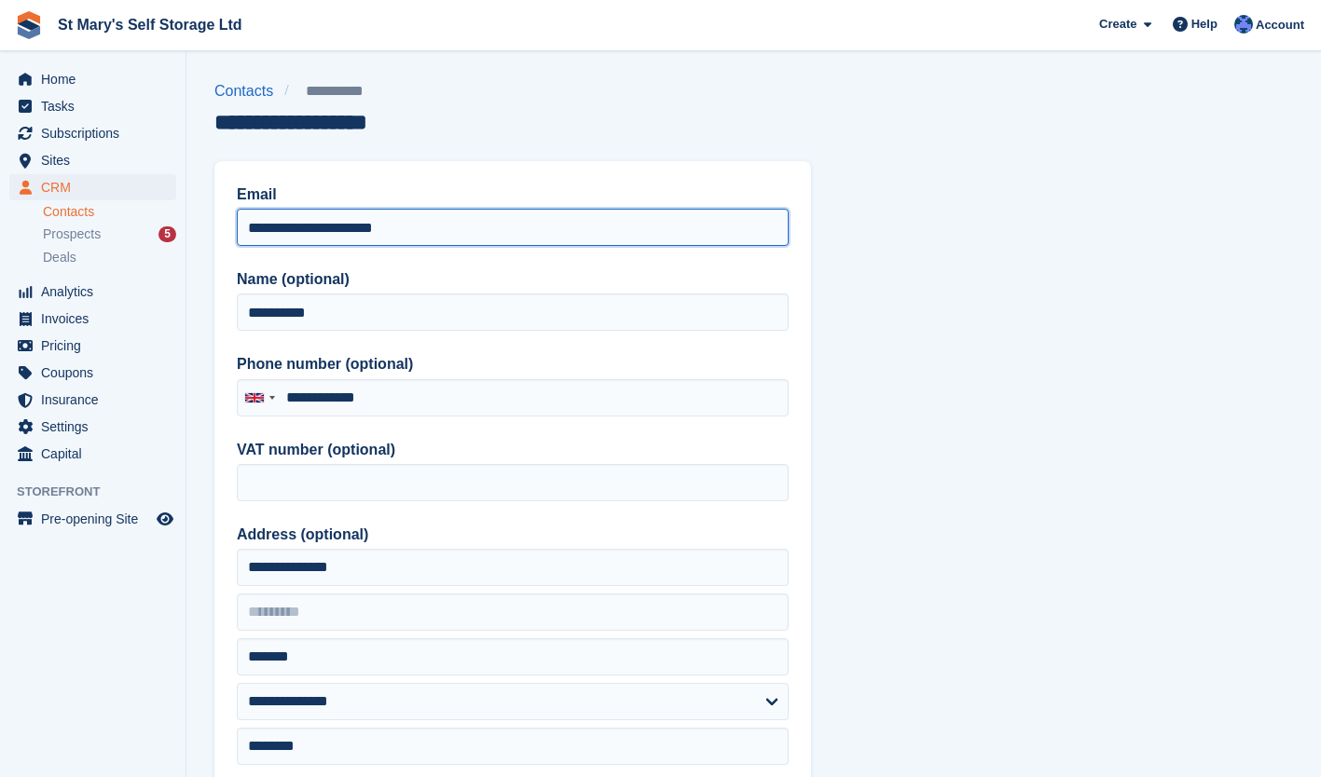
click at [313, 230] on input "**********" at bounding box center [513, 227] width 552 height 37
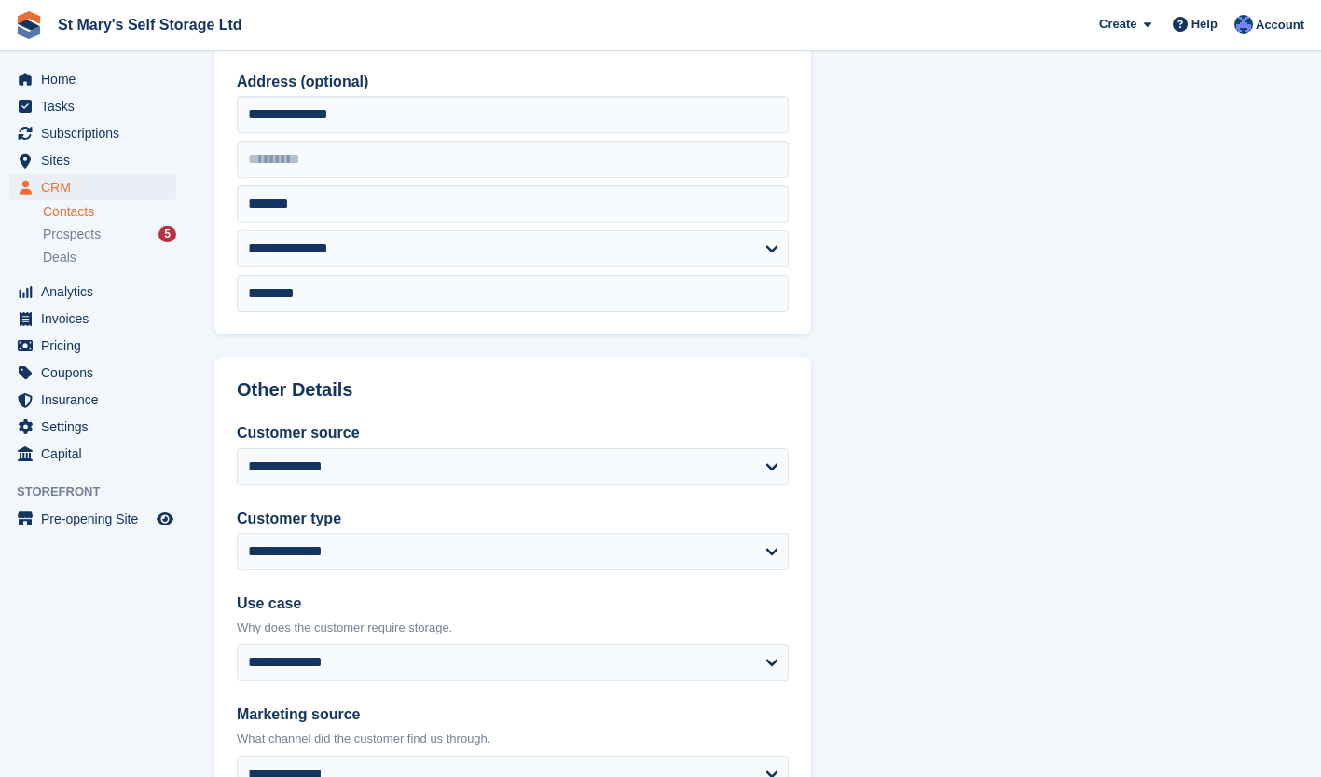
scroll to position [810, 0]
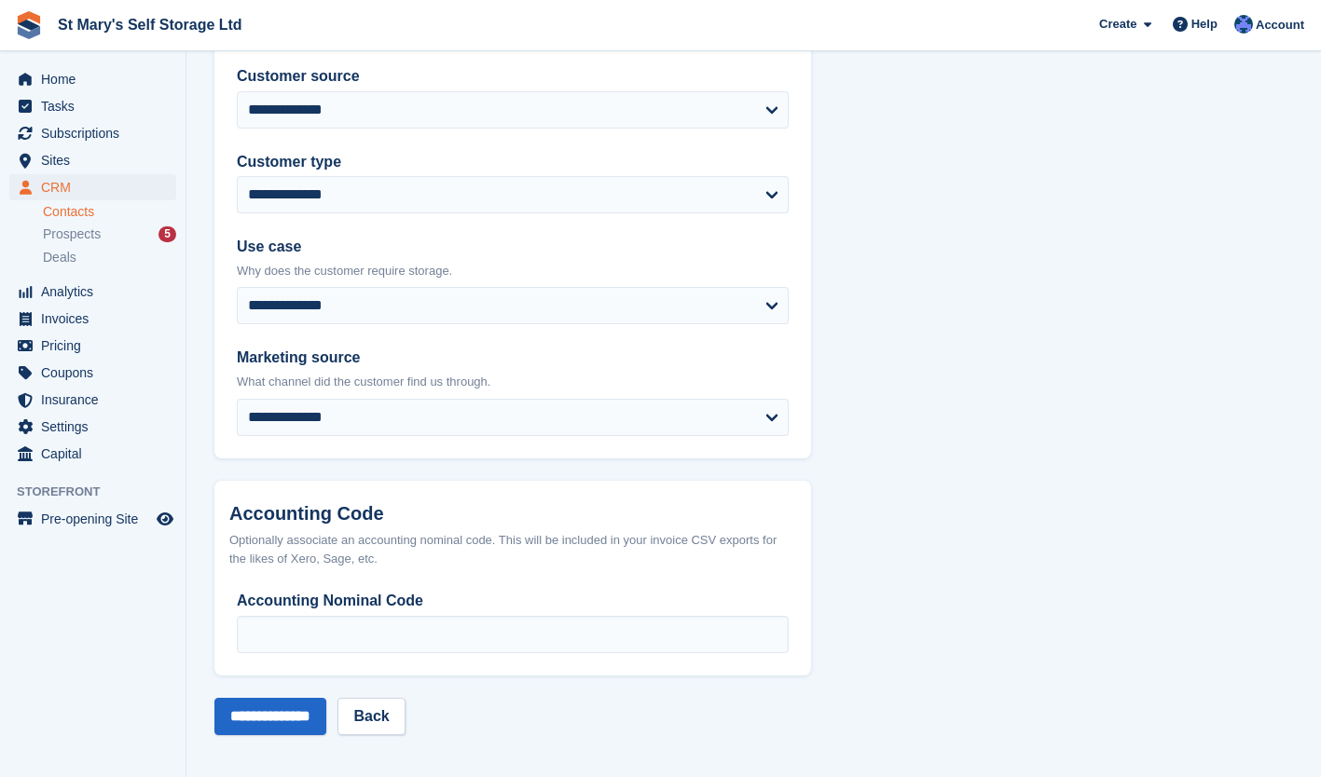
type input "**********"
click at [254, 698] on input "**********" at bounding box center [270, 716] width 112 height 37
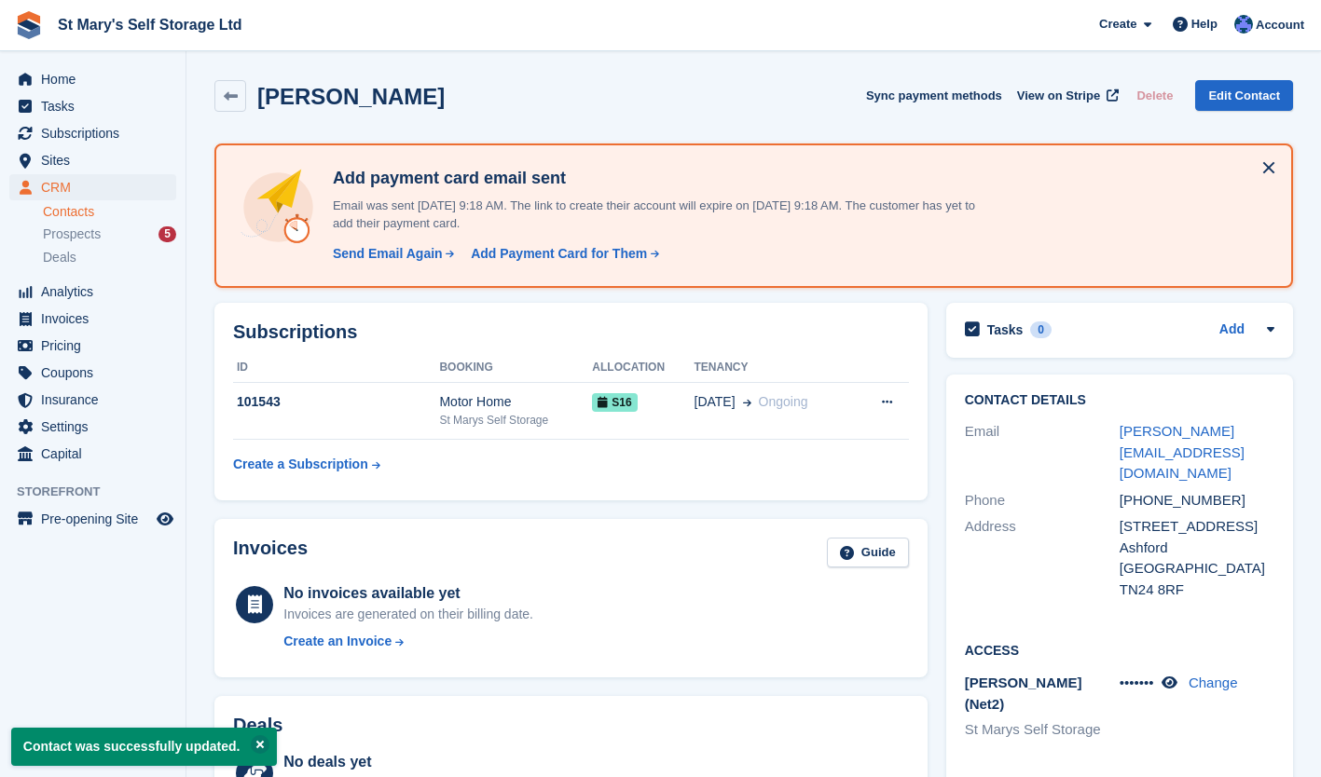
click at [372, 257] on div "Send Email Again" at bounding box center [388, 254] width 110 height 20
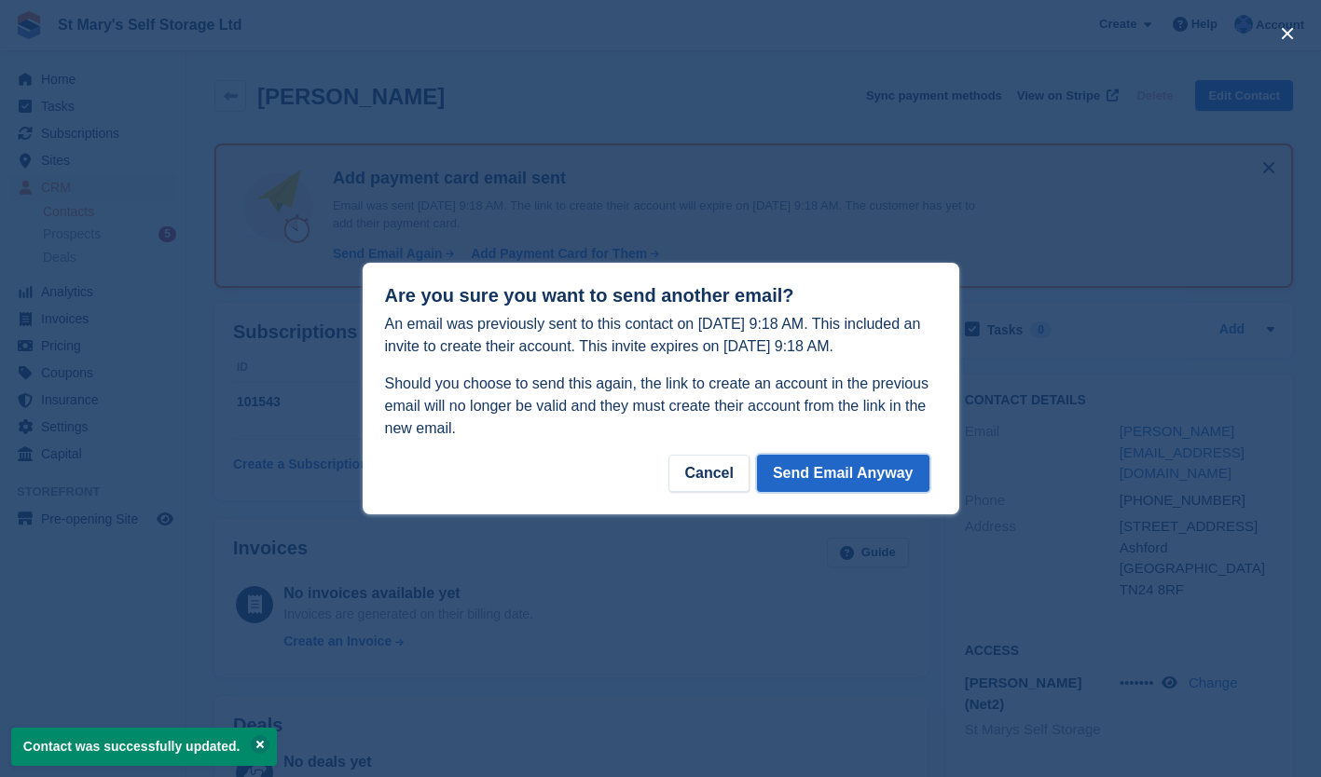
click at [818, 478] on button "Send Email Anyway" at bounding box center [843, 473] width 172 height 37
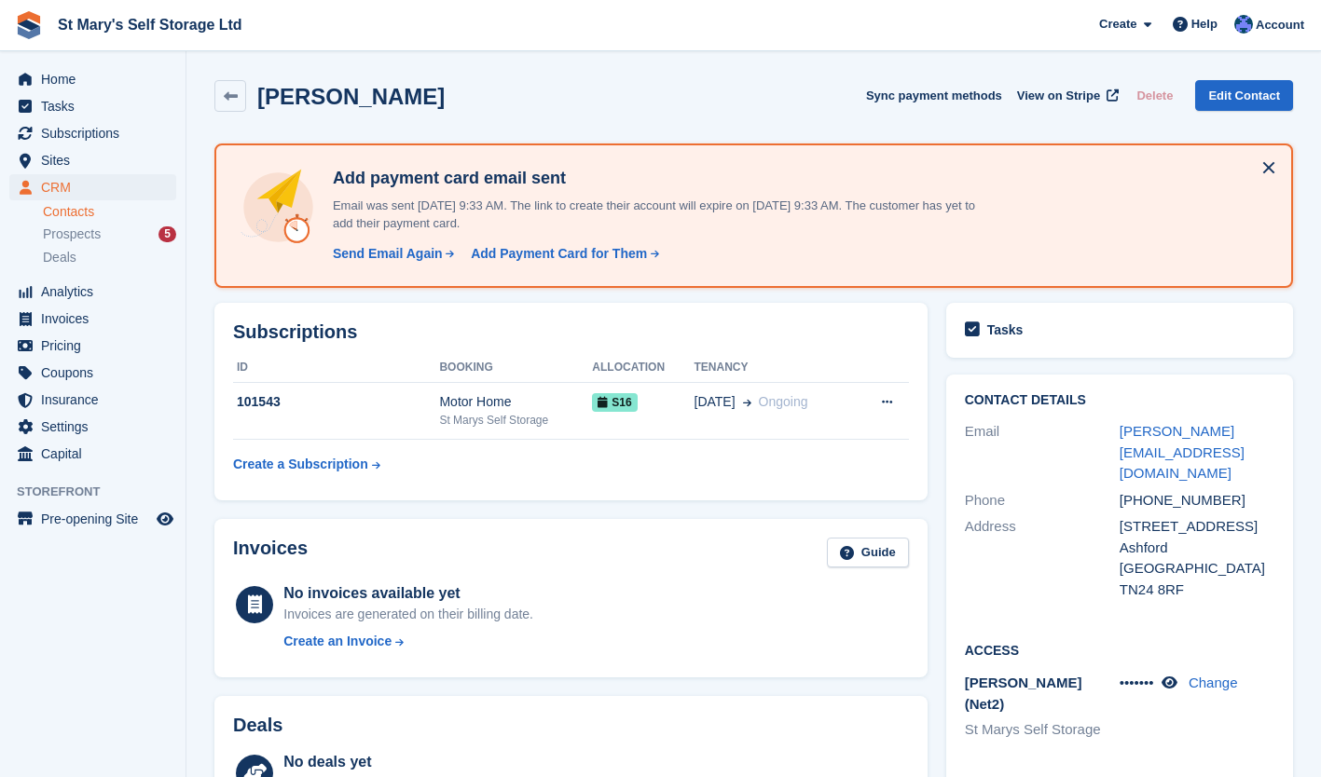
click at [1177, 676] on icon at bounding box center [1169, 683] width 16 height 14
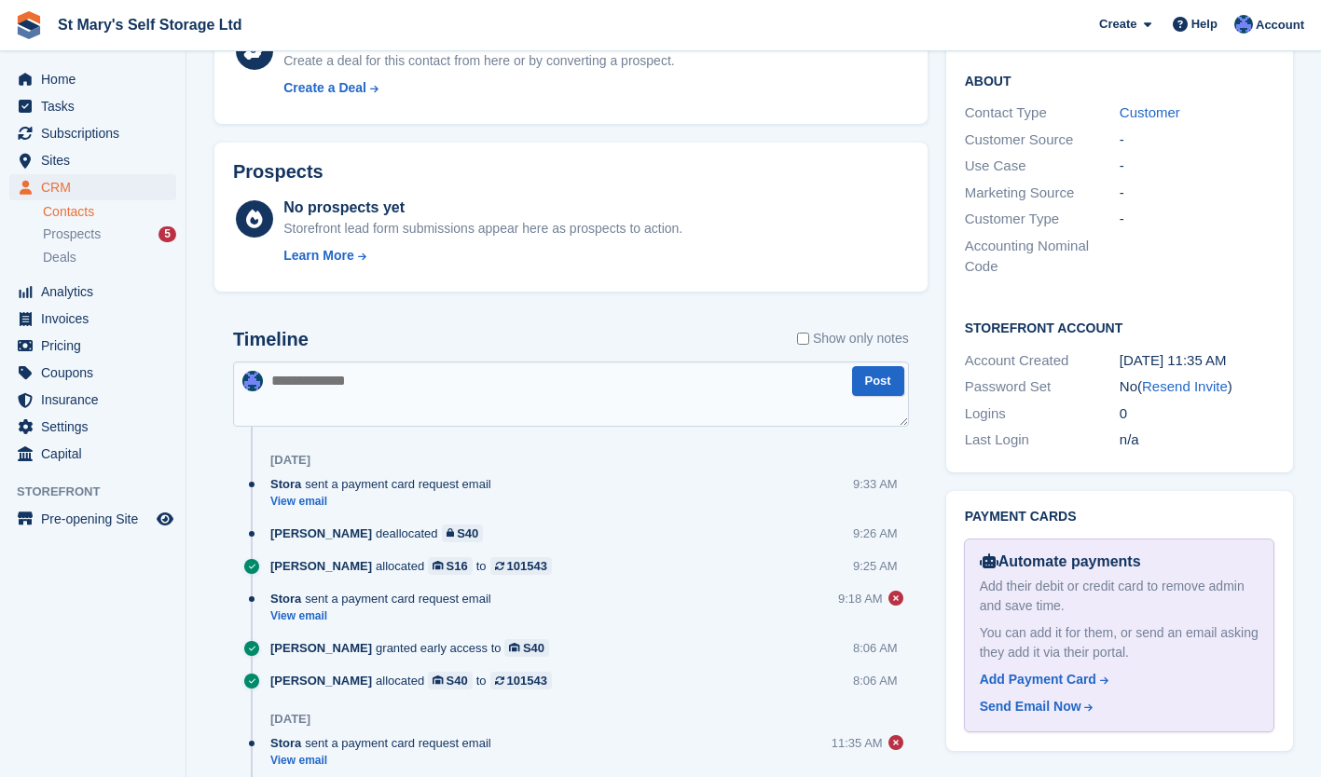
scroll to position [861, 0]
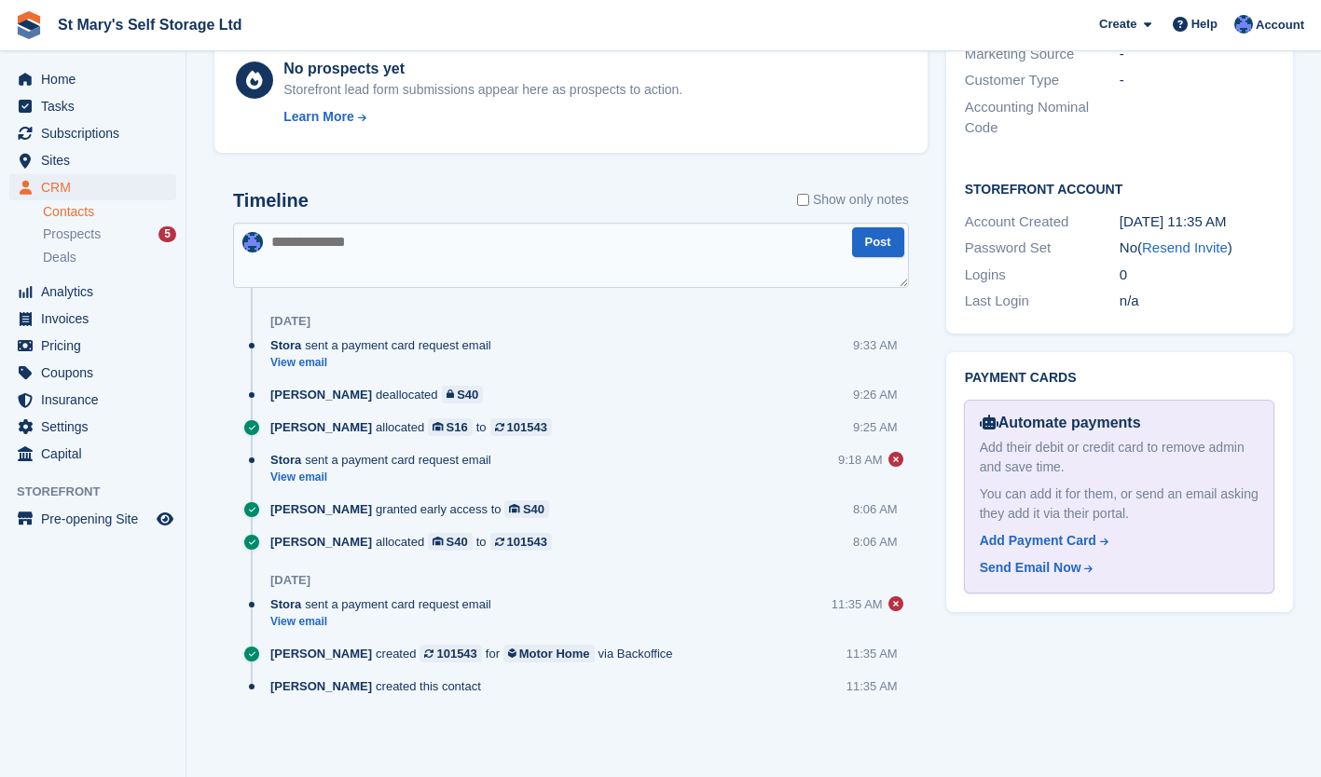
click at [305, 366] on link "View email" at bounding box center [385, 363] width 230 height 16
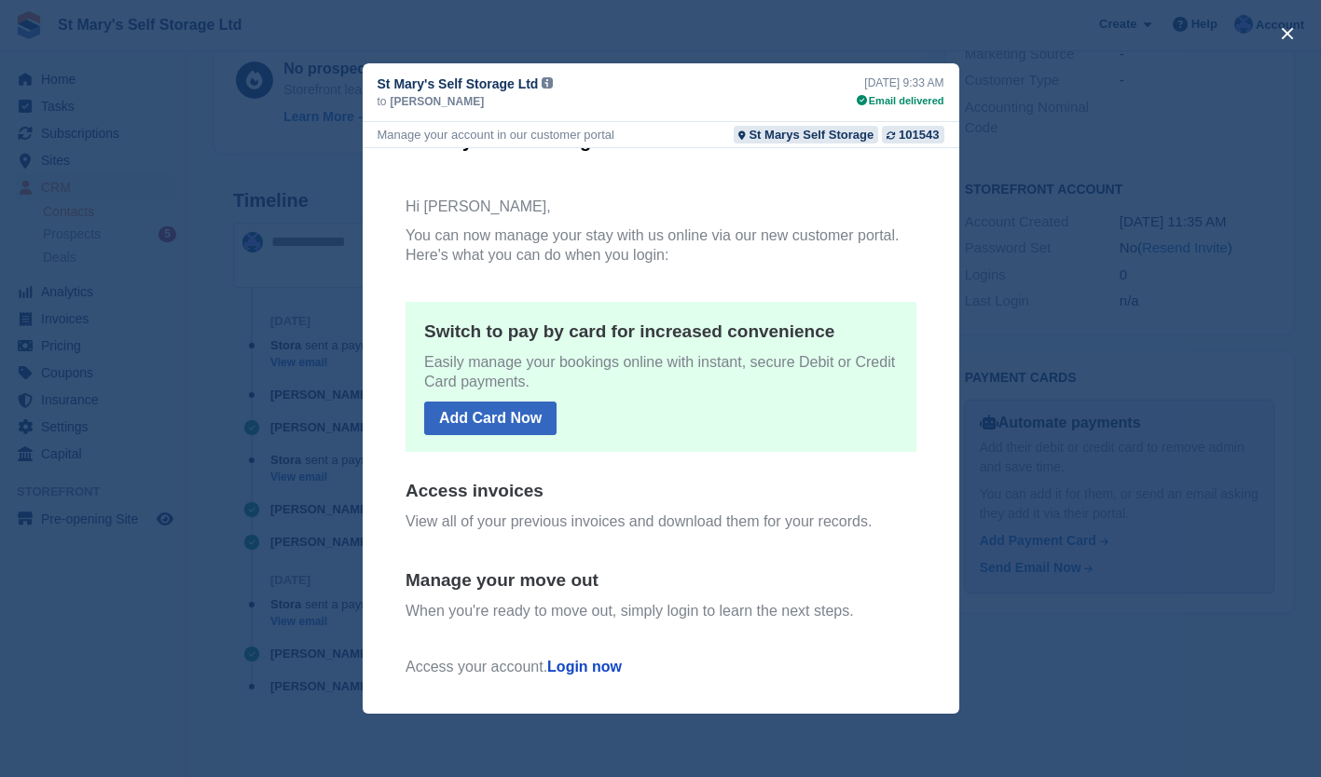
scroll to position [0, 0]
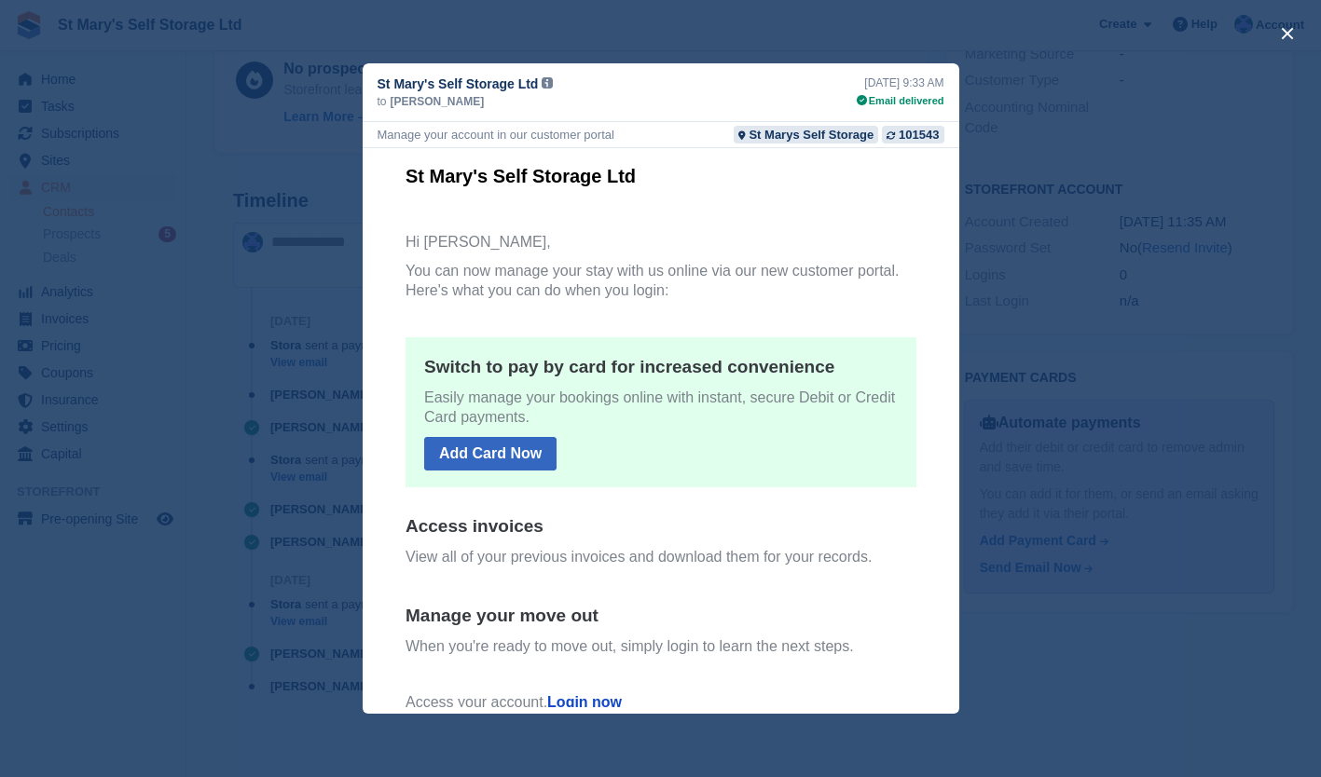
click at [999, 244] on div "close" at bounding box center [660, 388] width 1321 height 777
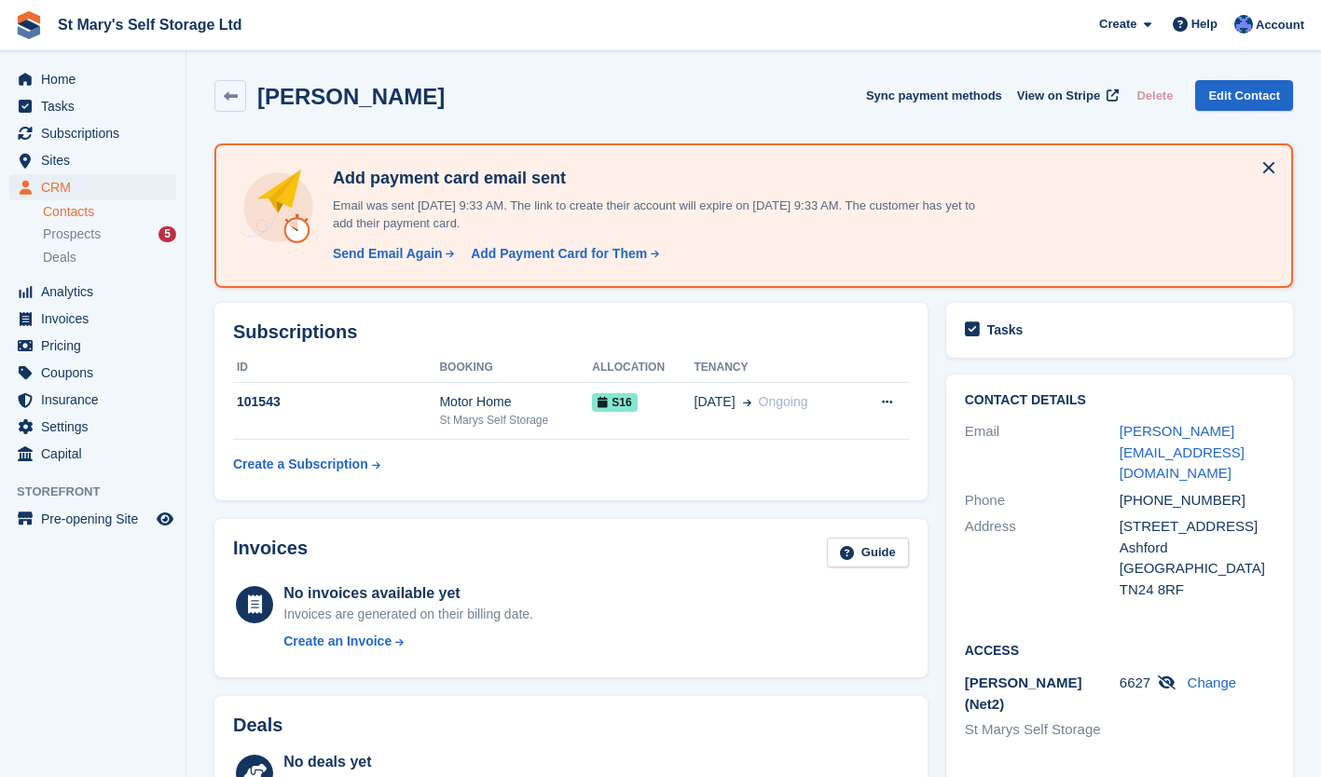
click at [92, 227] on span "Prospects" at bounding box center [72, 235] width 58 height 18
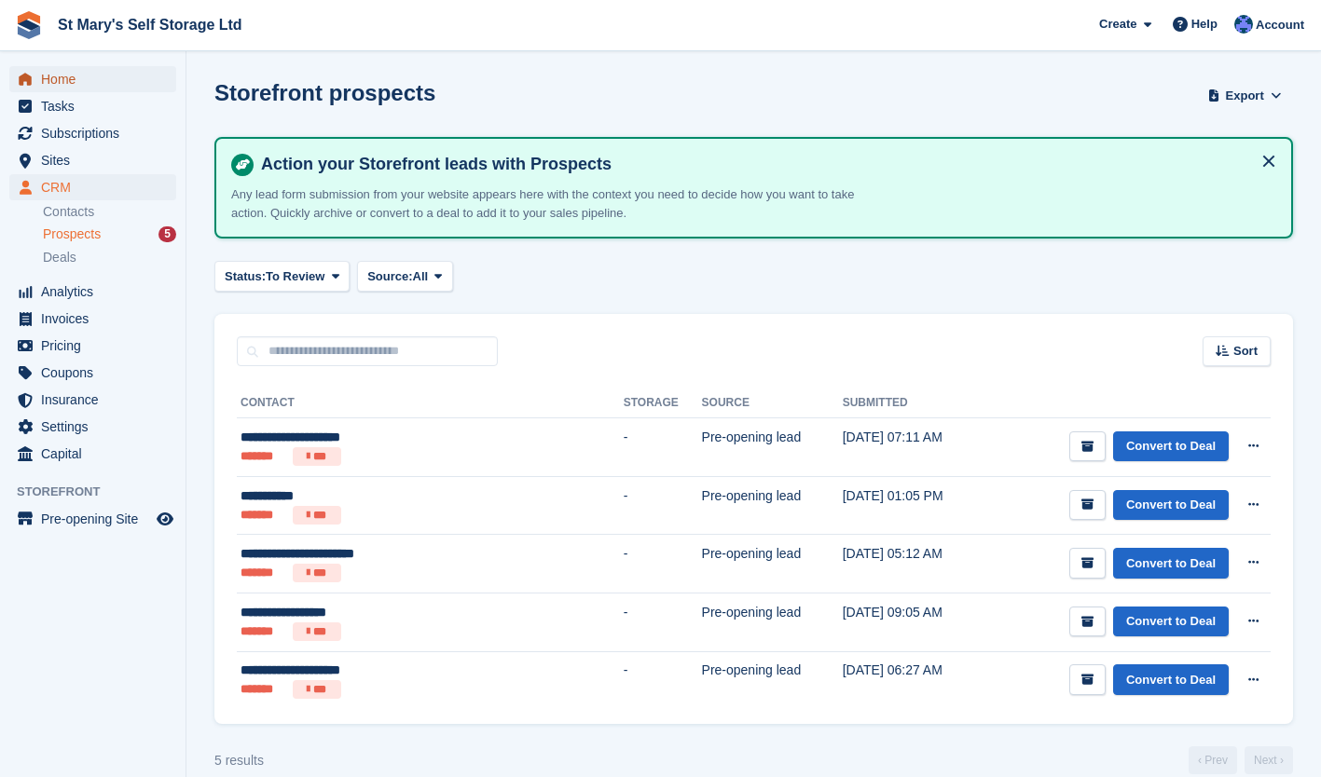
click at [63, 74] on span "Home" at bounding box center [97, 79] width 112 height 26
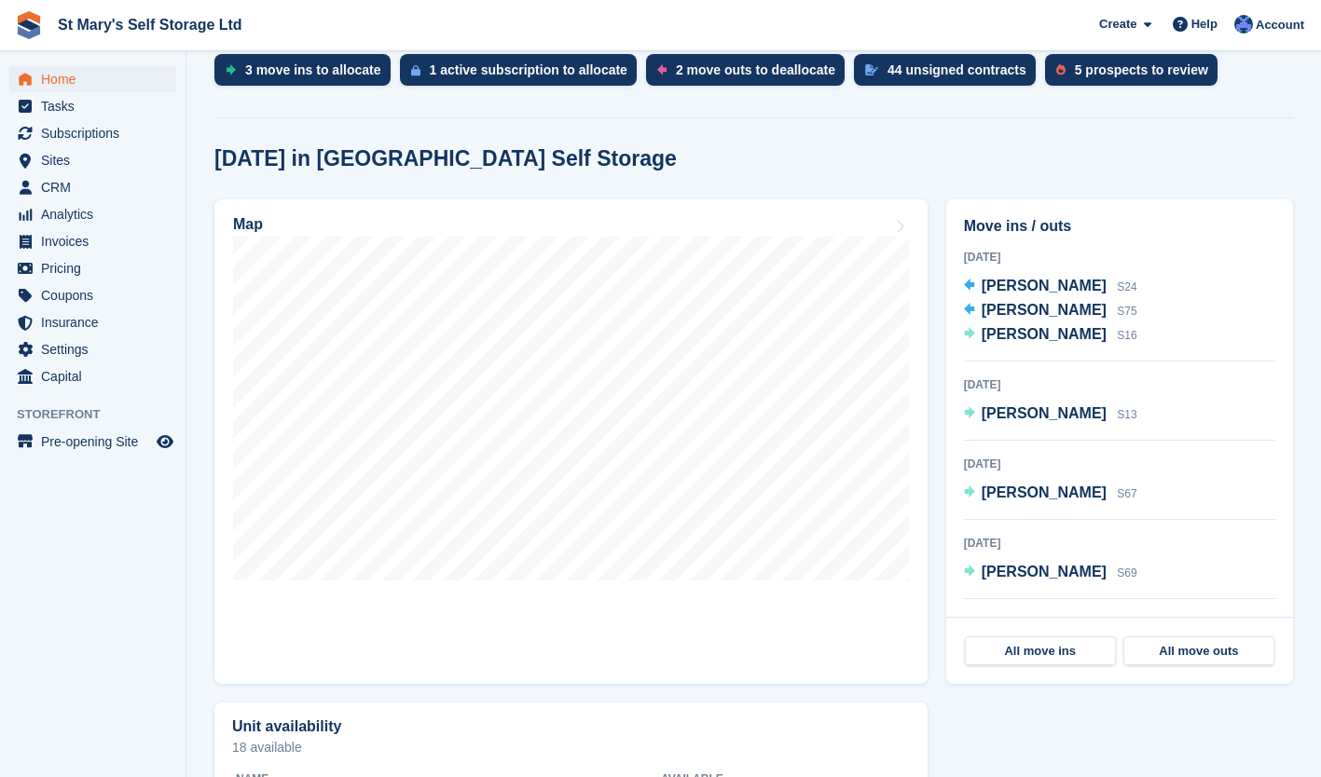
scroll to position [408, 0]
click at [56, 76] on span "Home" at bounding box center [97, 79] width 112 height 26
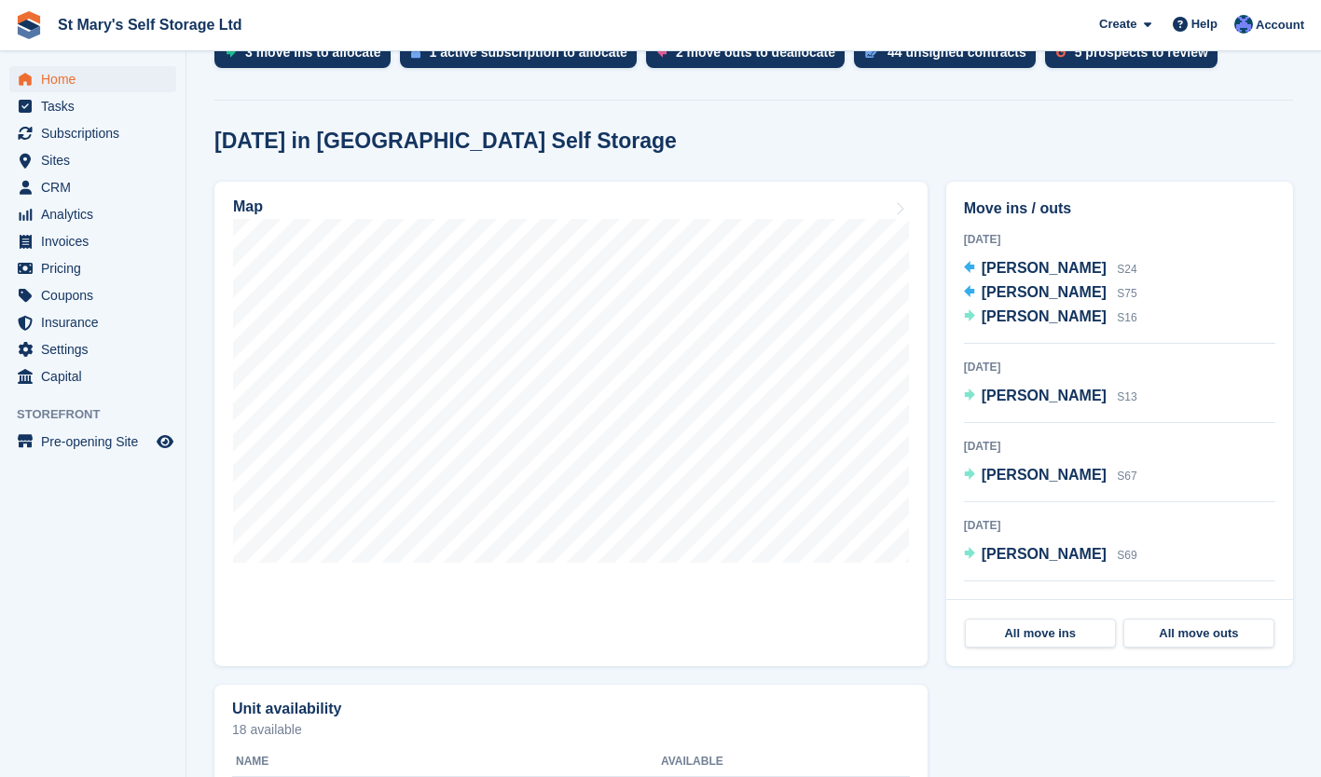
scroll to position [432, 0]
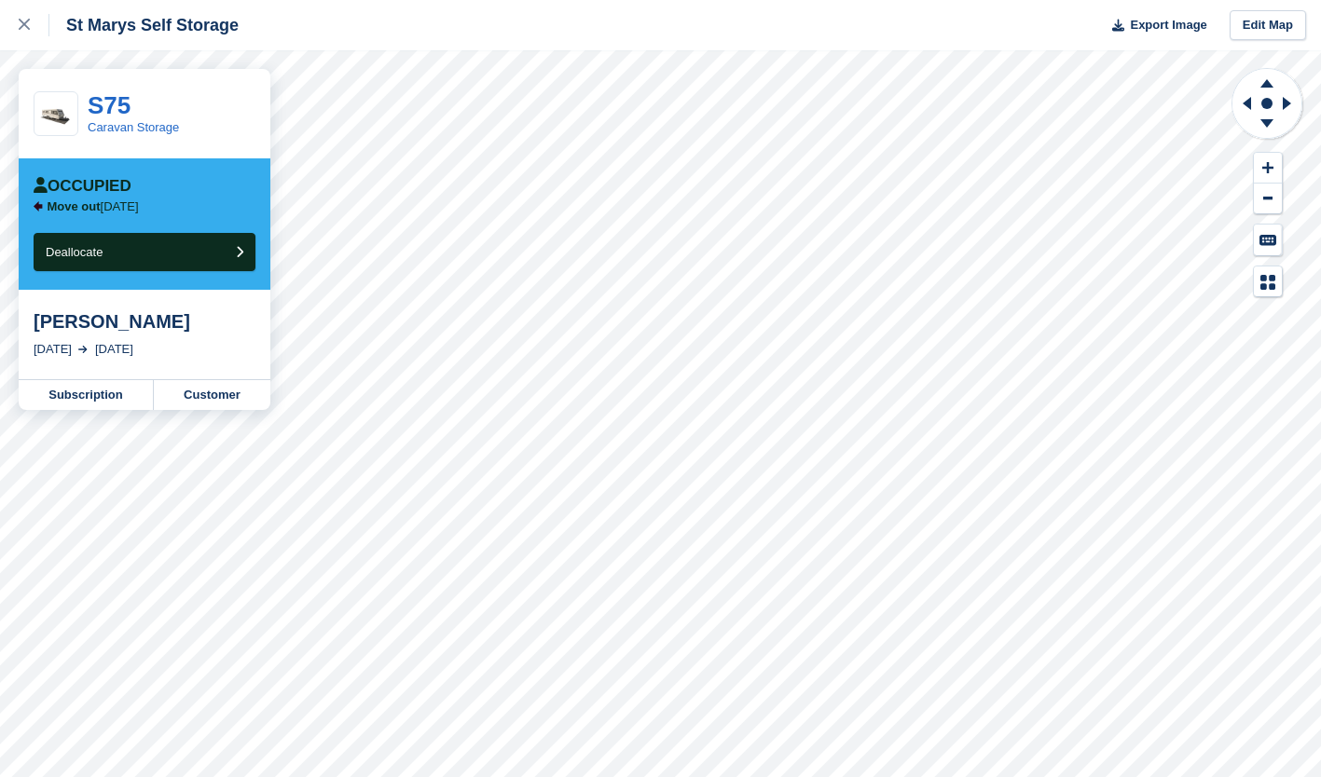
click at [238, 394] on link "Customer" at bounding box center [212, 395] width 117 height 30
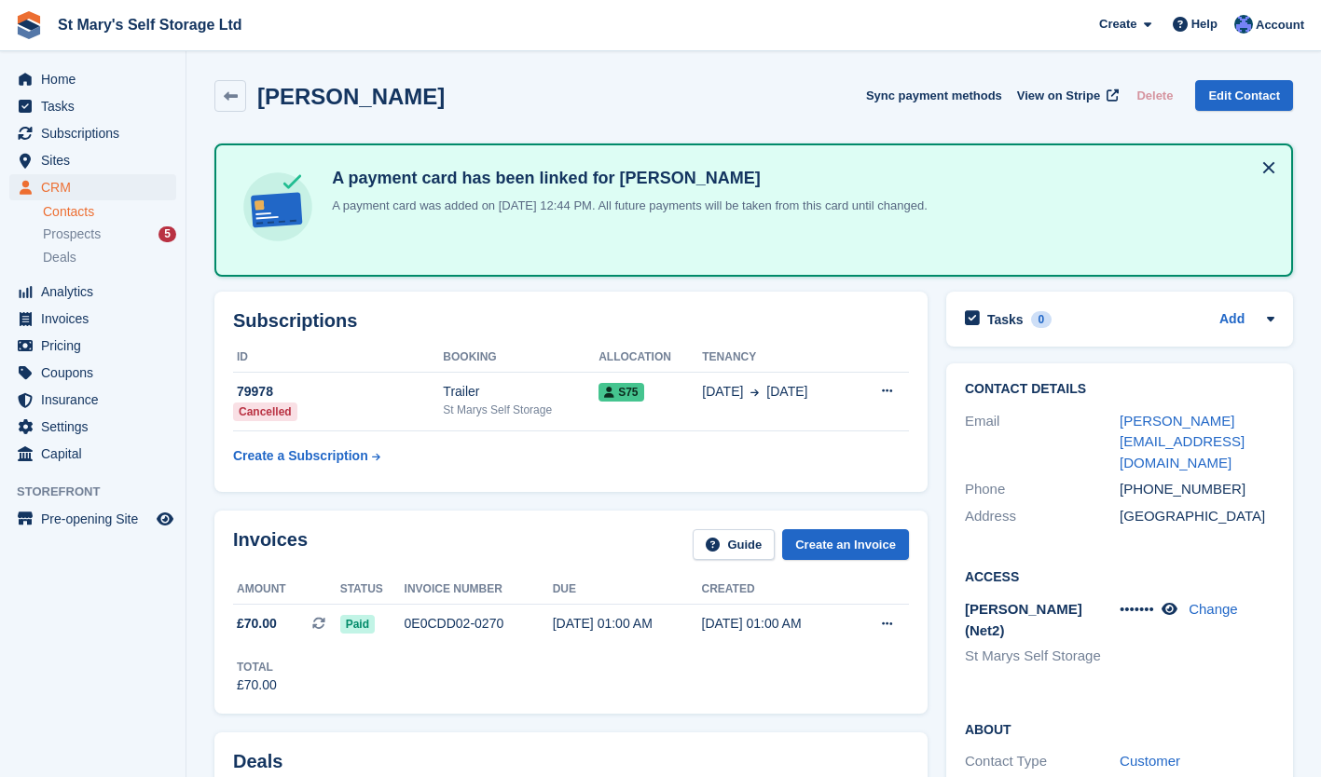
click at [268, 197] on img at bounding box center [278, 207] width 78 height 78
click at [226, 92] on icon at bounding box center [231, 96] width 14 height 14
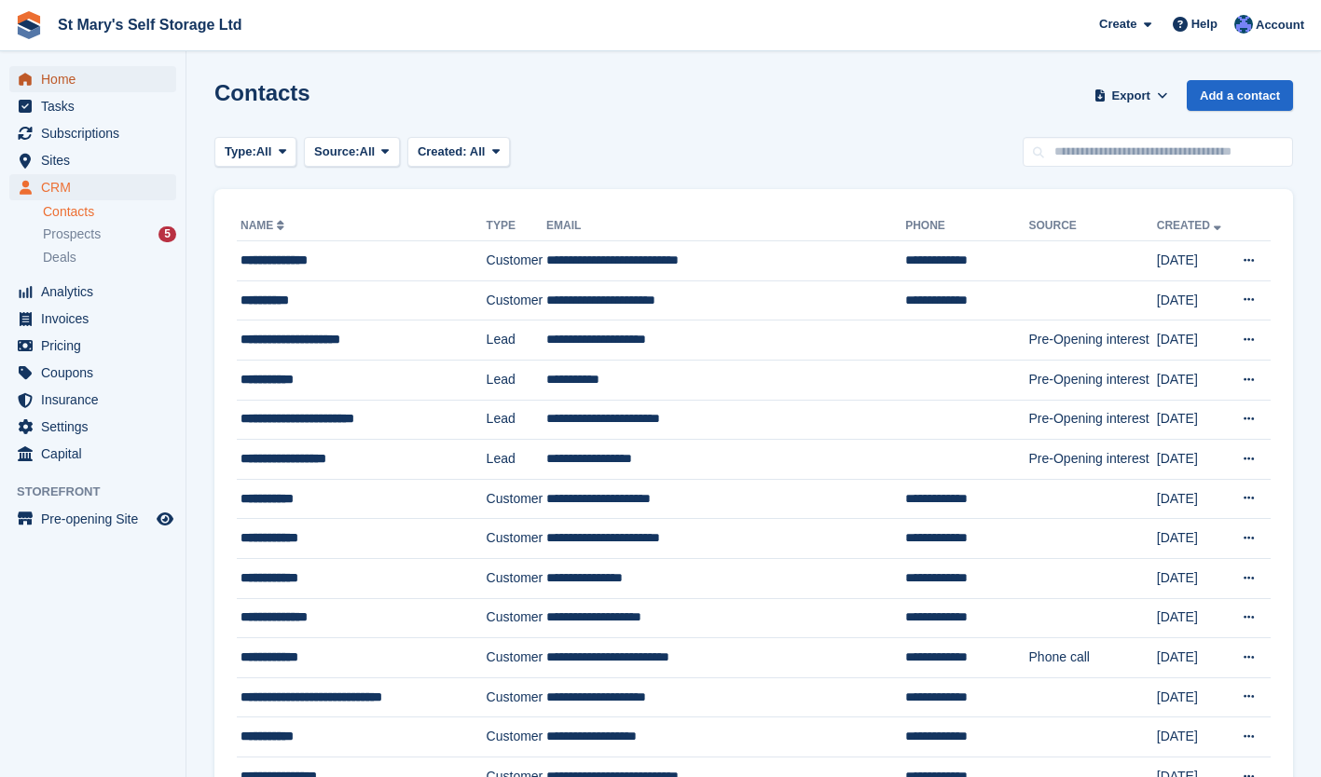
click at [77, 84] on span "Home" at bounding box center [97, 79] width 112 height 26
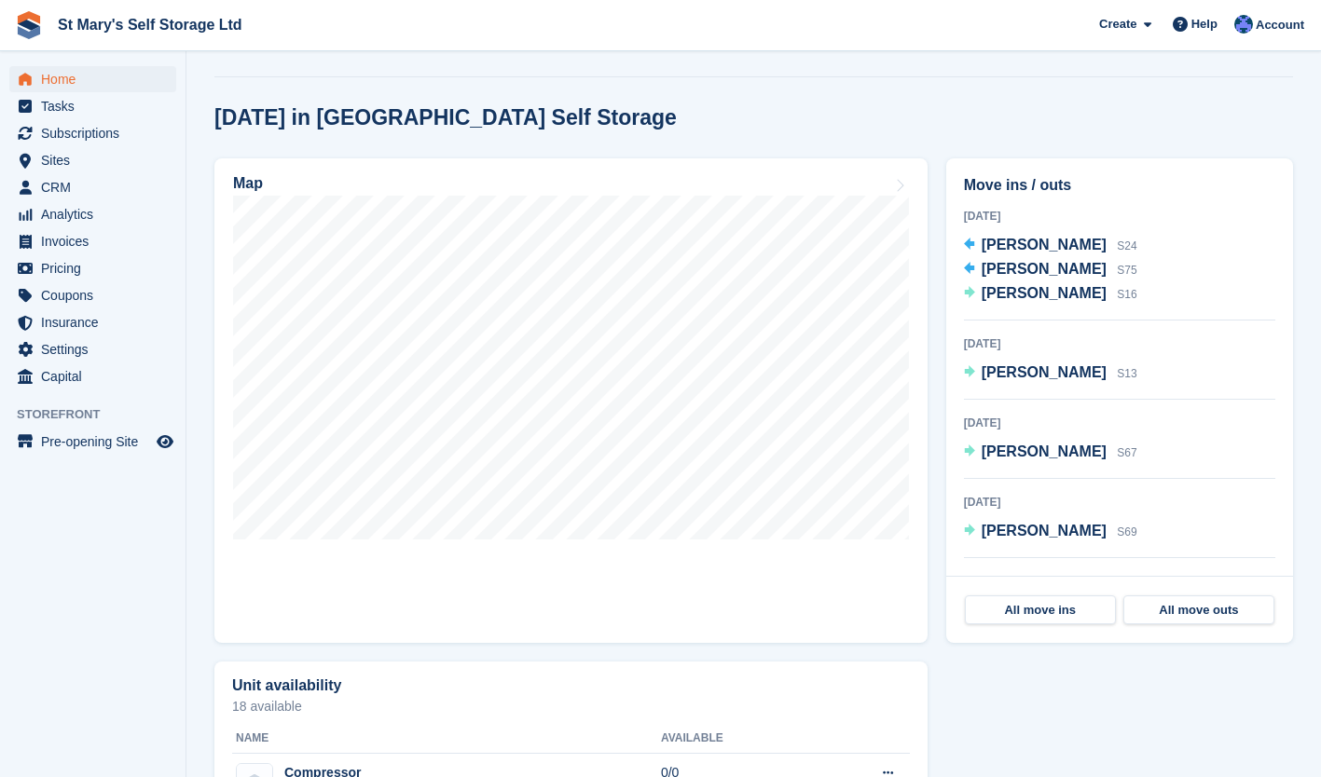
scroll to position [452, 0]
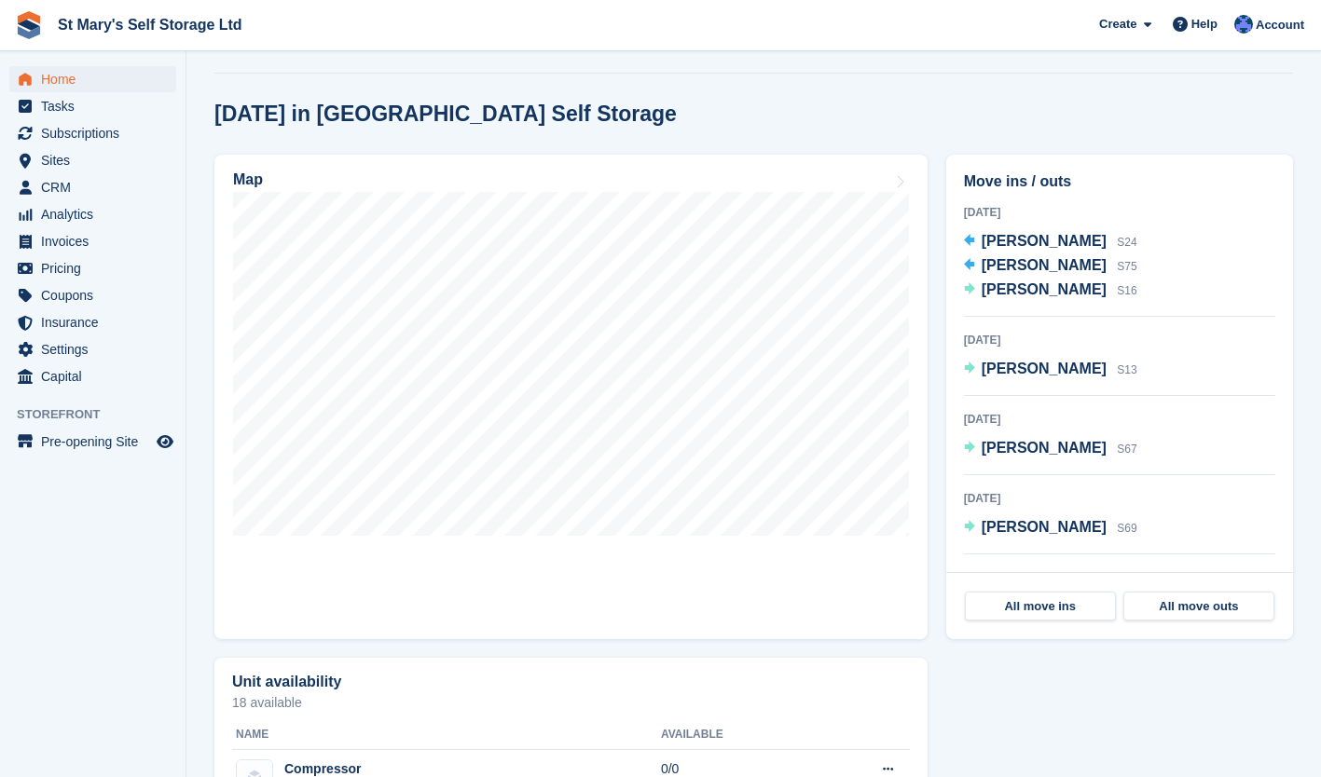
click at [196, 228] on section "NEW Make extra revenue with our new price increases tool Rooted in industry bes…" at bounding box center [753, 585] width 1134 height 2074
click at [50, 81] on span "Home" at bounding box center [97, 79] width 112 height 26
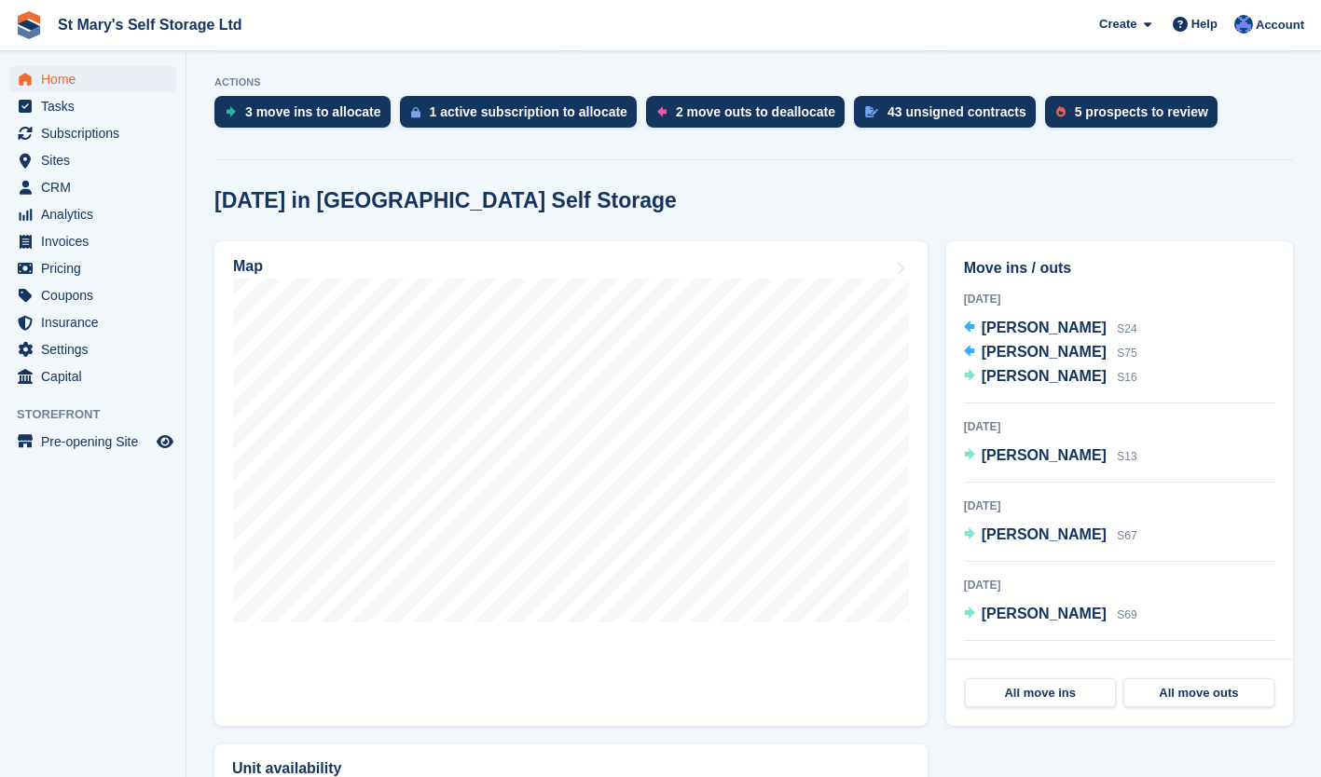
scroll to position [394, 0]
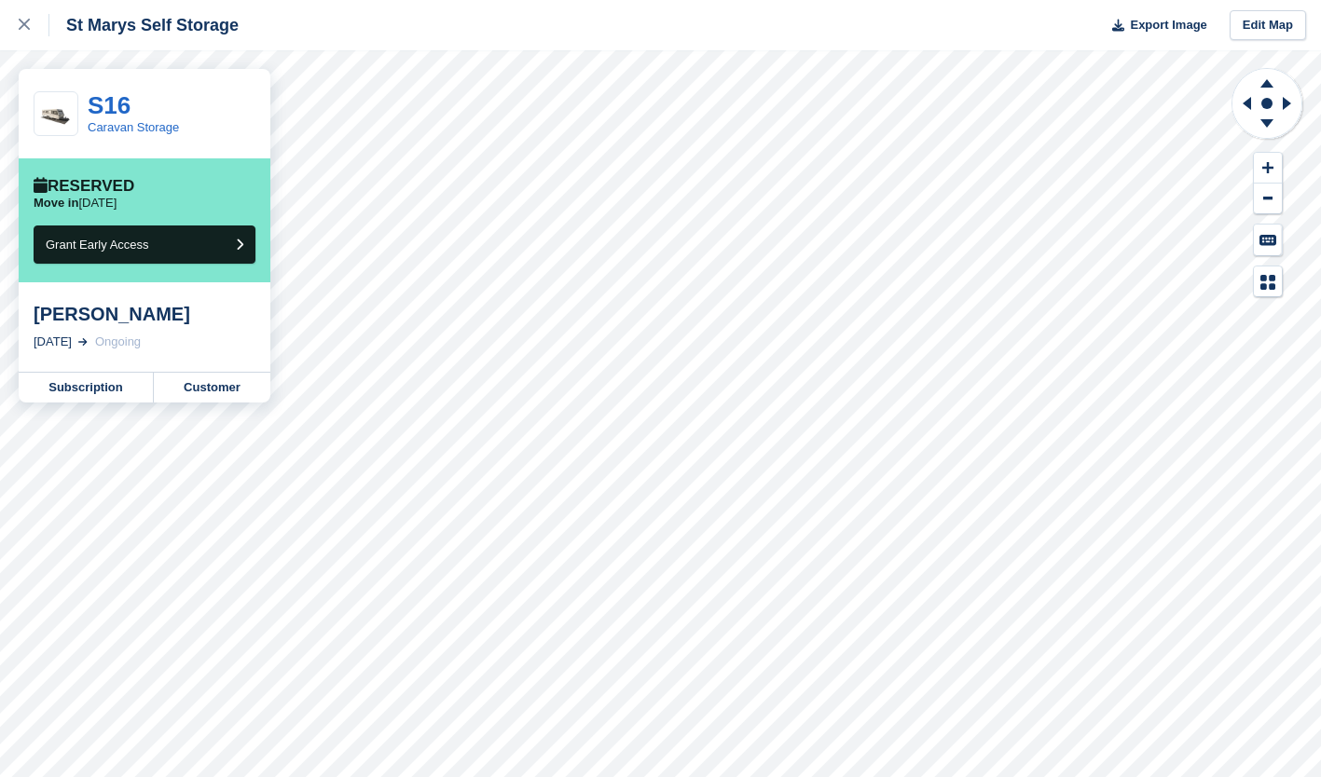
click at [95, 387] on link "Subscription" at bounding box center [86, 388] width 135 height 30
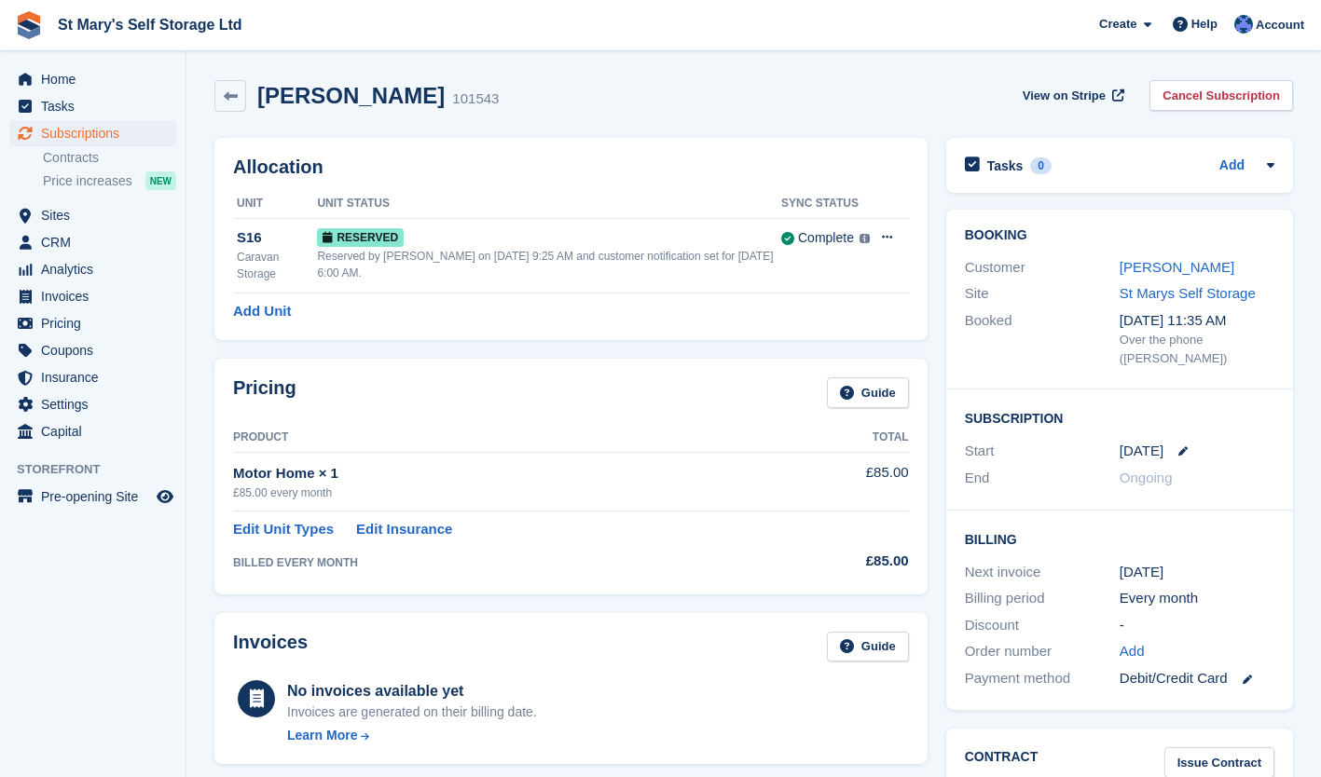
click at [1147, 274] on link "[PERSON_NAME]" at bounding box center [1177, 267] width 115 height 16
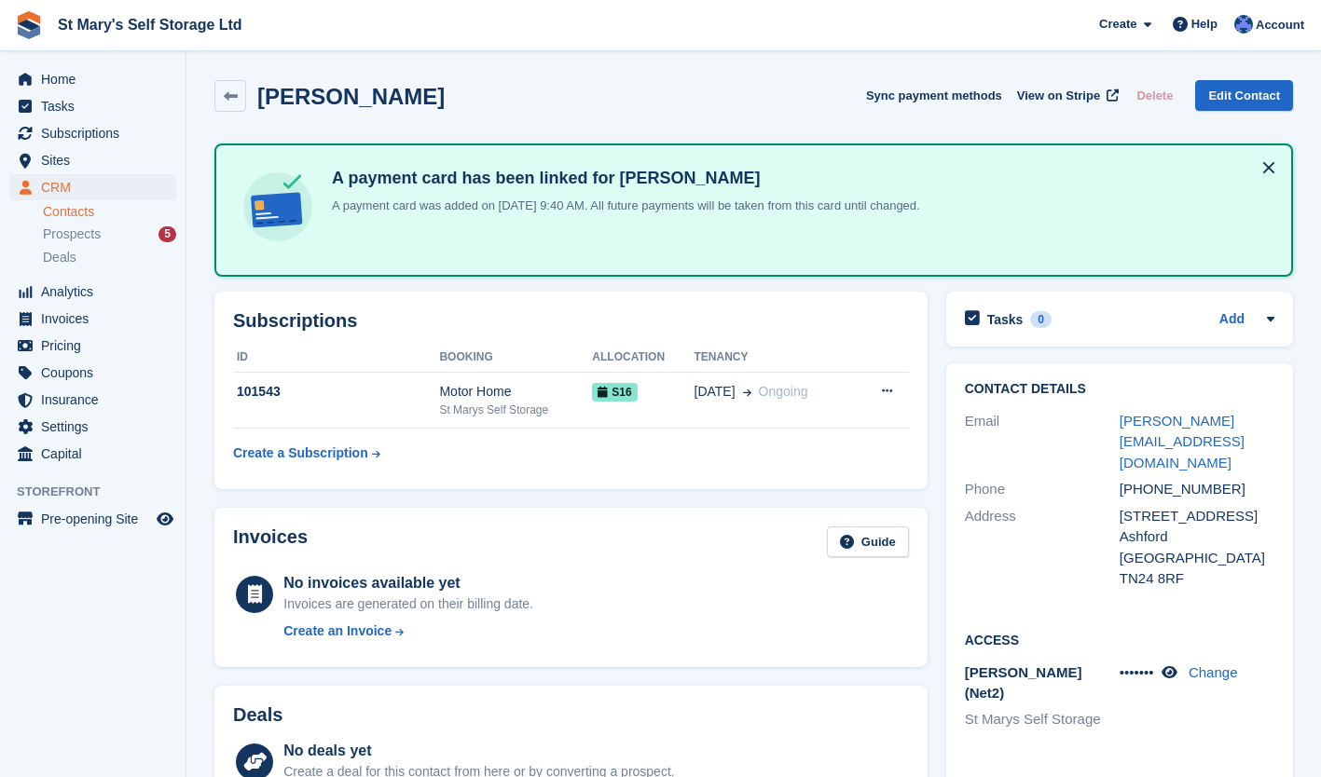
click at [222, 101] on link at bounding box center [230, 96] width 32 height 32
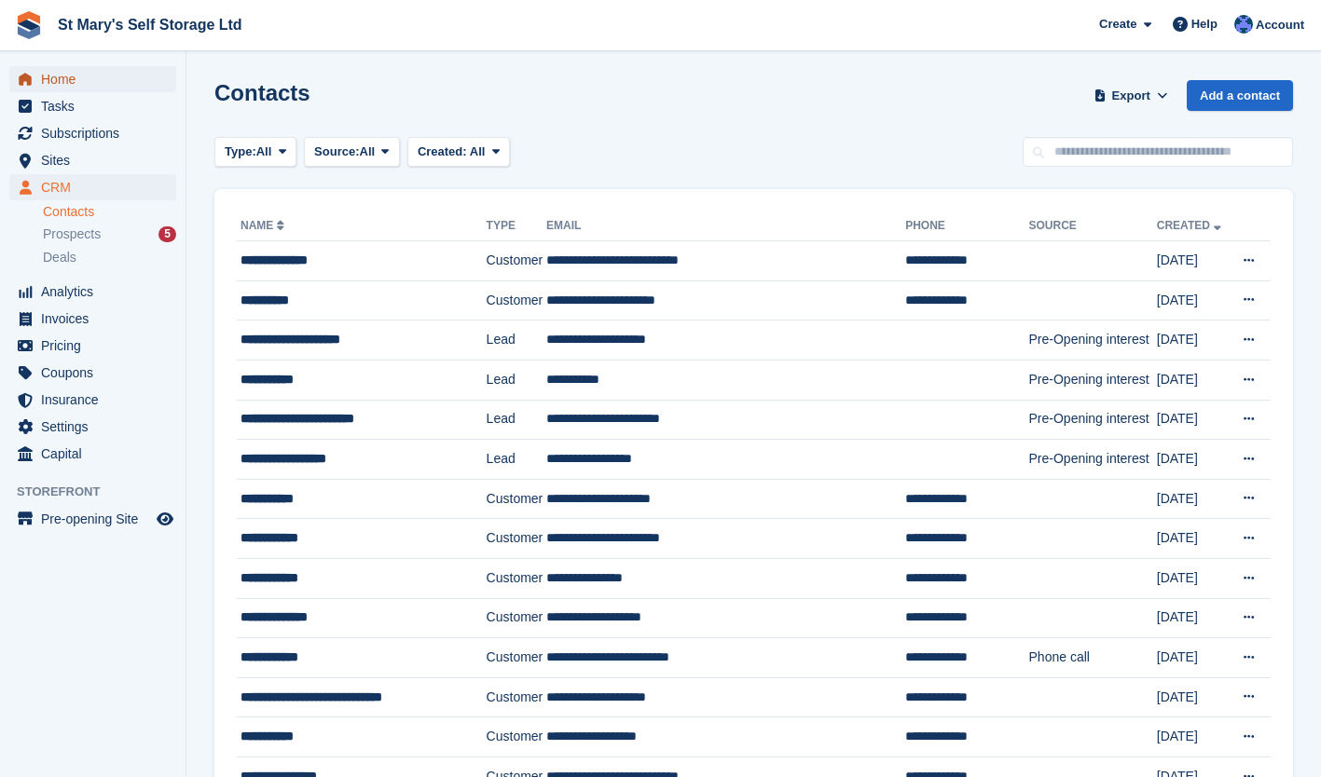
click at [56, 84] on span "Home" at bounding box center [97, 79] width 112 height 26
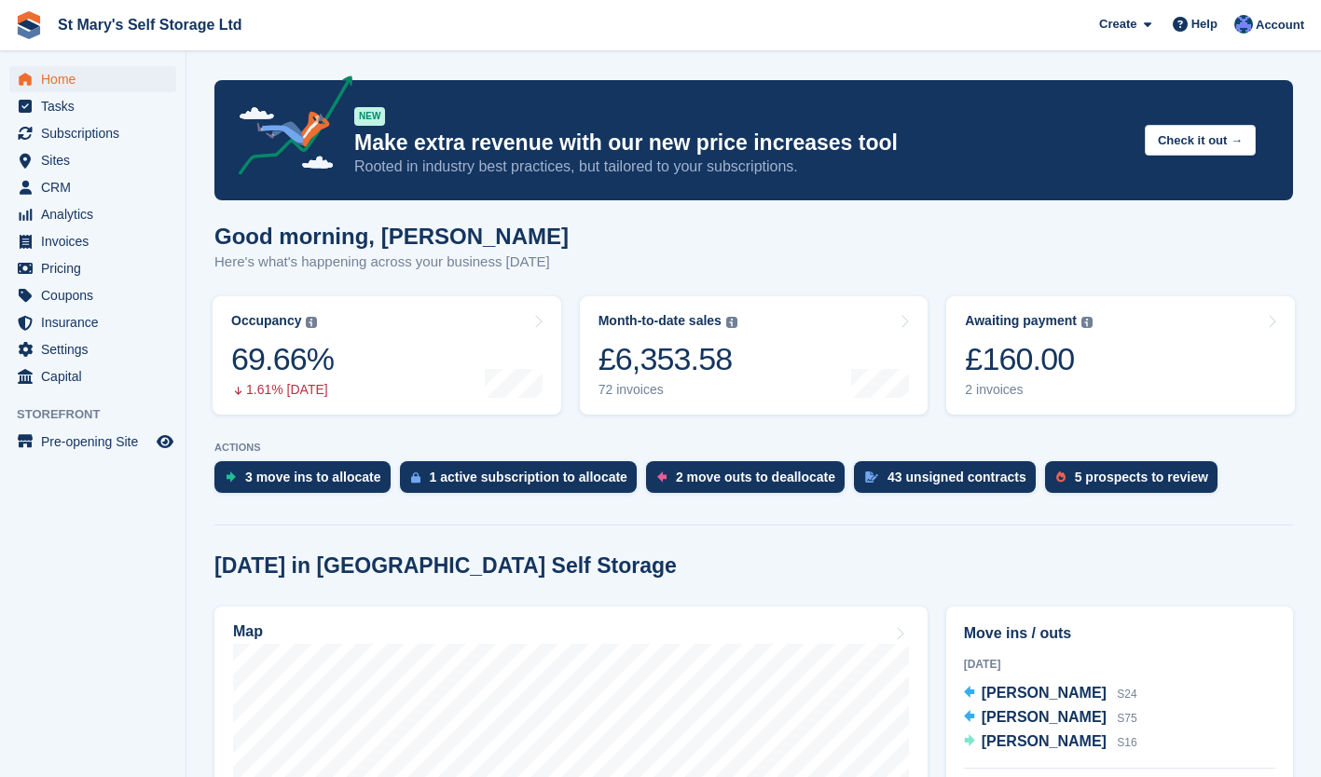
click at [1015, 348] on div "£160.00" at bounding box center [1029, 359] width 128 height 38
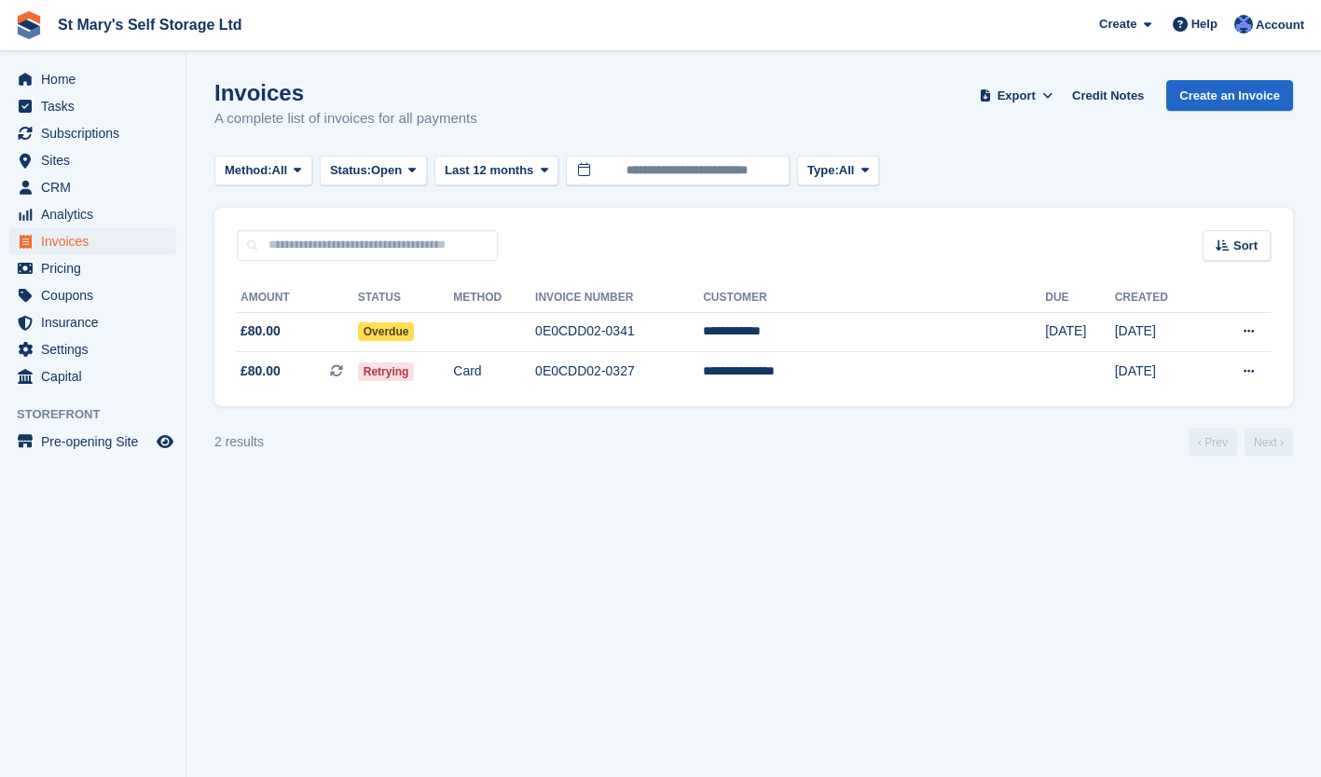
click at [906, 374] on td "**********" at bounding box center [874, 371] width 342 height 39
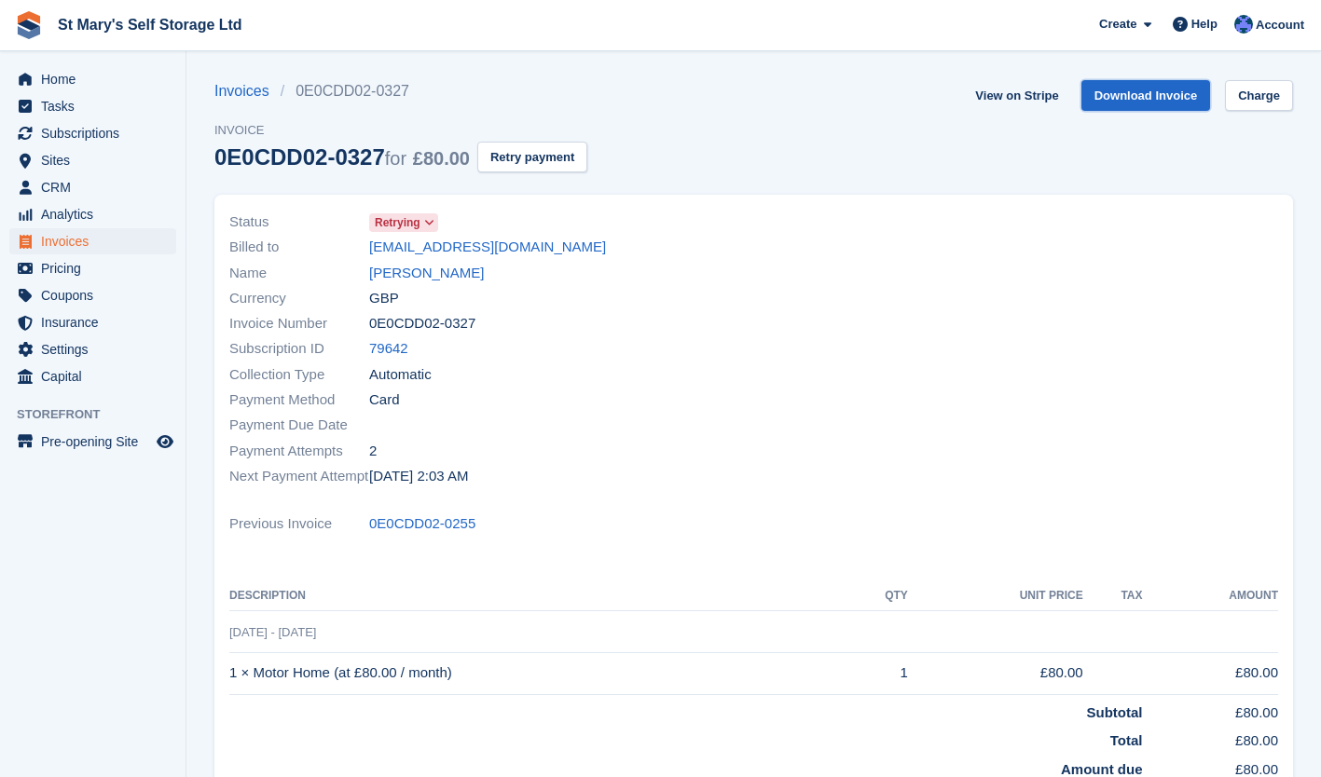
click at [1137, 100] on link "Download Invoice" at bounding box center [1146, 95] width 130 height 31
